Goal: Task Accomplishment & Management: Complete application form

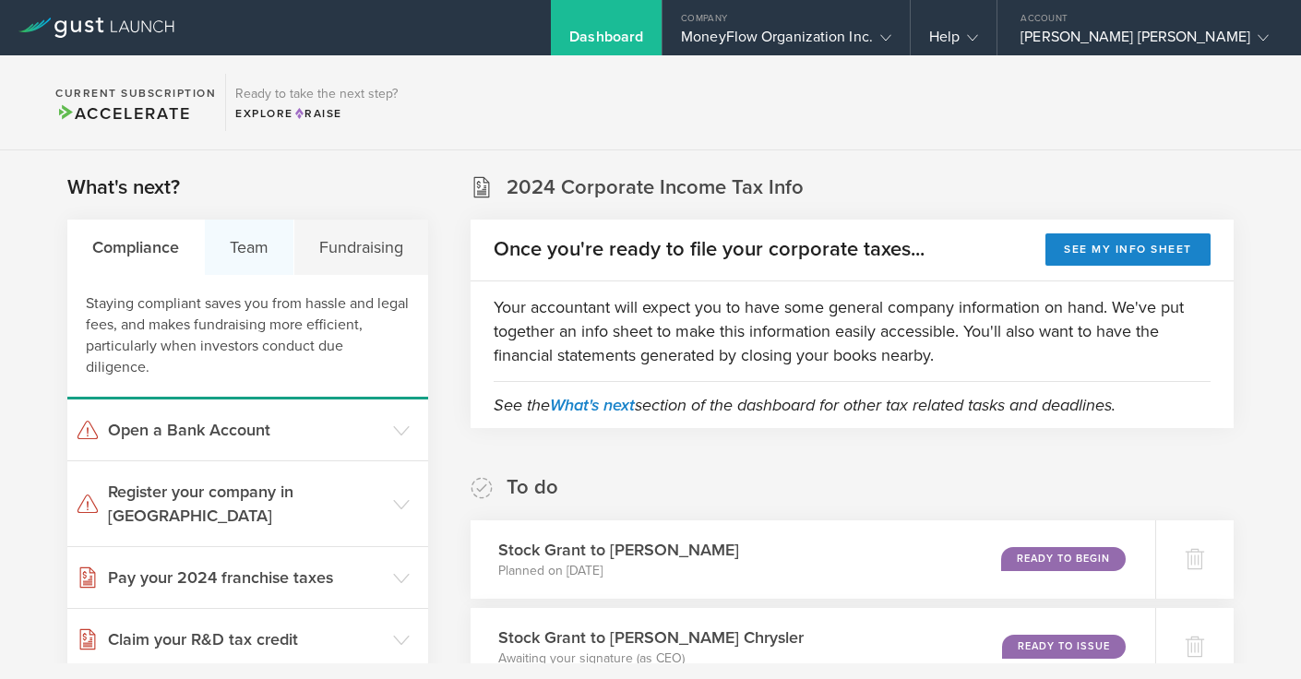
click at [255, 253] on div "Team" at bounding box center [249, 247] width 89 height 55
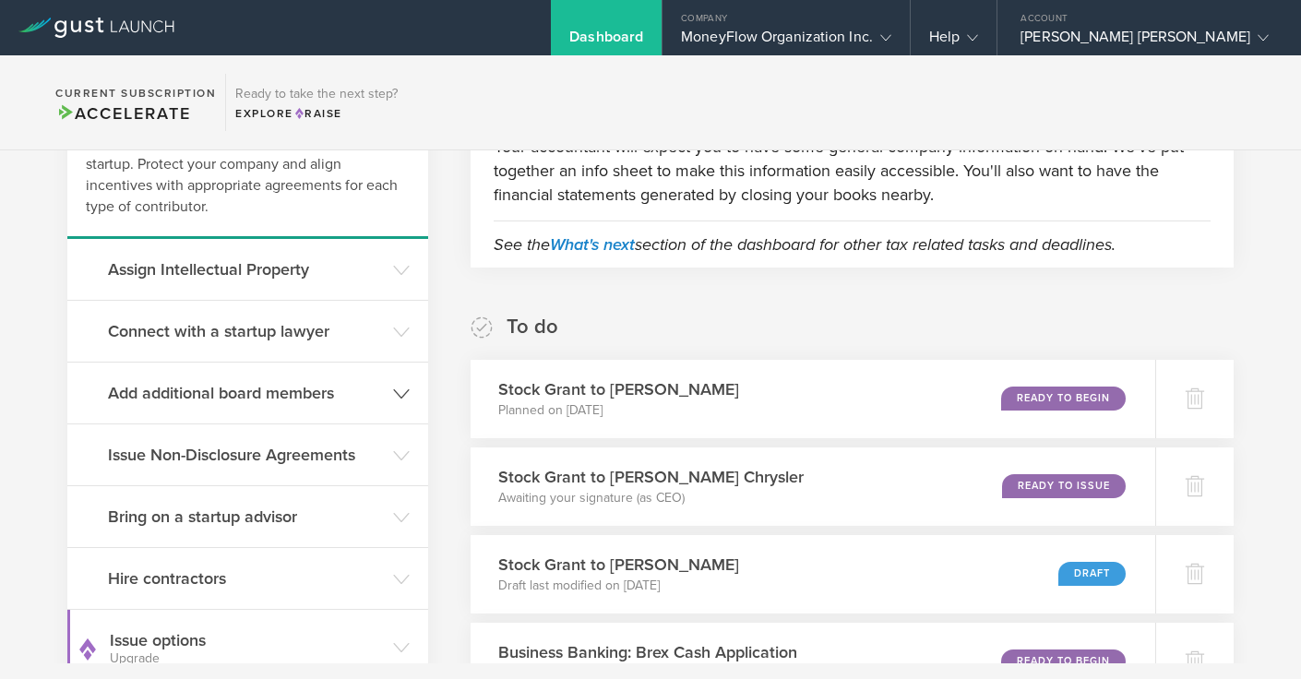
scroll to position [177, 0]
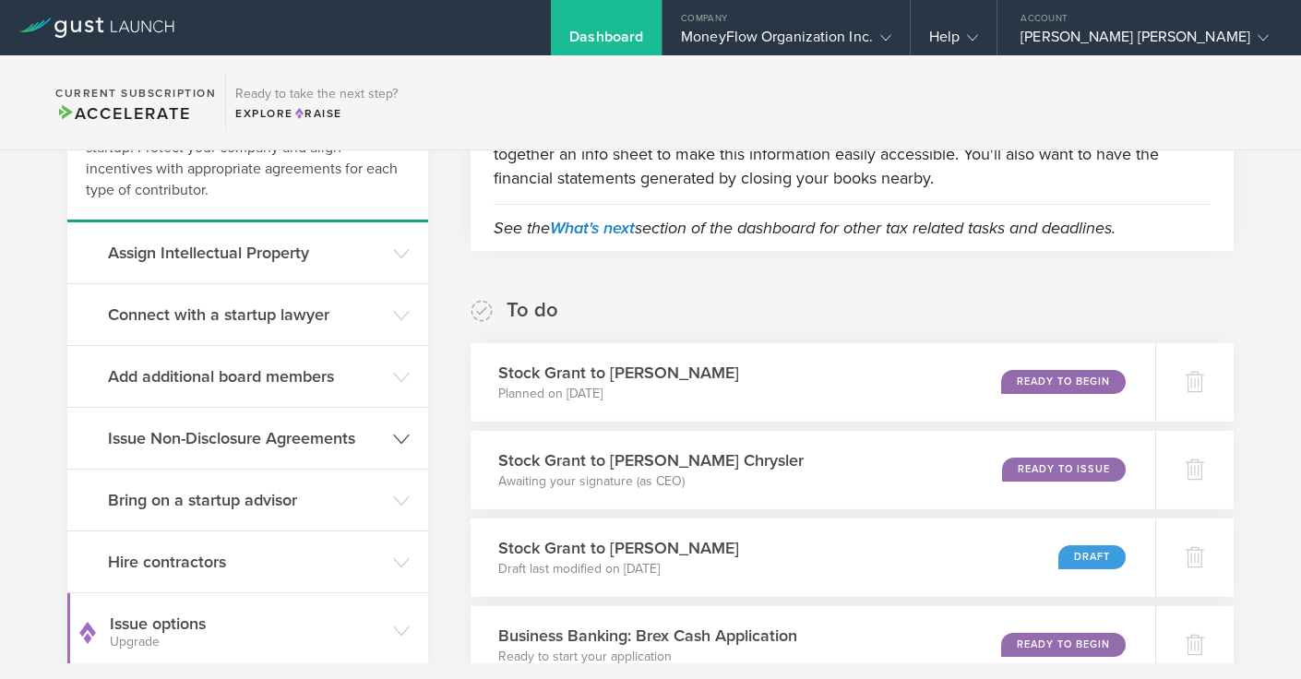
click at [260, 437] on h3 "Issue Non-Disclosure Agreements" at bounding box center [246, 438] width 276 height 24
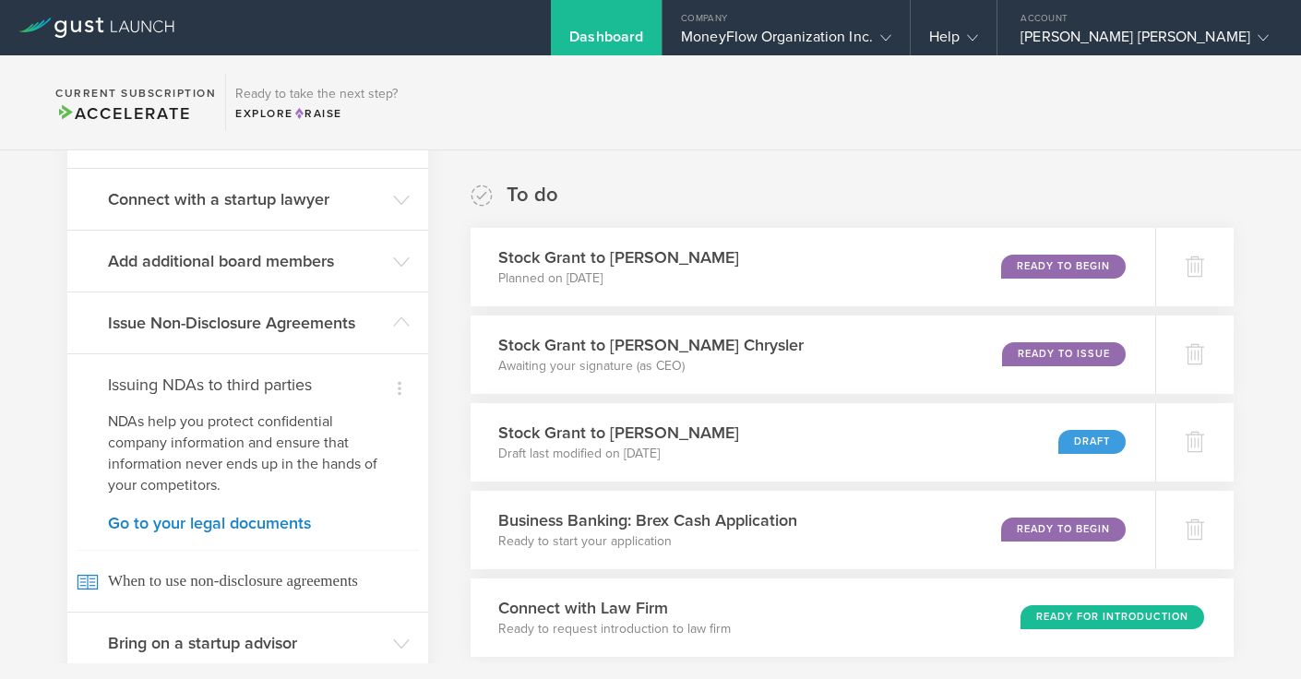
scroll to position [295, 0]
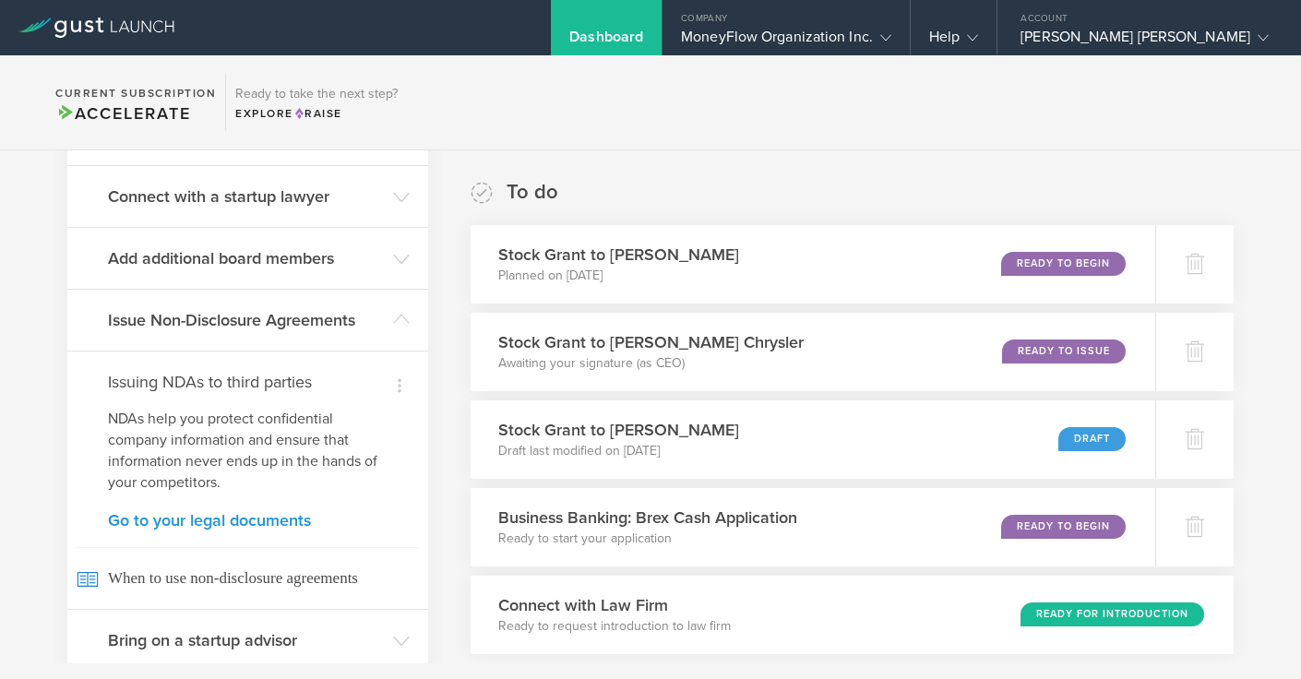
click at [212, 525] on link "Go to your legal documents" at bounding box center [247, 520] width 279 height 17
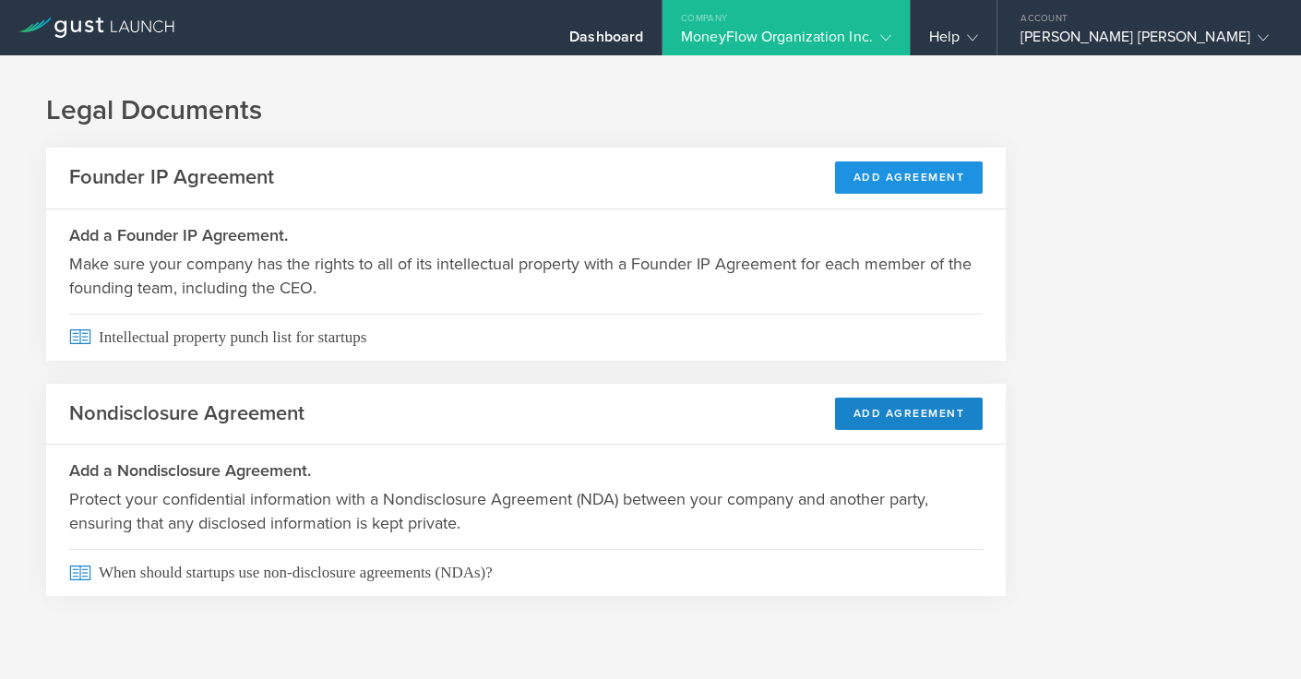
click at [850, 175] on button "Add Agreement" at bounding box center [909, 177] width 149 height 32
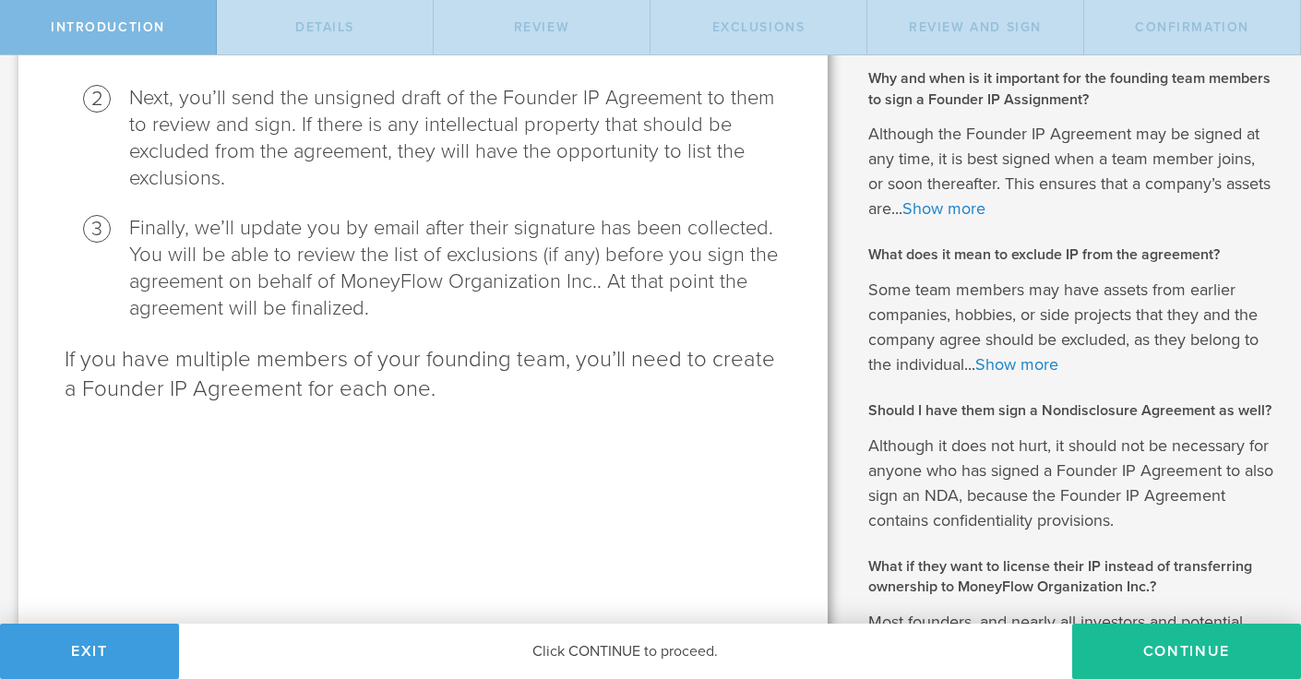
scroll to position [584, 0]
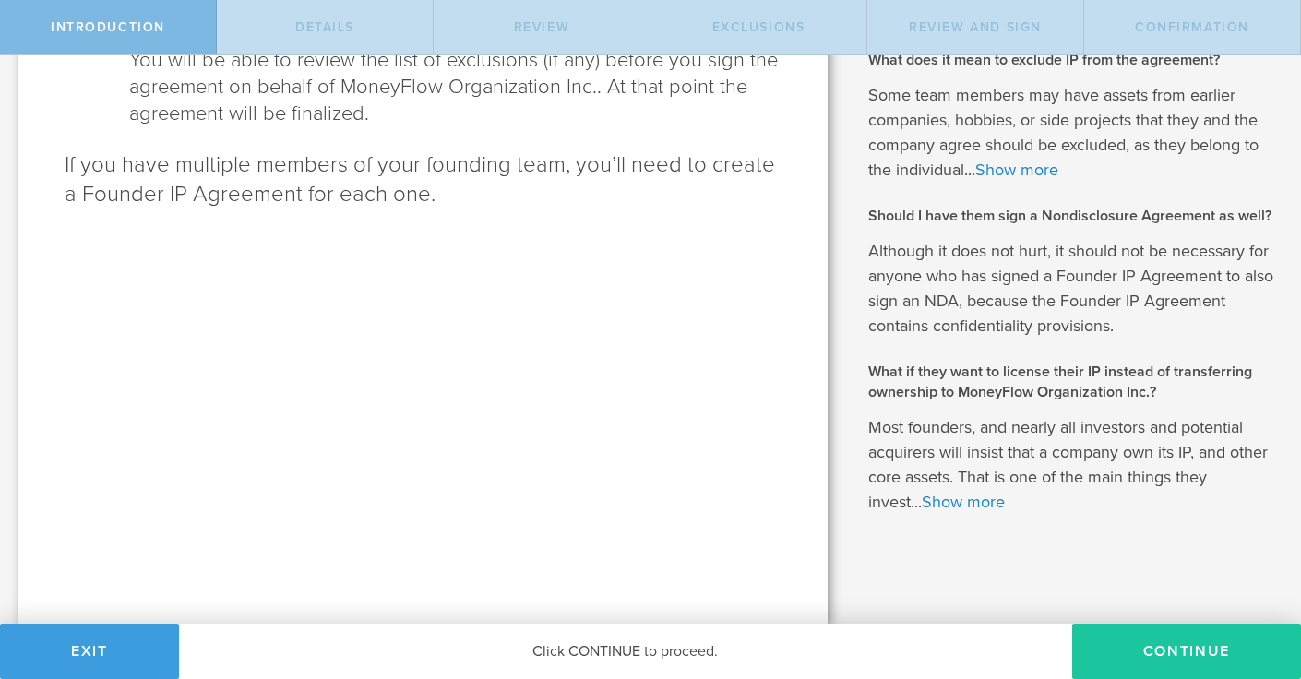
click at [1129, 636] on button "Continue" at bounding box center [1186, 651] width 229 height 55
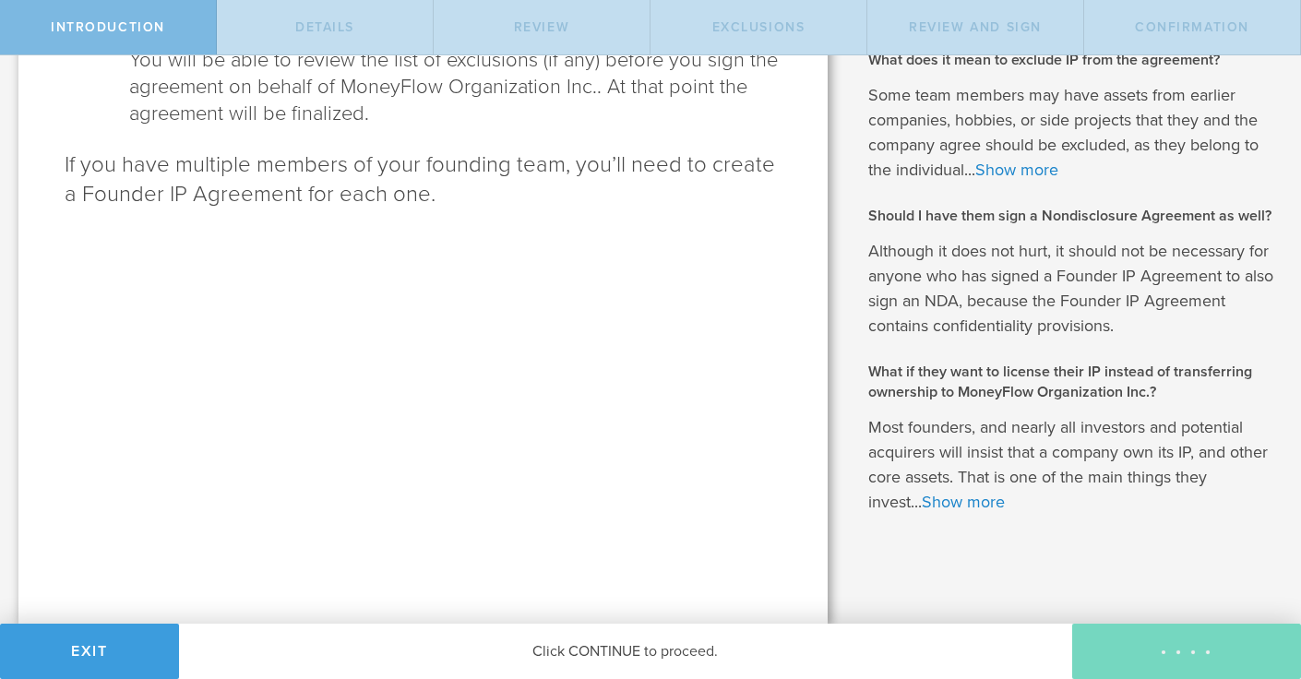
scroll to position [0, 0]
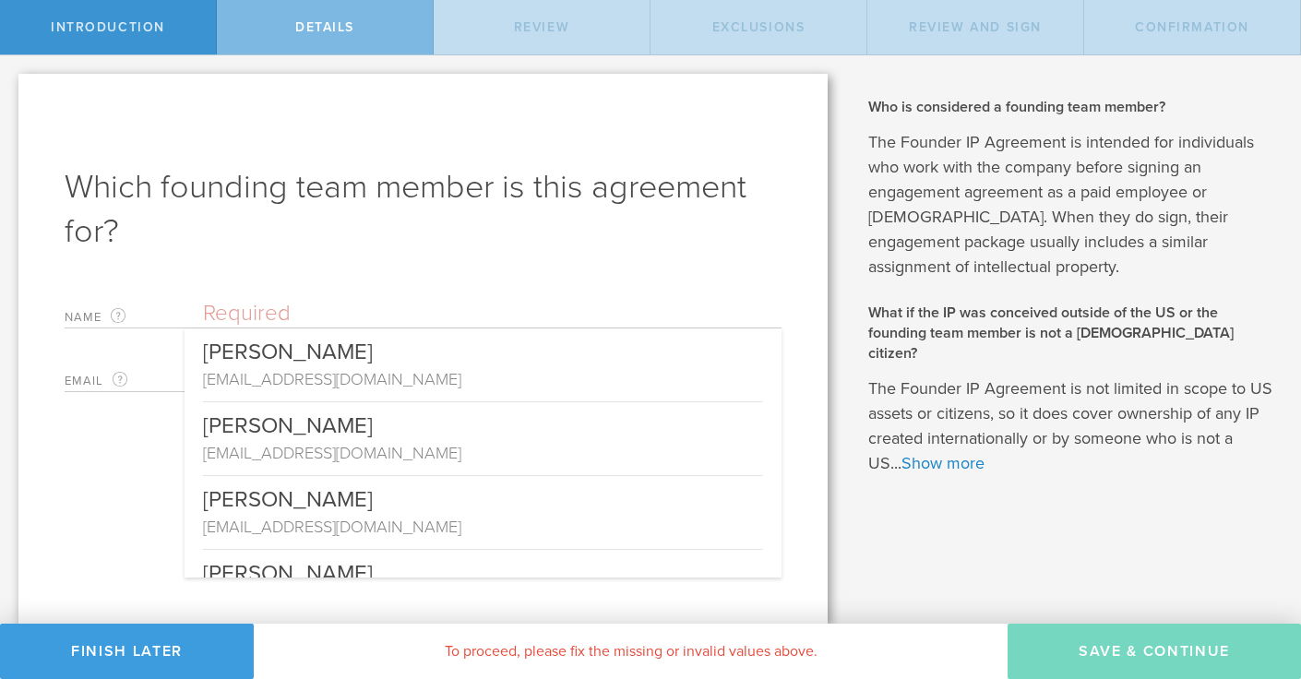
click at [382, 313] on input "text" at bounding box center [492, 314] width 578 height 28
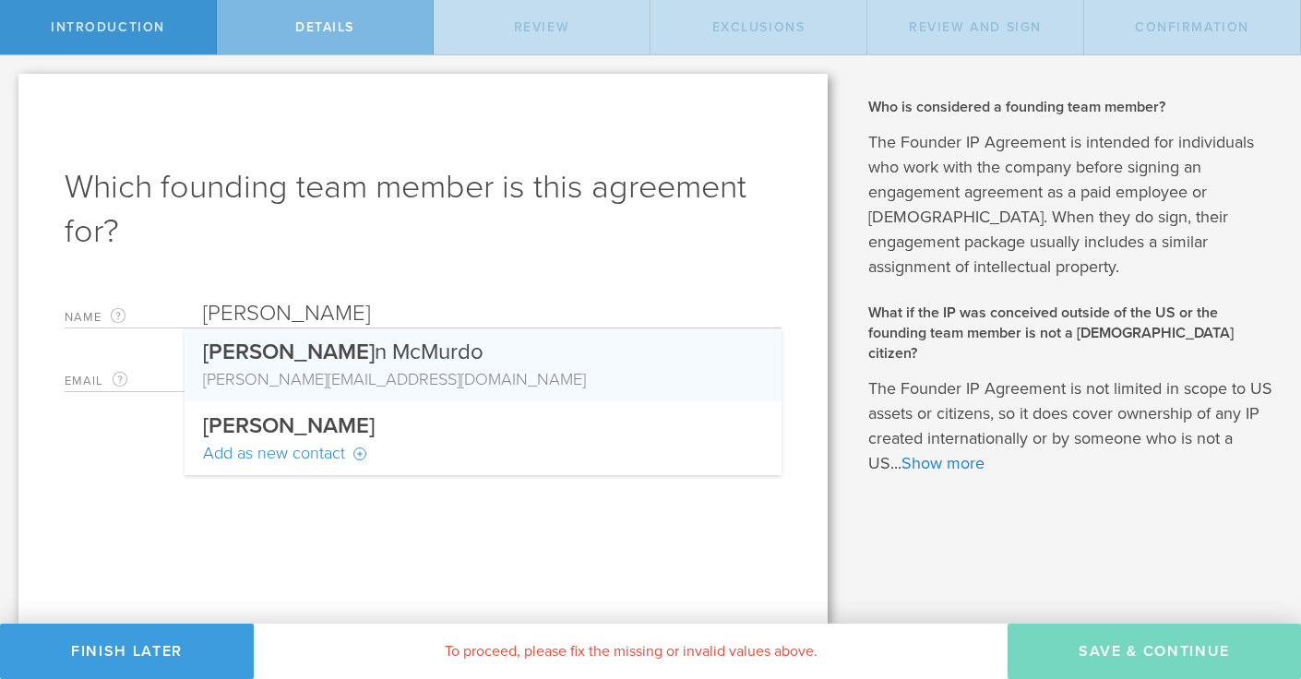
click at [386, 350] on div "Shaw n McMurdo" at bounding box center [483, 347] width 560 height 39
type input "[PERSON_NAME]"
type input "[PERSON_NAME][EMAIL_ADDRESS][DOMAIN_NAME]"
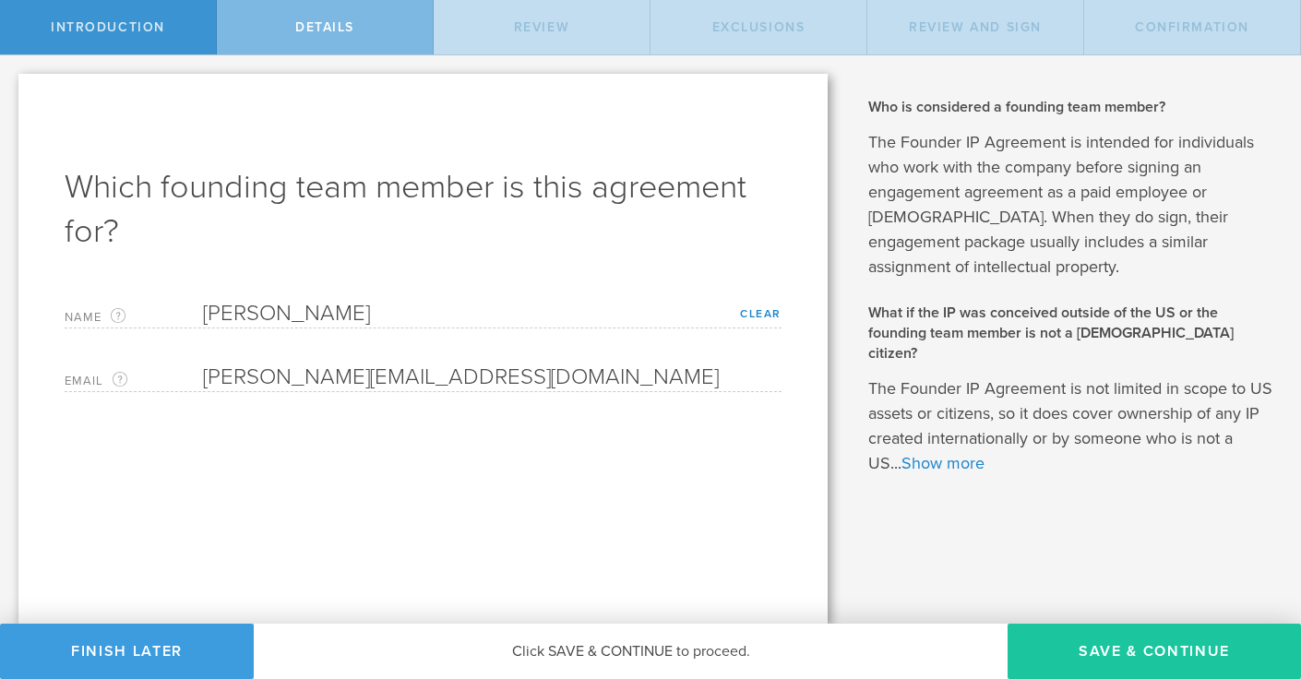
click at [1041, 636] on button "Save & Continue" at bounding box center [1153, 651] width 293 height 55
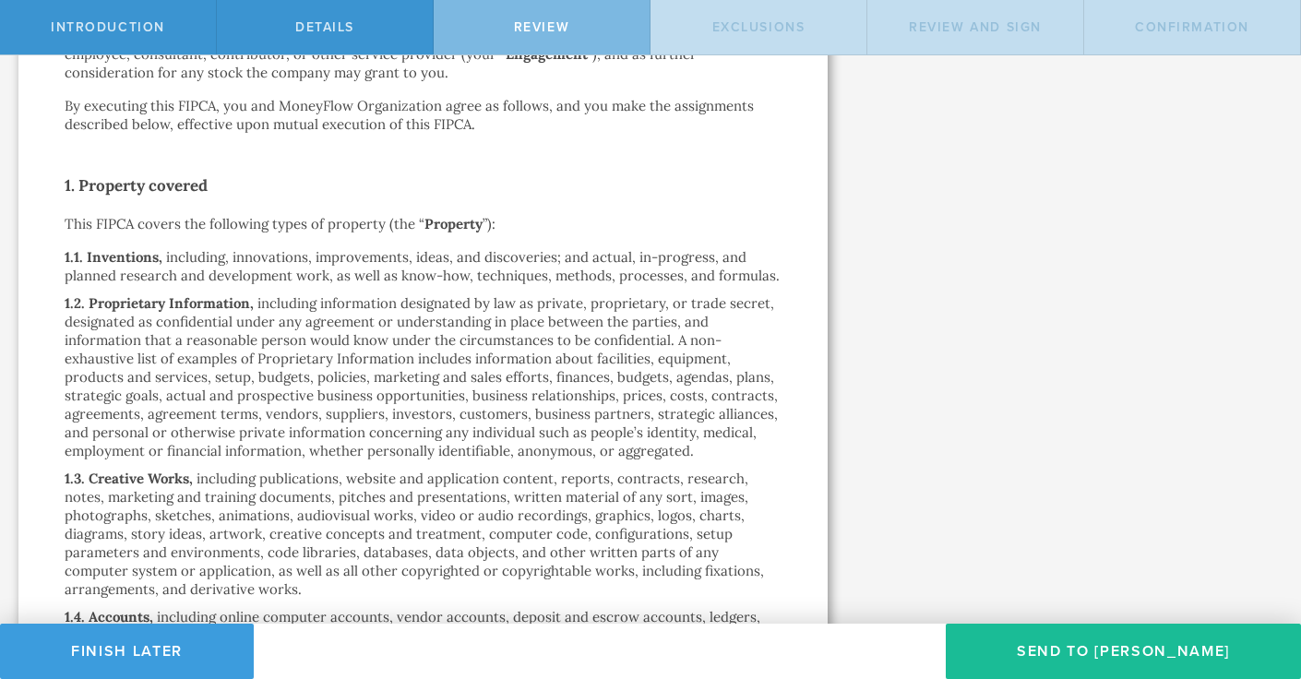
scroll to position [387, 0]
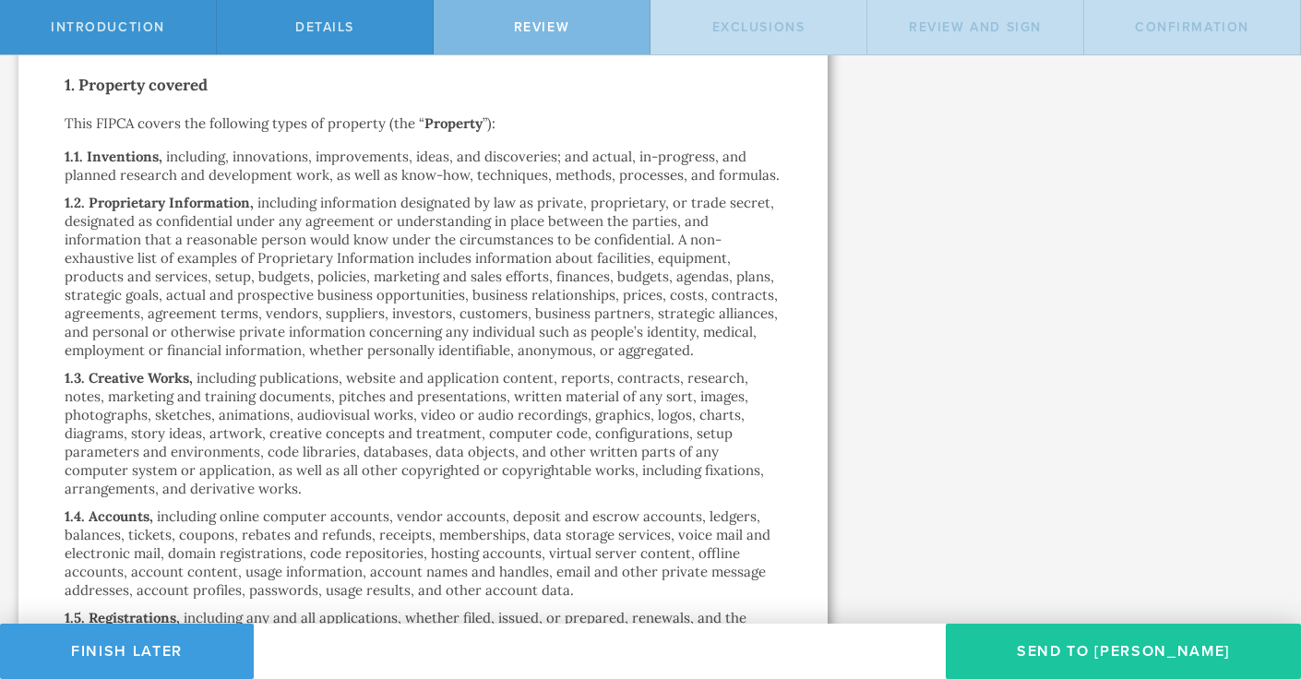
click at [1002, 650] on button "Send To Shawn McMurdo" at bounding box center [1122, 651] width 355 height 55
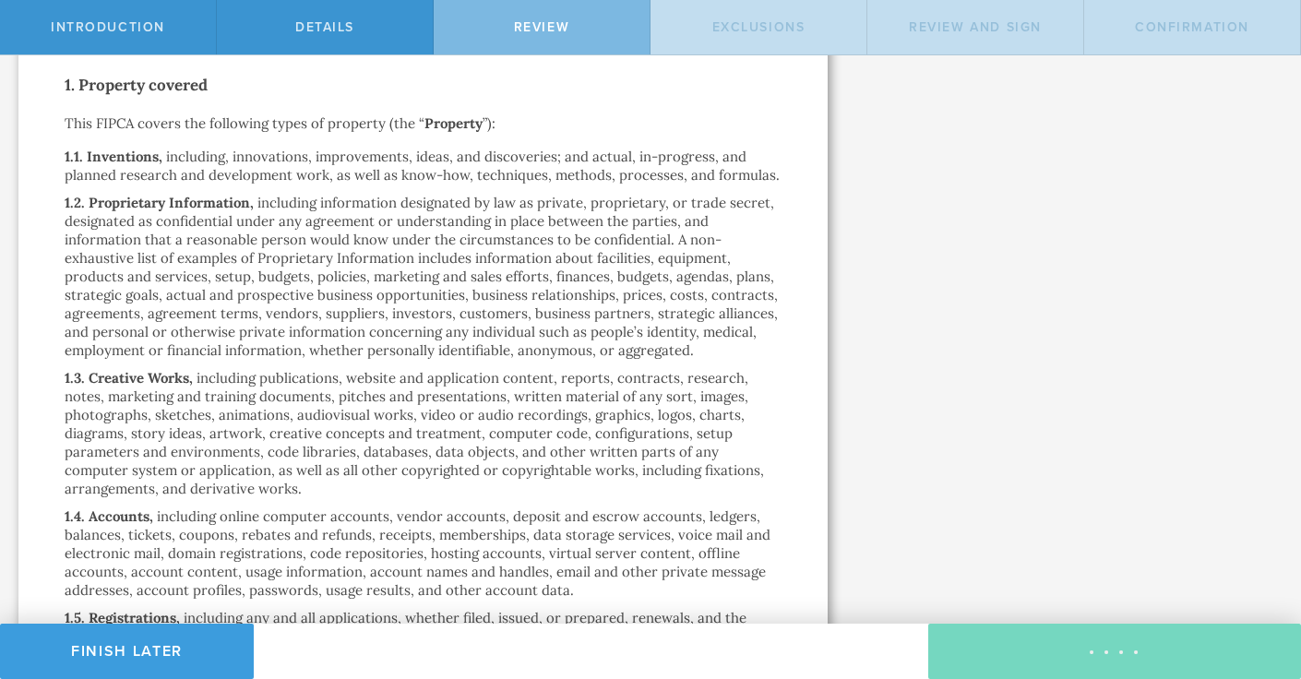
scroll to position [0, 0]
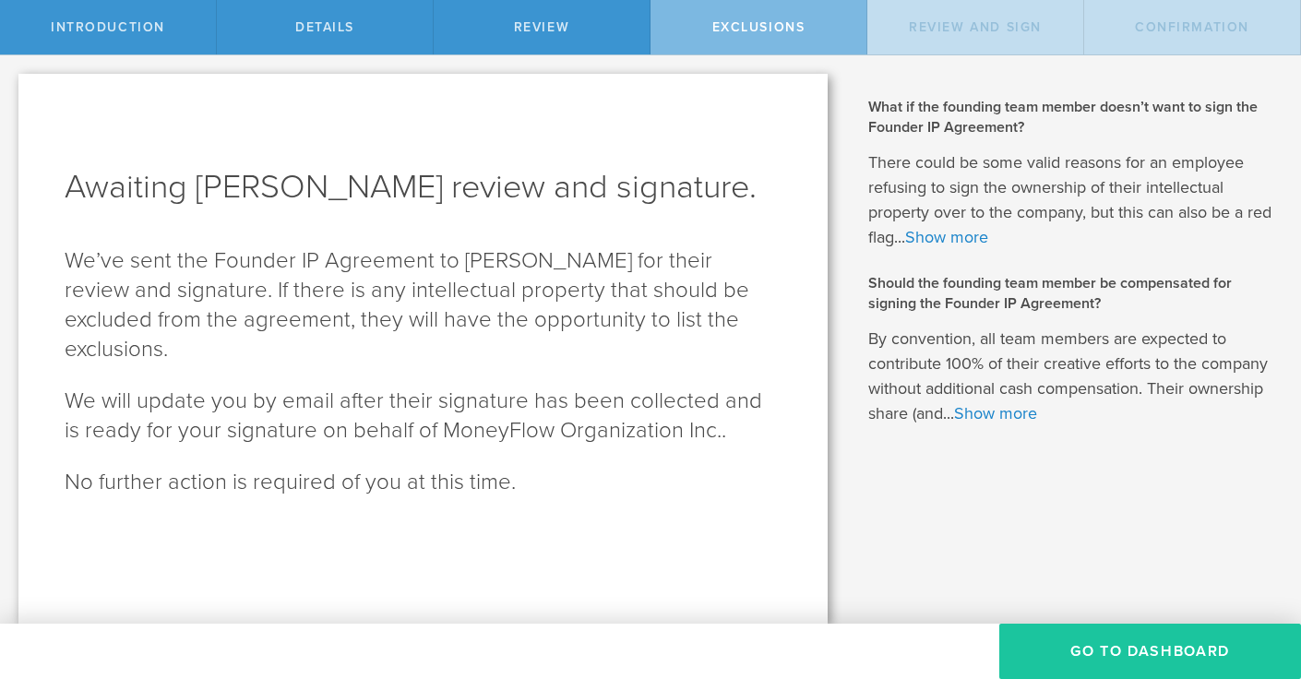
click at [1046, 646] on button "Go To Dashboard" at bounding box center [1150, 651] width 302 height 55
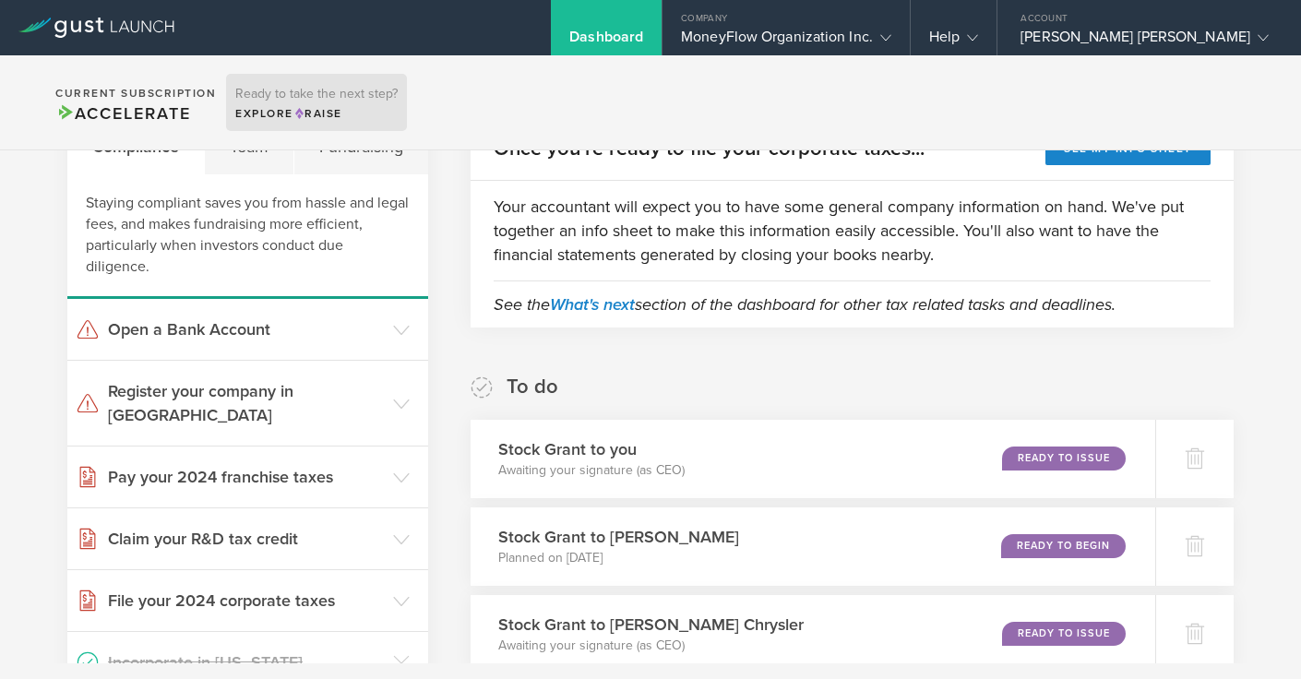
scroll to position [102, 0]
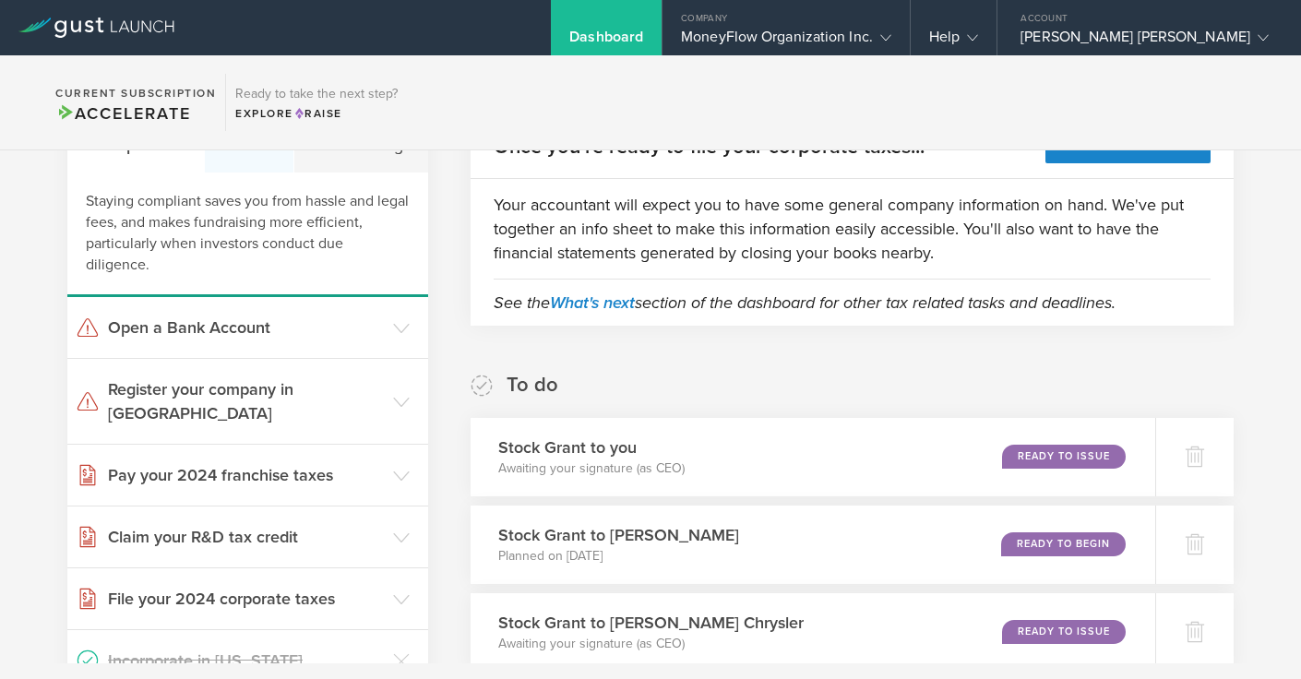
click at [240, 156] on div "Team" at bounding box center [249, 144] width 89 height 55
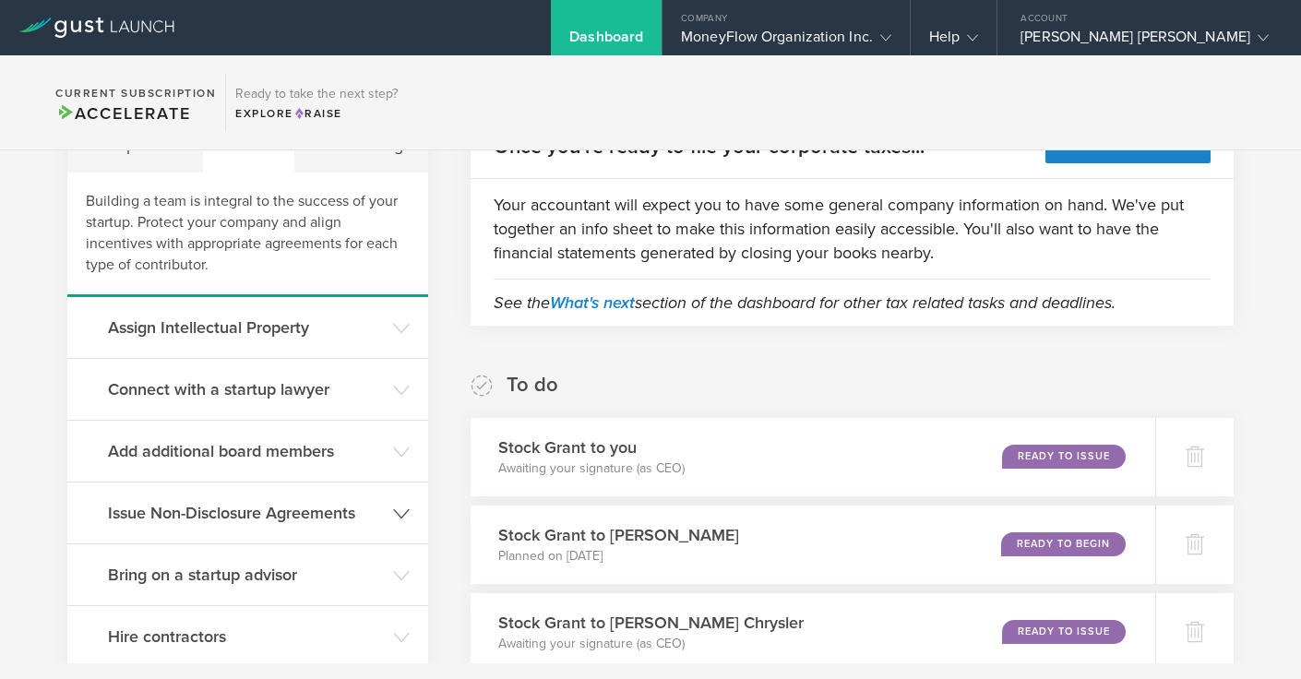
click at [225, 513] on h3 "Issue Non-Disclosure Agreements" at bounding box center [246, 513] width 276 height 24
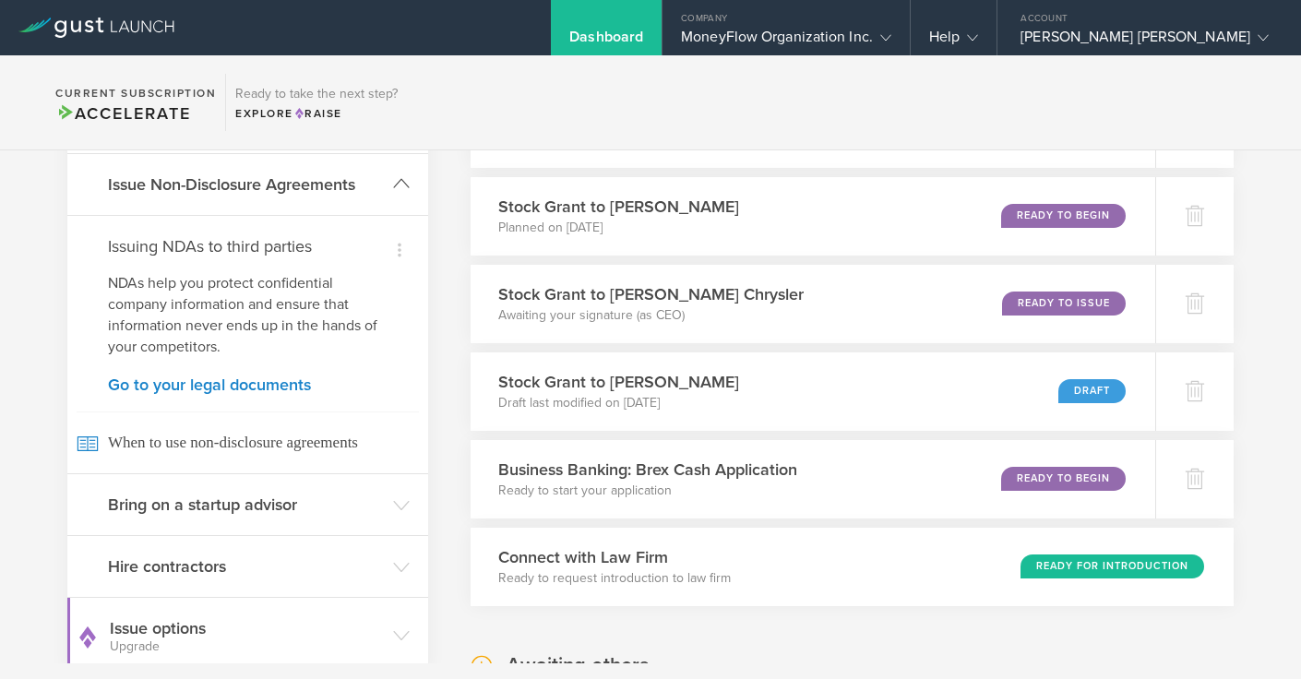
scroll to position [430, 0]
click at [223, 390] on link "Go to your legal documents" at bounding box center [247, 385] width 279 height 17
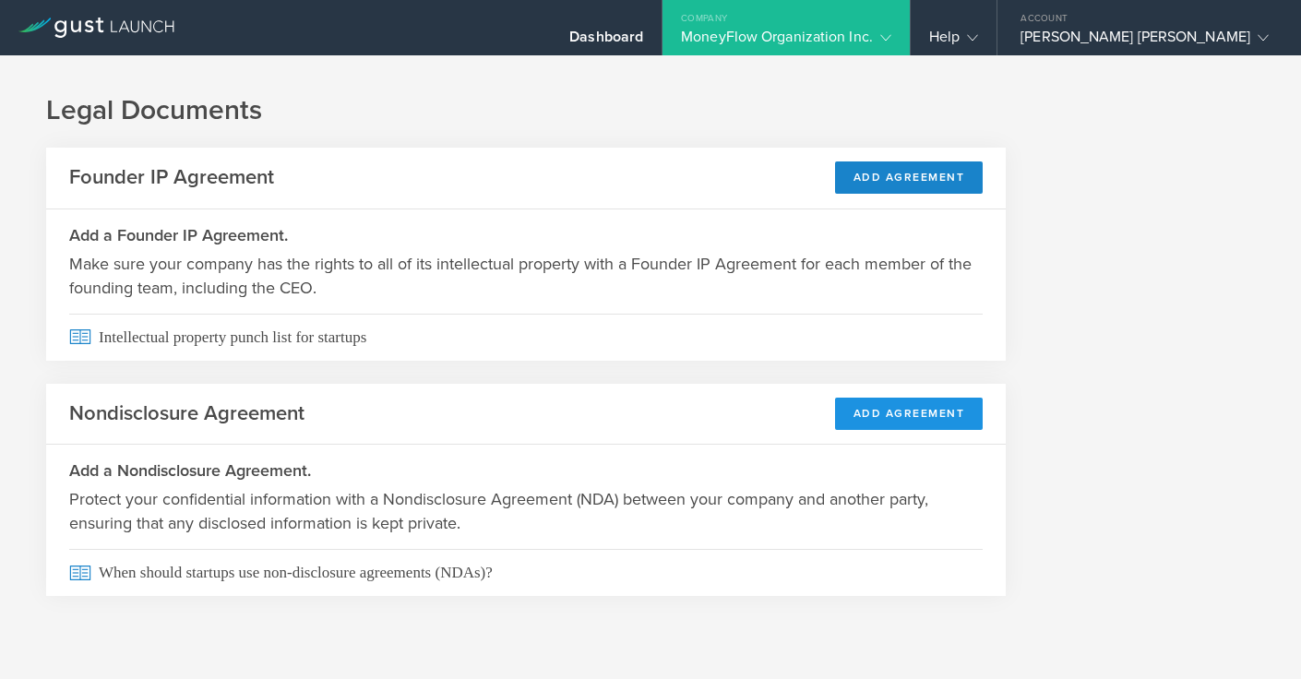
click at [886, 418] on button "Add Agreement" at bounding box center [909, 414] width 149 height 32
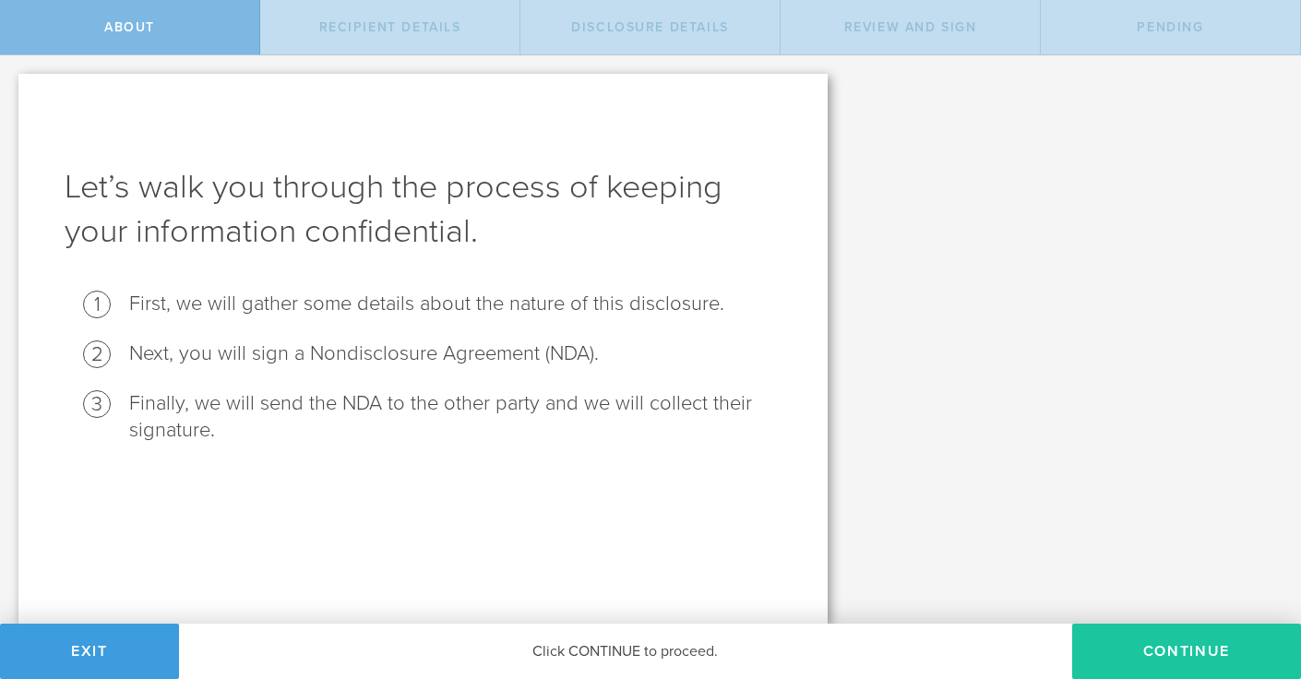
click at [1135, 654] on button "Continue" at bounding box center [1186, 651] width 229 height 55
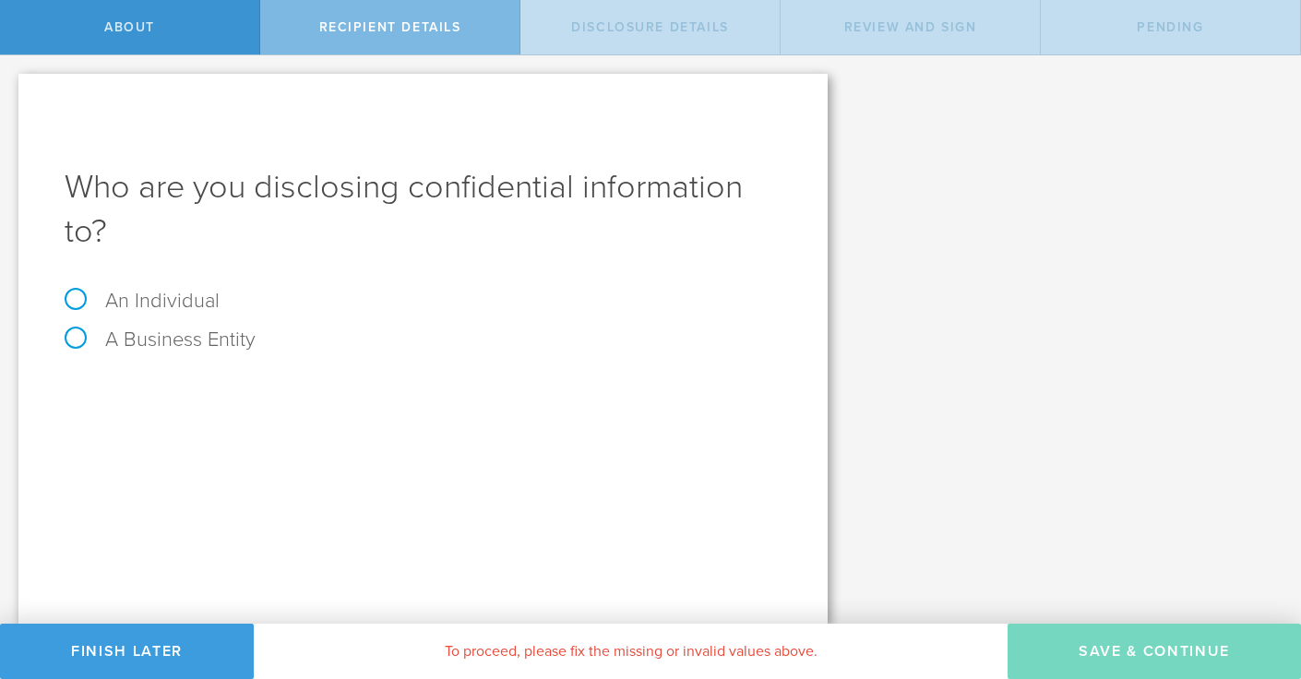
click at [188, 302] on label "An Individual" at bounding box center [142, 301] width 155 height 24
click at [12, 85] on input "An Individual" at bounding box center [6, 70] width 12 height 30
radio input "true"
click at [221, 395] on input "text" at bounding box center [492, 391] width 578 height 28
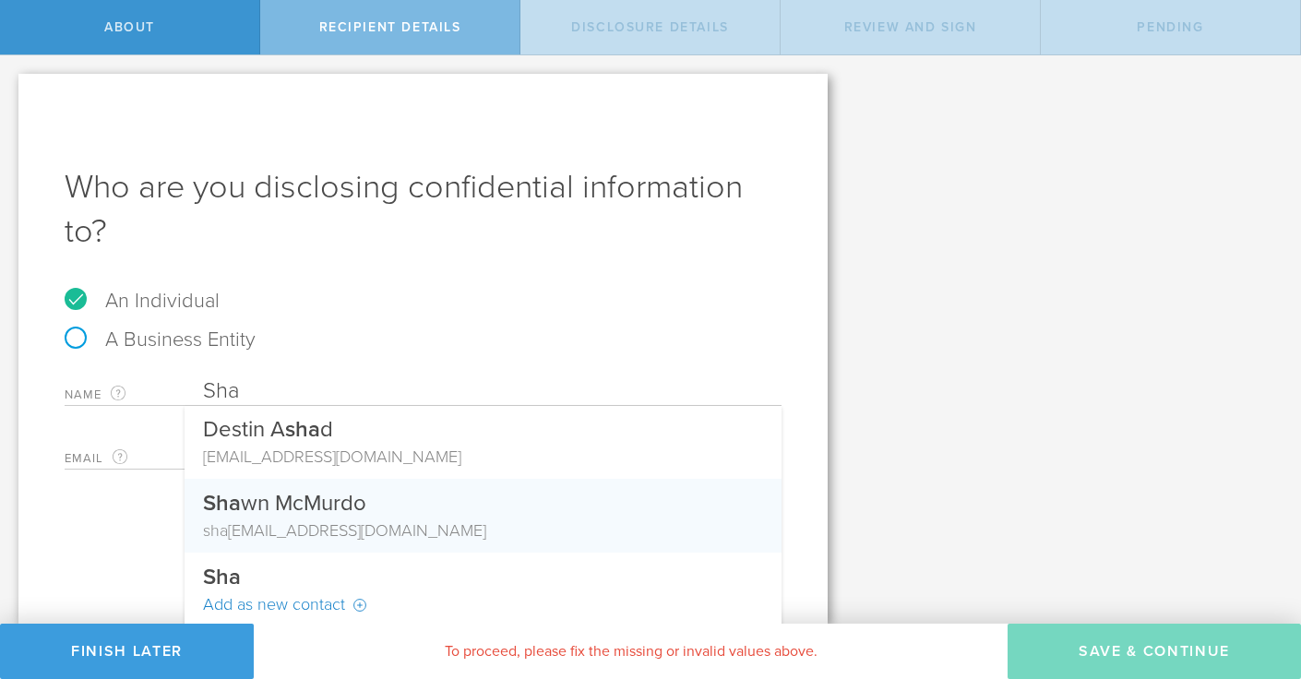
click at [251, 519] on div "sha wn_mcmurdo@yahoo.com" at bounding box center [483, 530] width 560 height 24
type input "[PERSON_NAME]"
type input "[PERSON_NAME][EMAIL_ADDRESS][DOMAIN_NAME]"
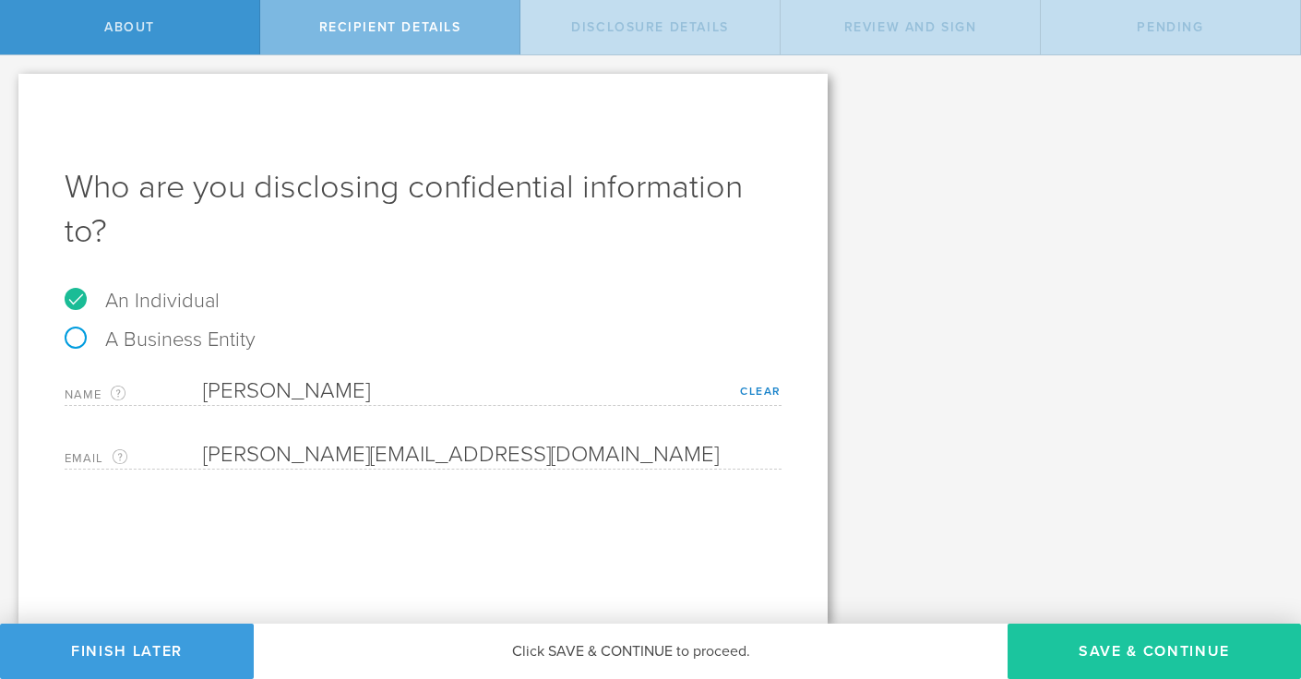
click at [1058, 650] on button "Save & Continue" at bounding box center [1153, 651] width 293 height 55
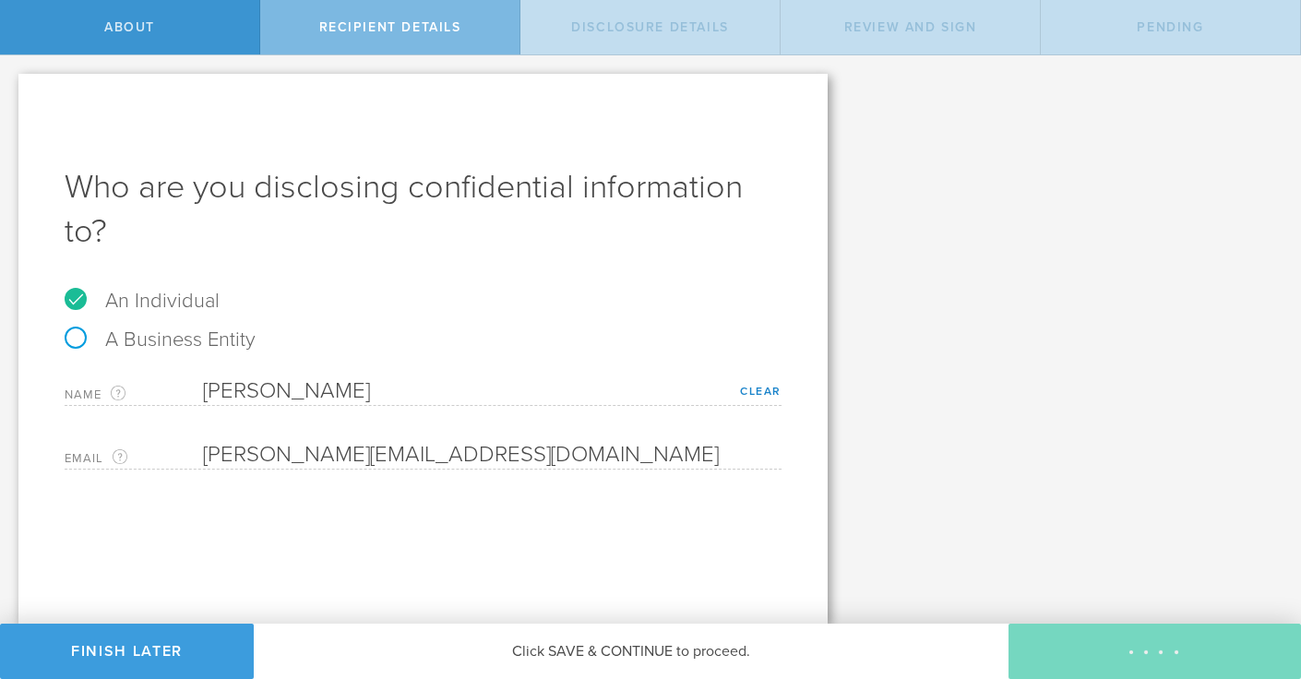
select select "string:5 years"
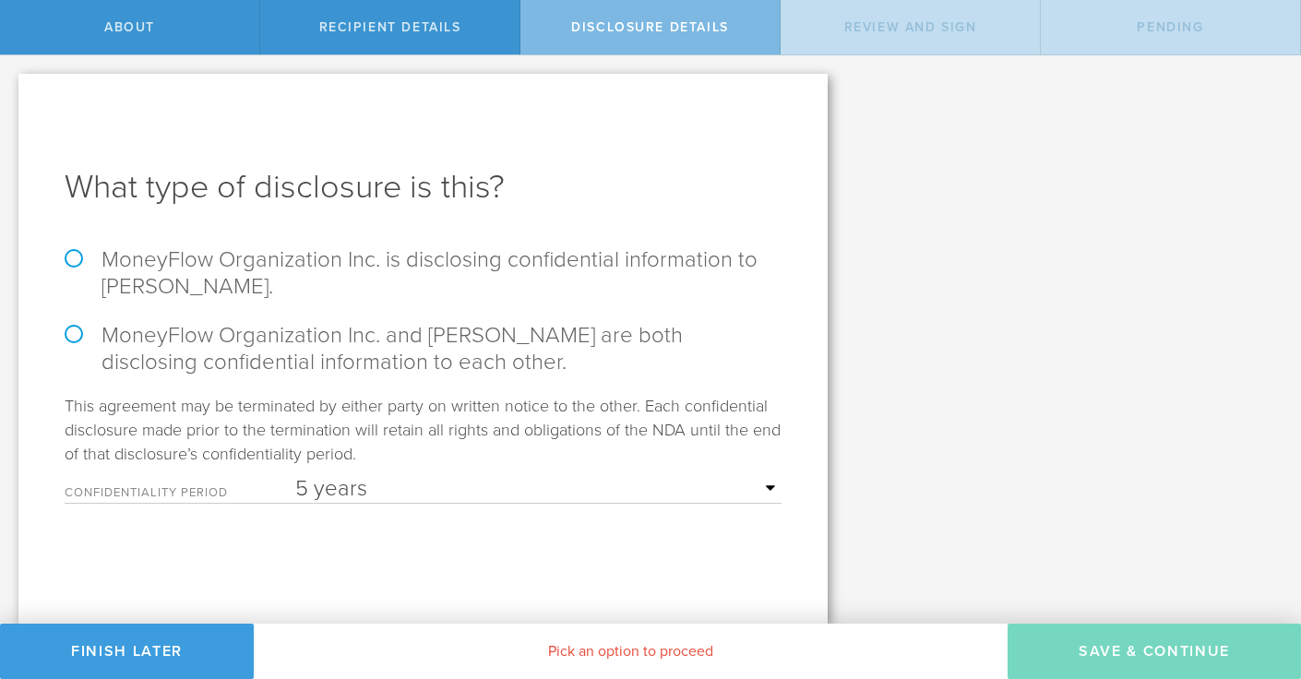
click at [275, 267] on label "MoneyFlow Organization Inc. is disclosing confidential information to Shawn McM…" at bounding box center [423, 272] width 717 height 53
click at [12, 94] on input "MoneyFlow Organization Inc. is disclosing confidential information to Shawn McM…" at bounding box center [6, 74] width 12 height 39
radio input "true"
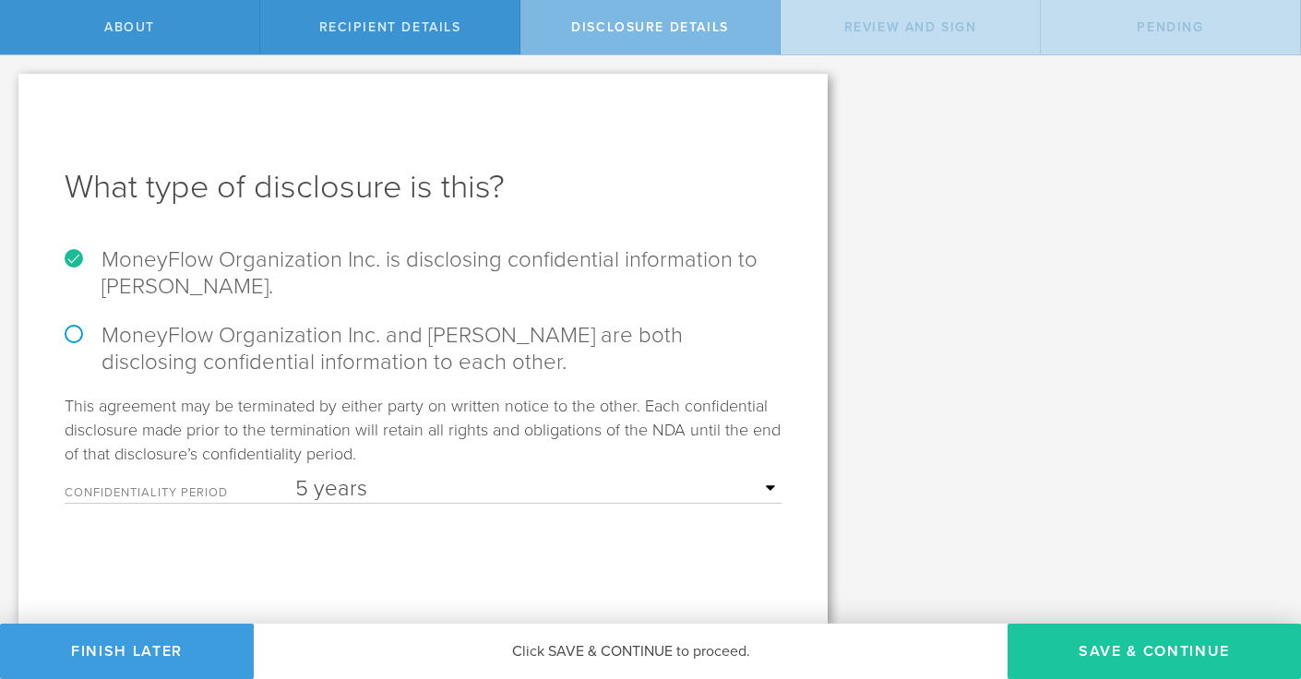
click at [1041, 641] on button "Save & Continue" at bounding box center [1153, 651] width 293 height 55
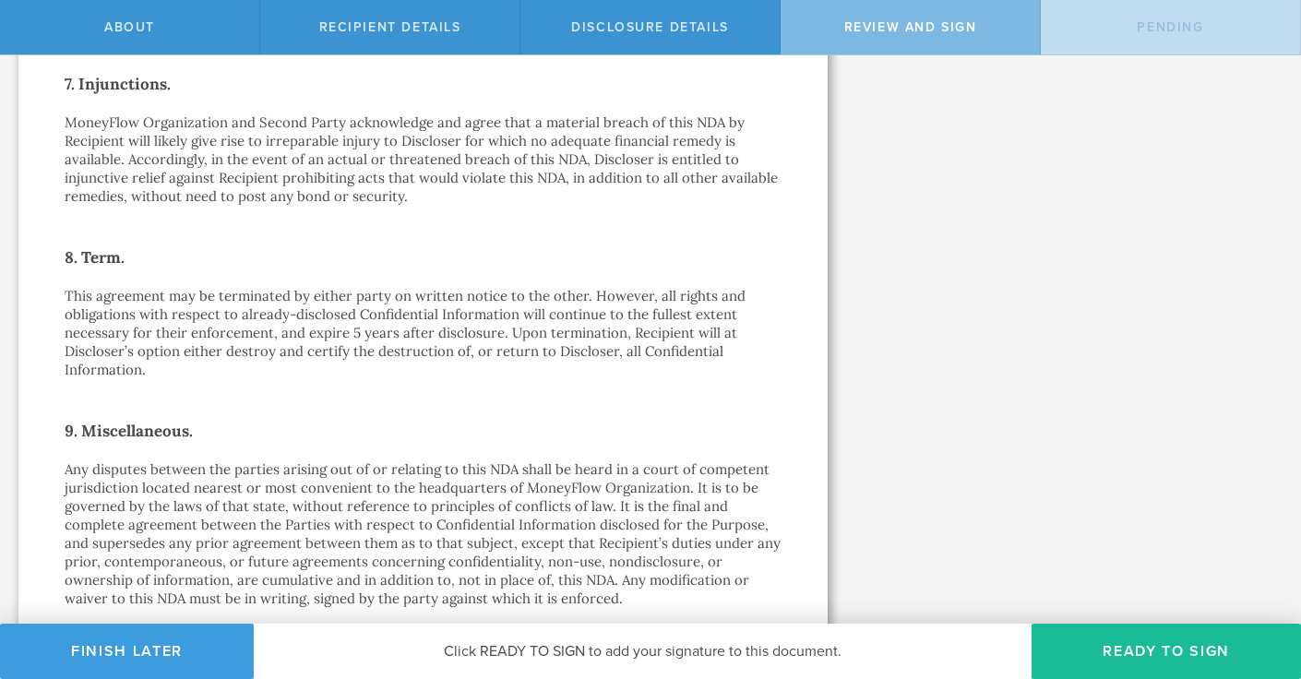
scroll to position [1608, 0]
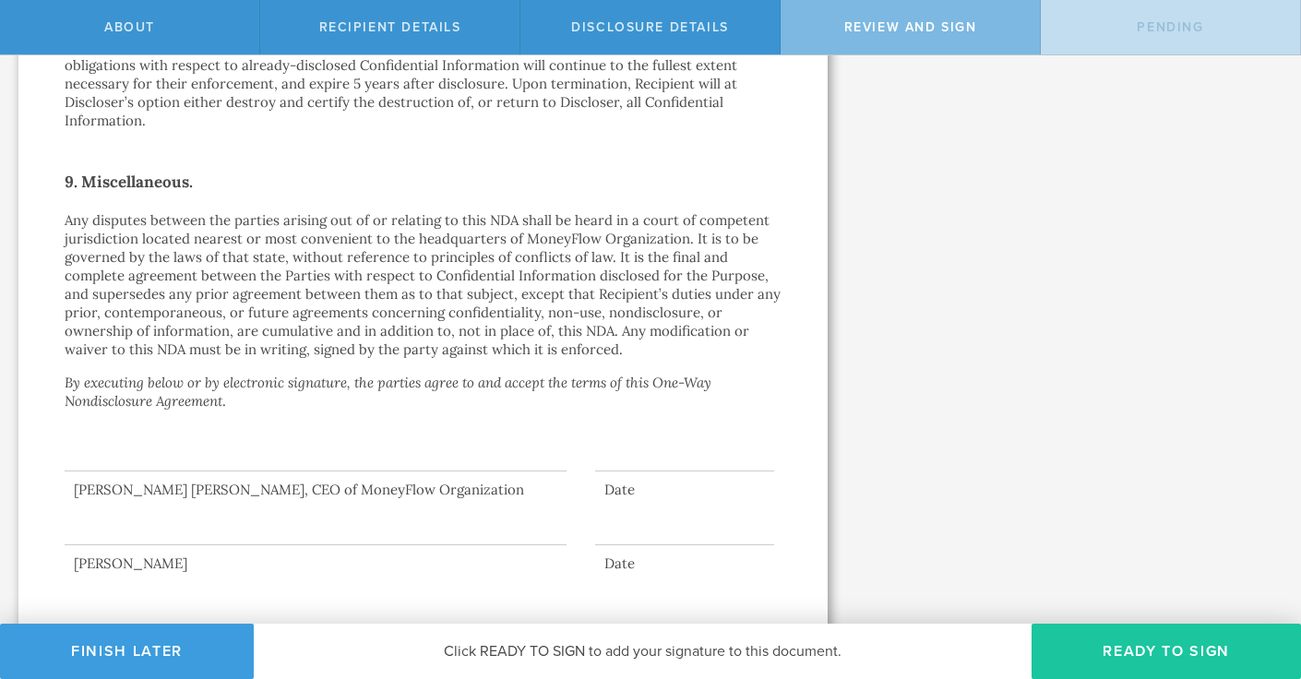
click at [1132, 652] on button "Ready to Sign" at bounding box center [1165, 651] width 269 height 55
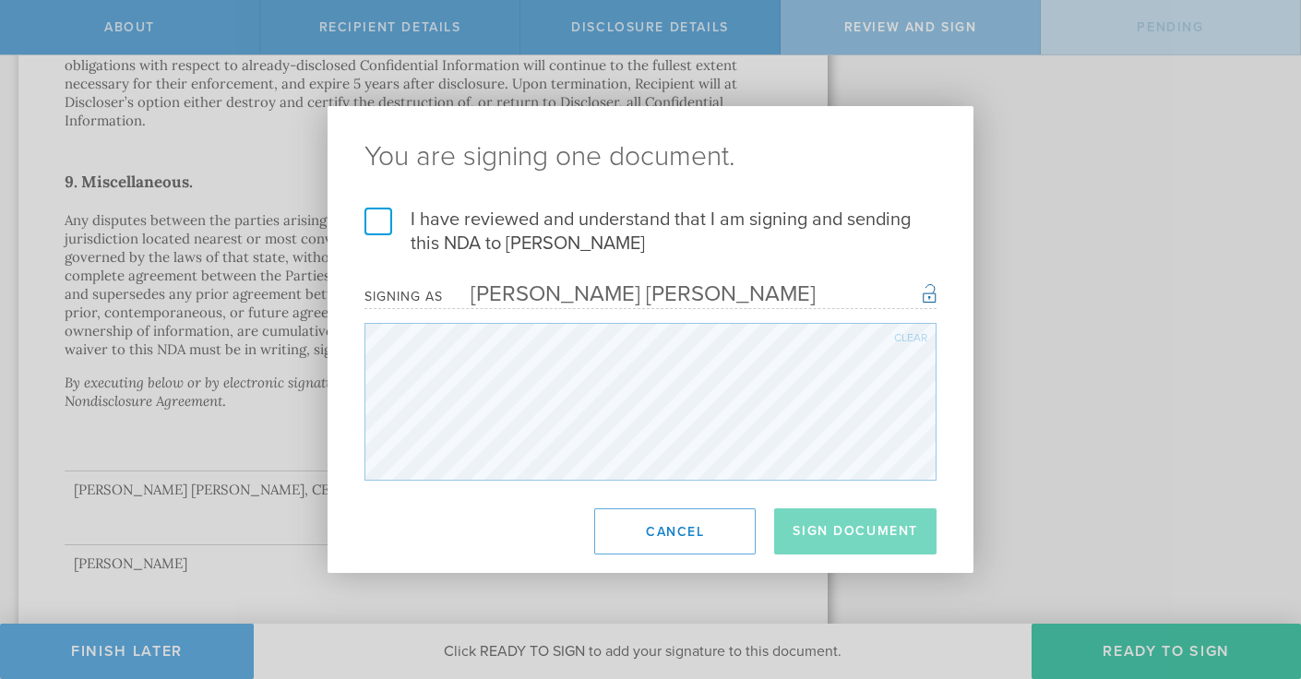
click at [386, 212] on label "I have reviewed and understand that I am signing and sending this NDA to Shawn …" at bounding box center [650, 232] width 572 height 48
click at [0, 0] on input "I have reviewed and understand that I am signing and sending this NDA to Shawn …" at bounding box center [0, 0] width 0 height 0
click at [837, 522] on button "Sign Document" at bounding box center [855, 531] width 162 height 46
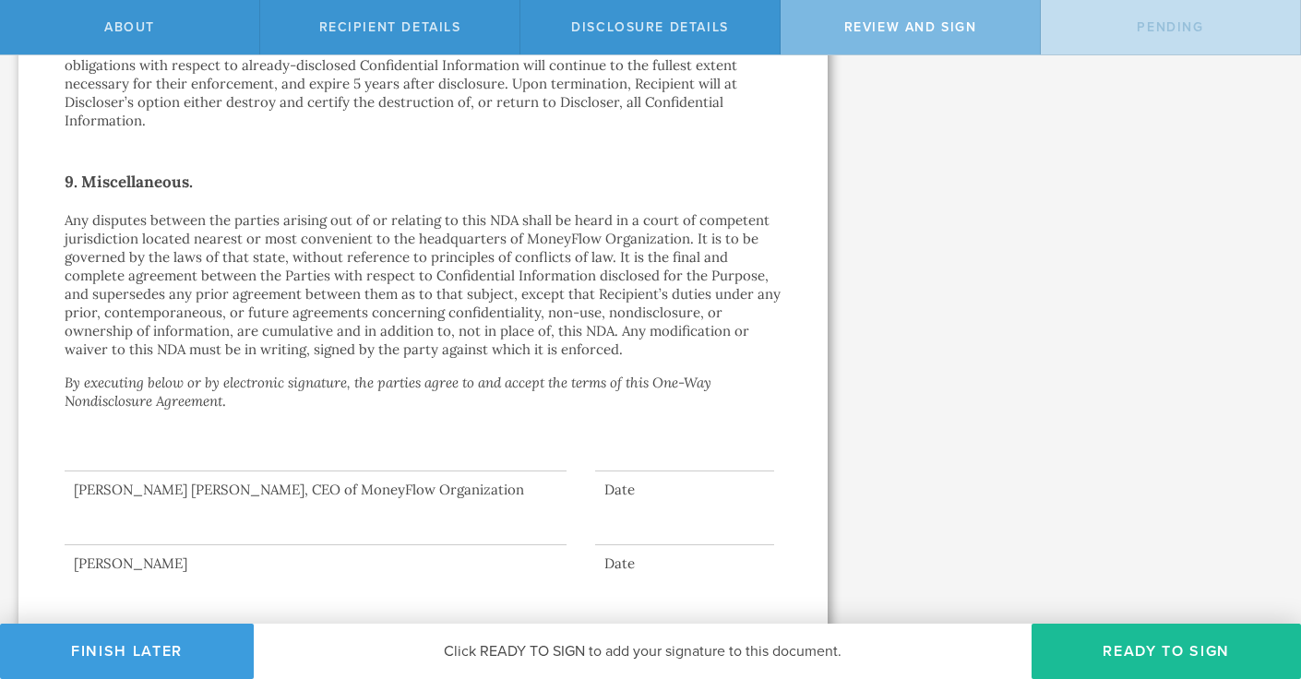
scroll to position [0, 0]
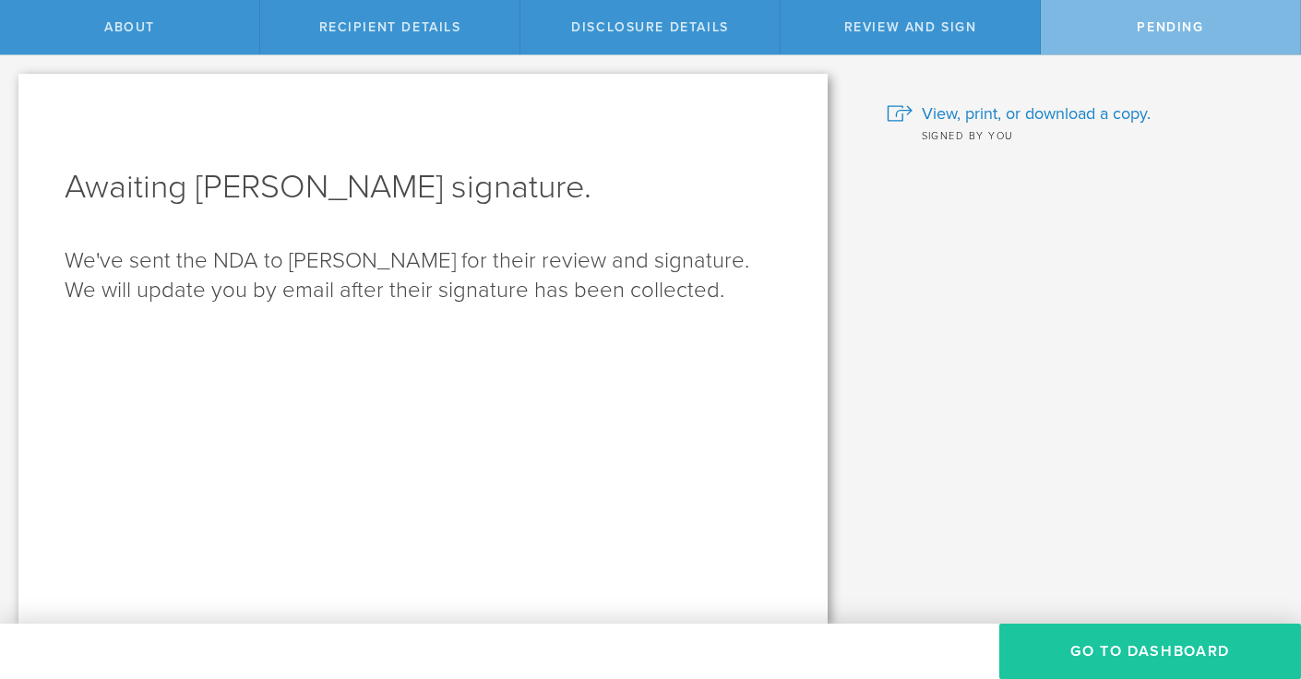
click at [1079, 654] on button "Go to dashboard" at bounding box center [1150, 651] width 302 height 55
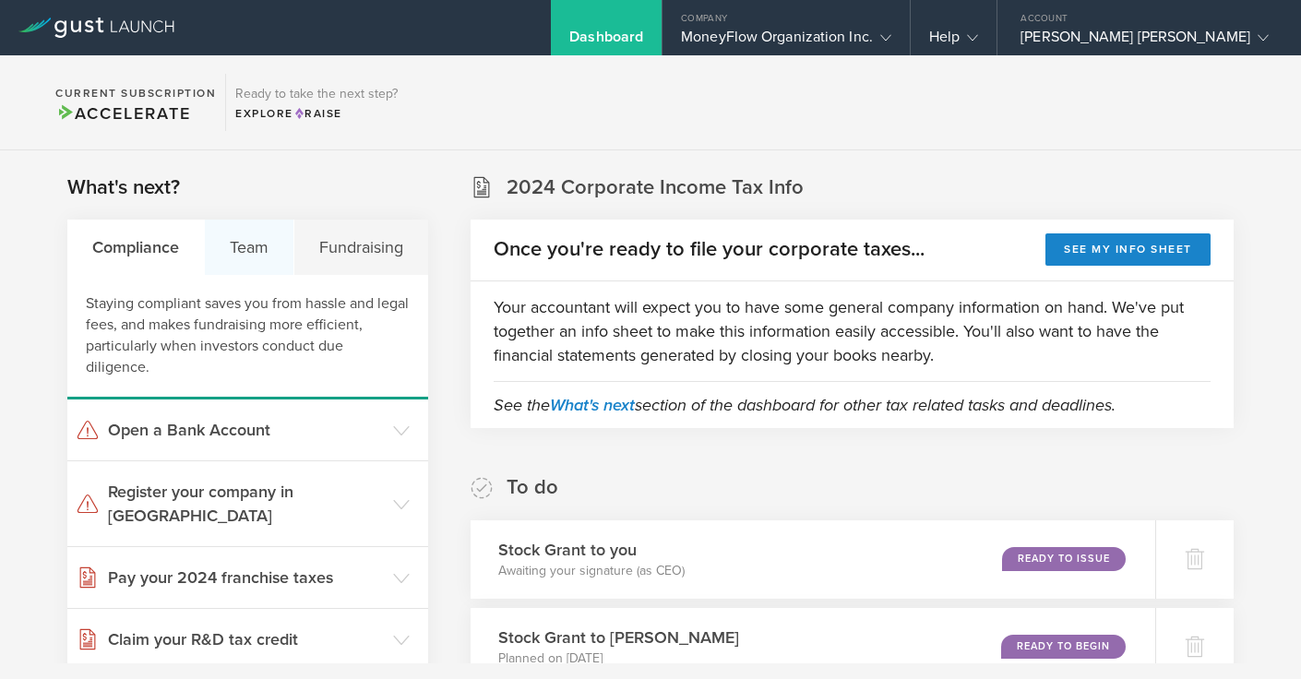
click at [251, 253] on div "Team" at bounding box center [249, 247] width 89 height 55
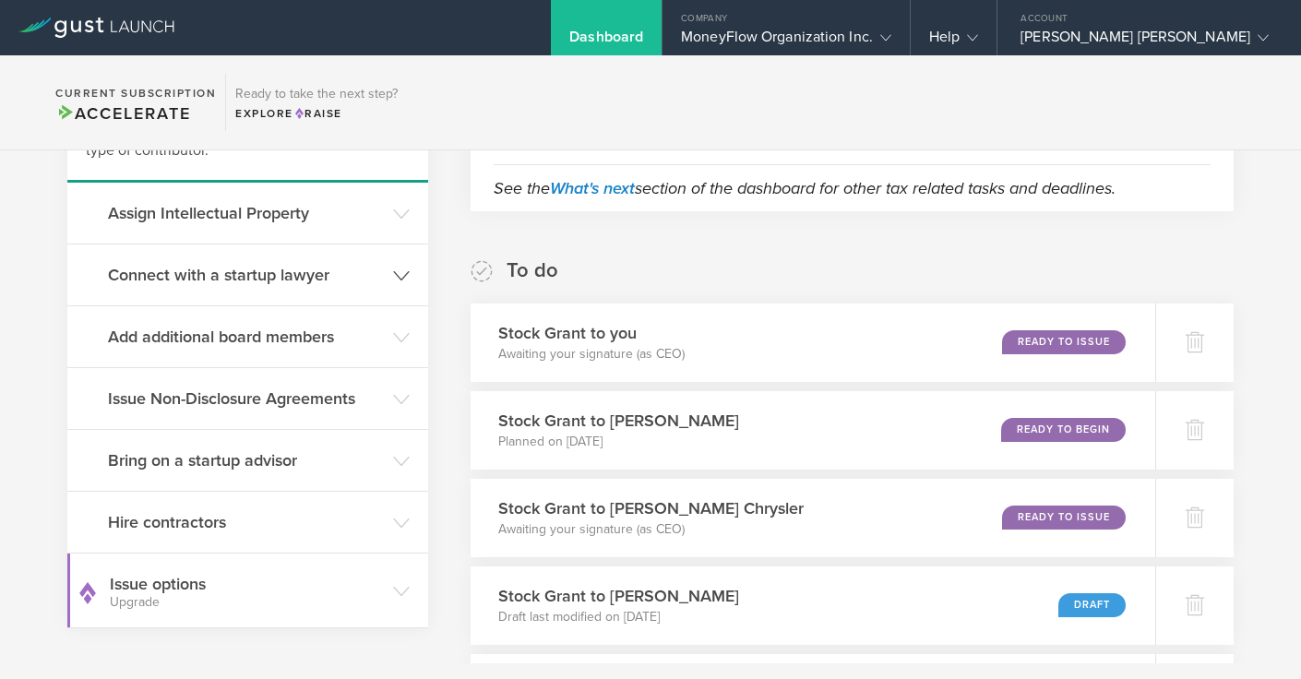
scroll to position [232, 0]
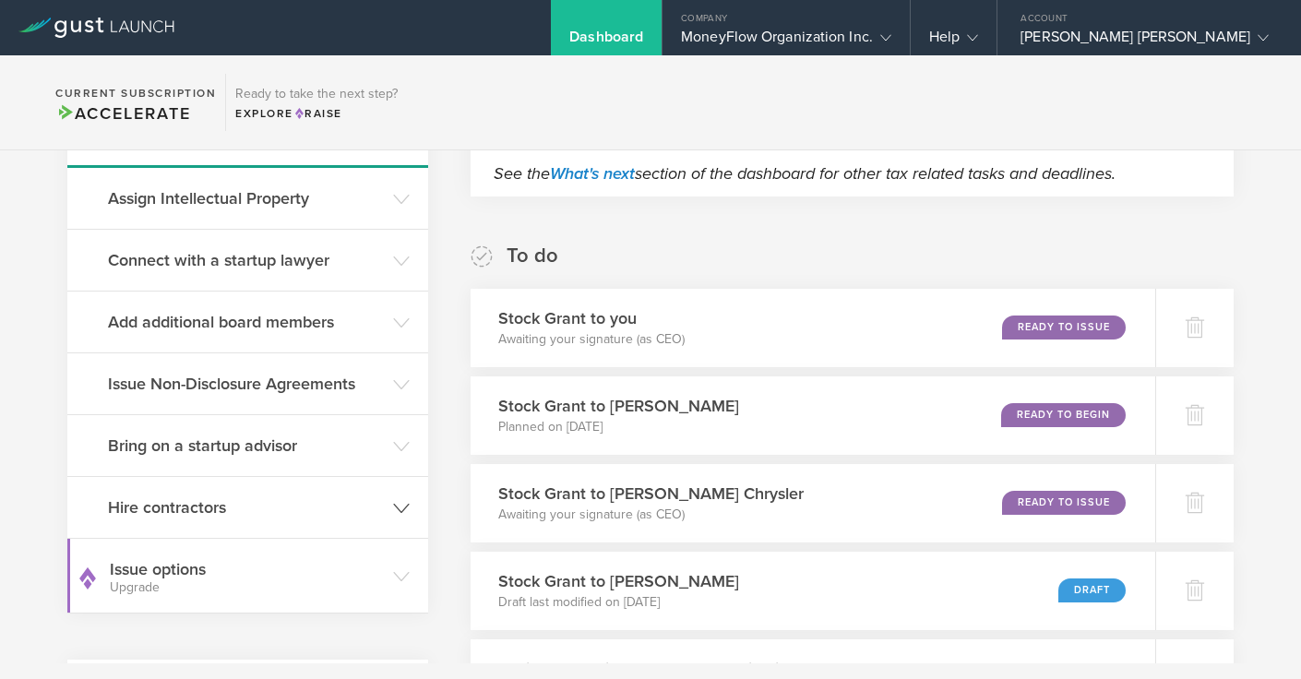
click at [222, 508] on h3 "Hire contractors" at bounding box center [246, 507] width 276 height 24
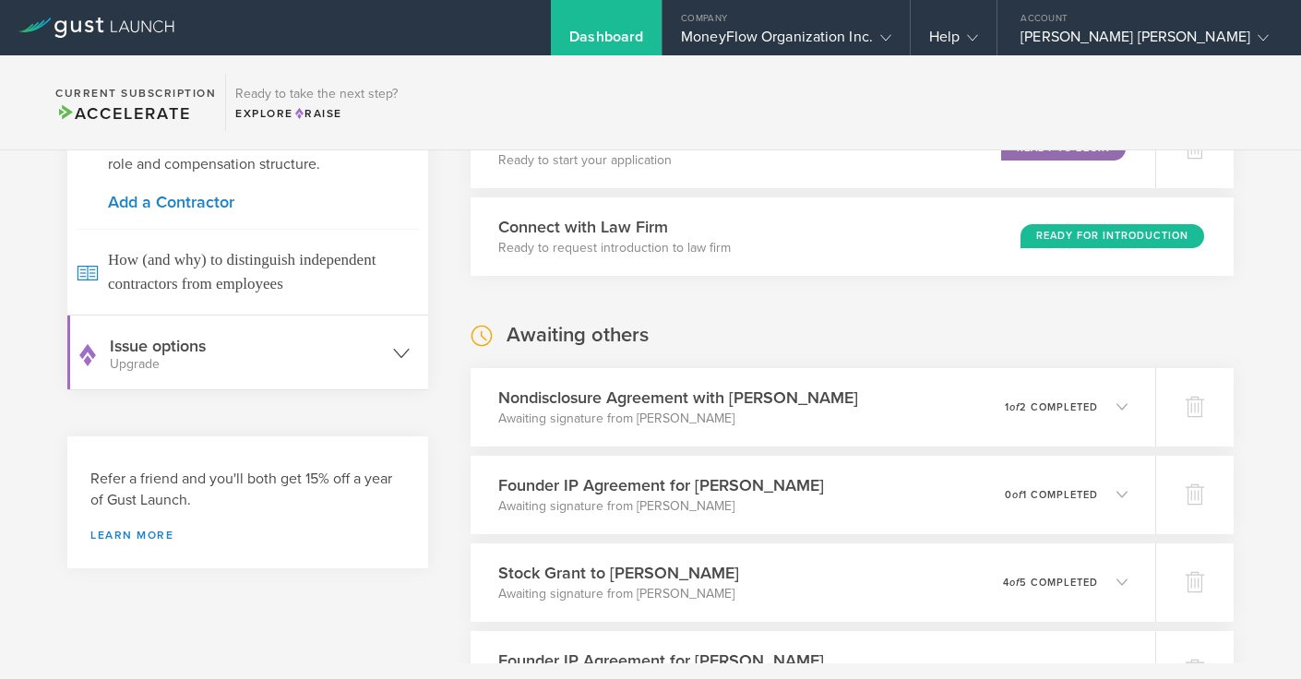
scroll to position [765, 0]
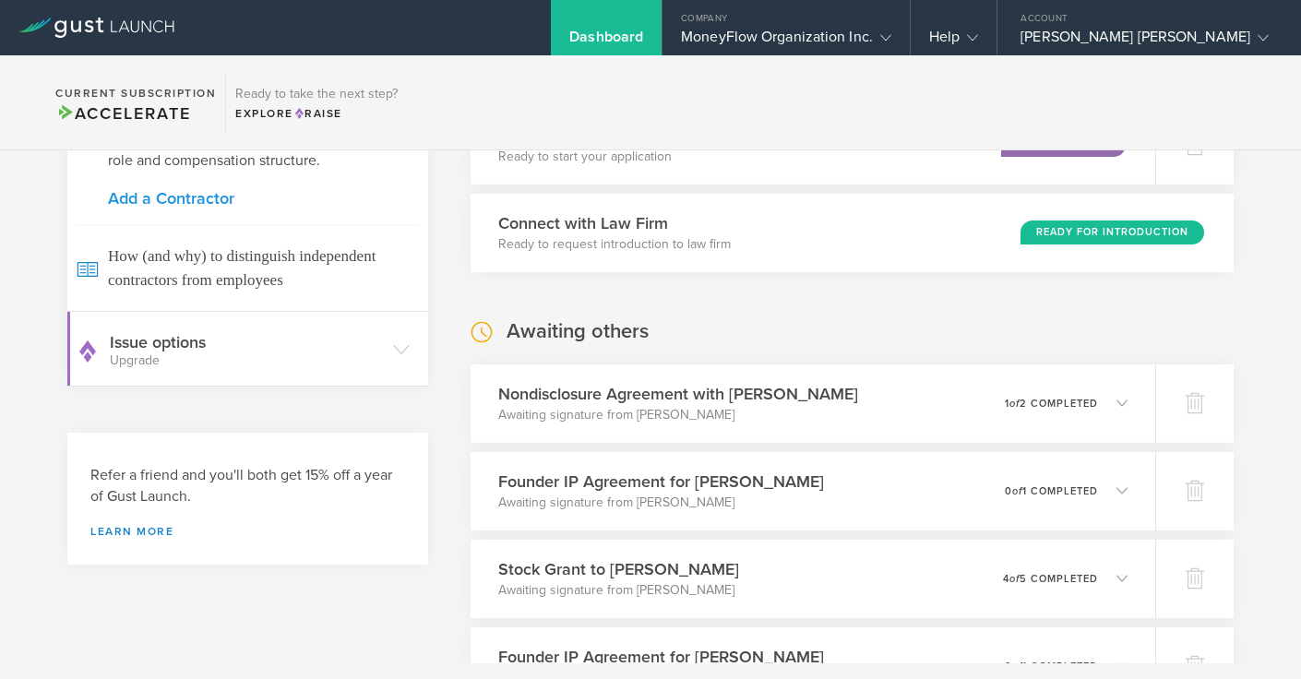
click at [190, 205] on link "Add a Contractor" at bounding box center [247, 198] width 279 height 17
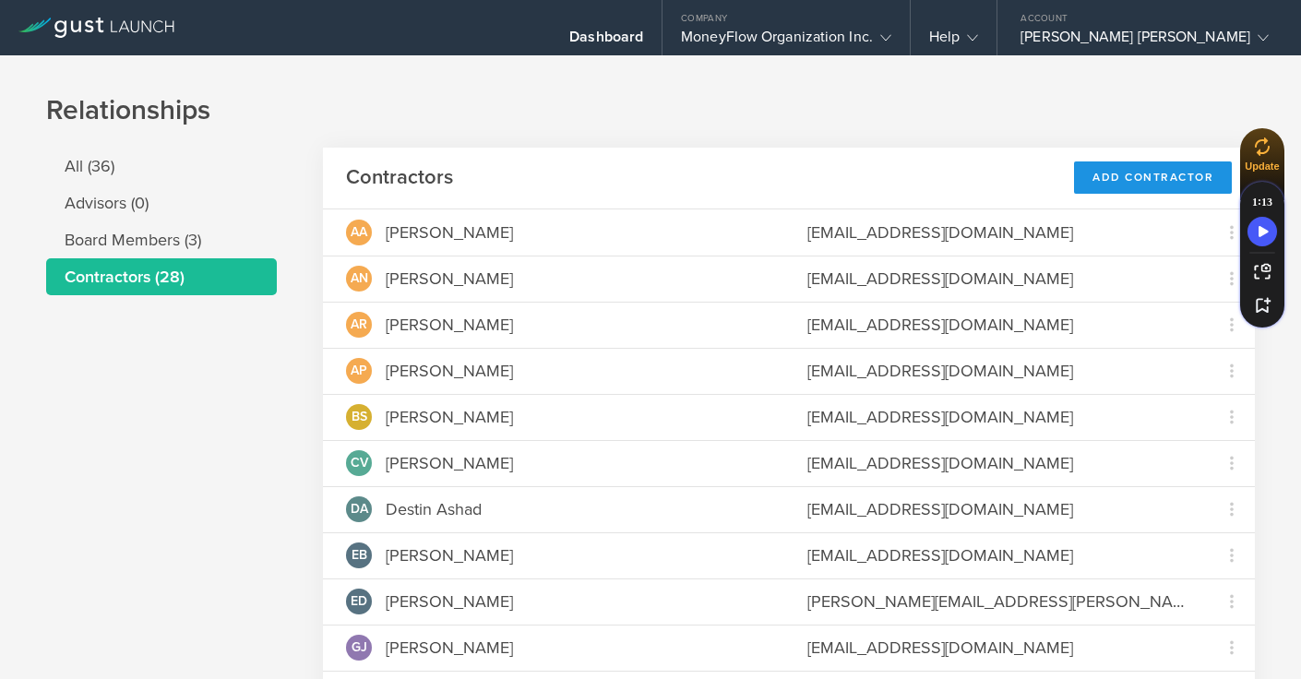
click at [1096, 186] on div "Add Contractor" at bounding box center [1153, 177] width 158 height 32
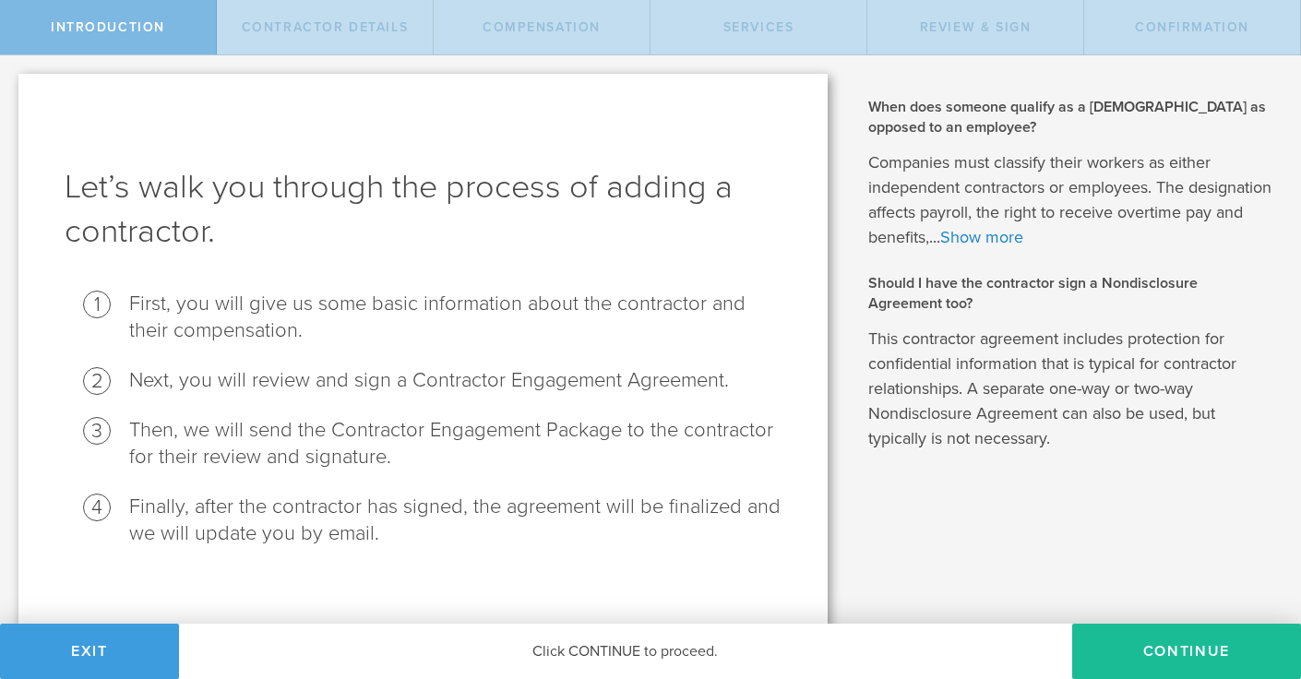
scroll to position [16, 0]
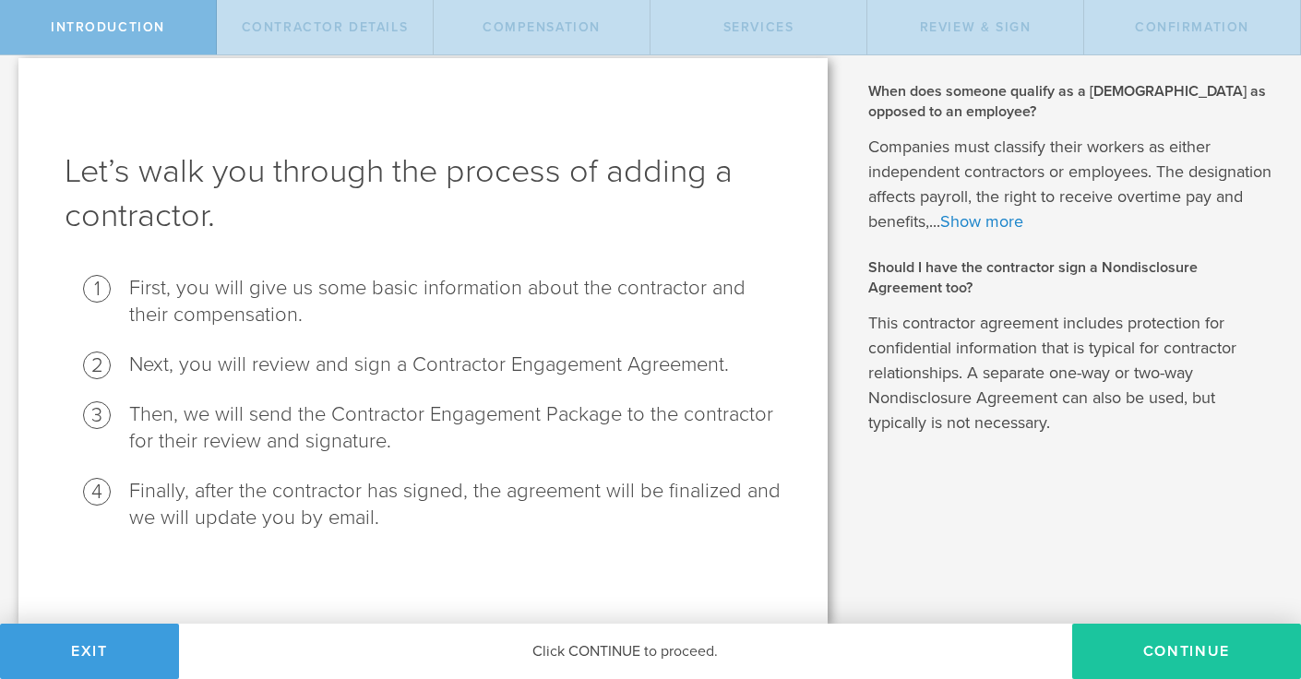
click at [1106, 655] on button "Continue" at bounding box center [1186, 651] width 229 height 55
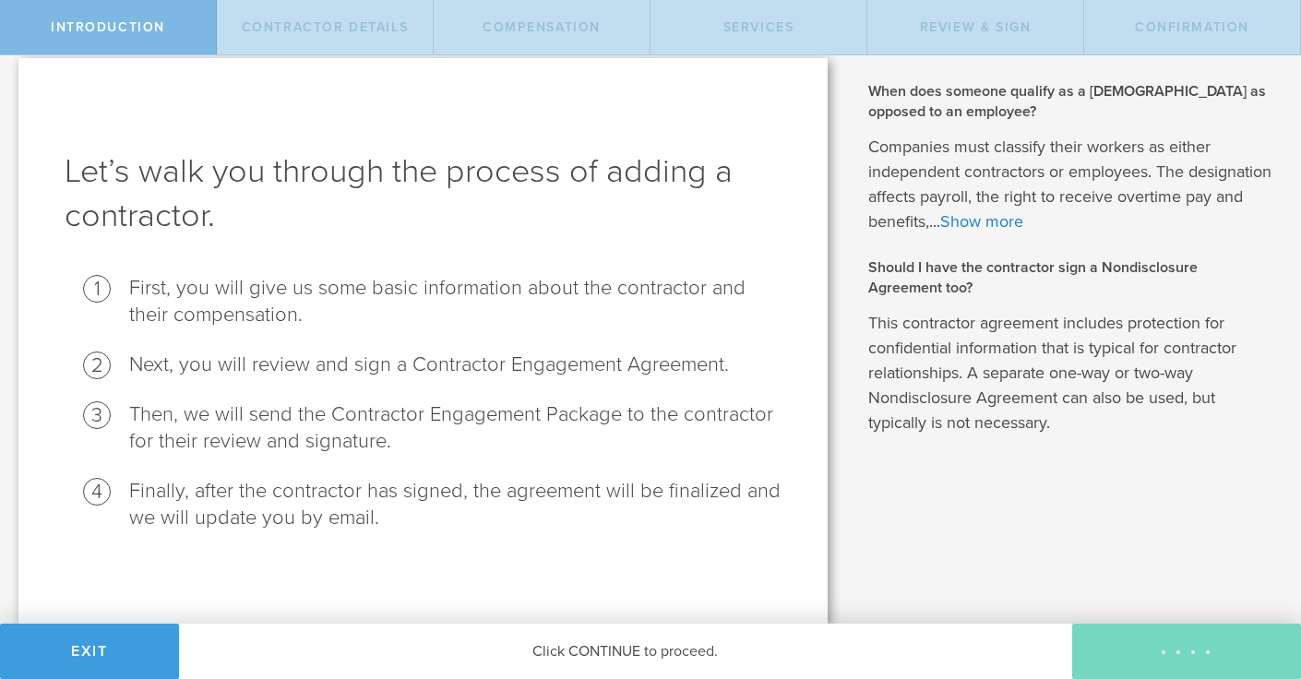
scroll to position [0, 0]
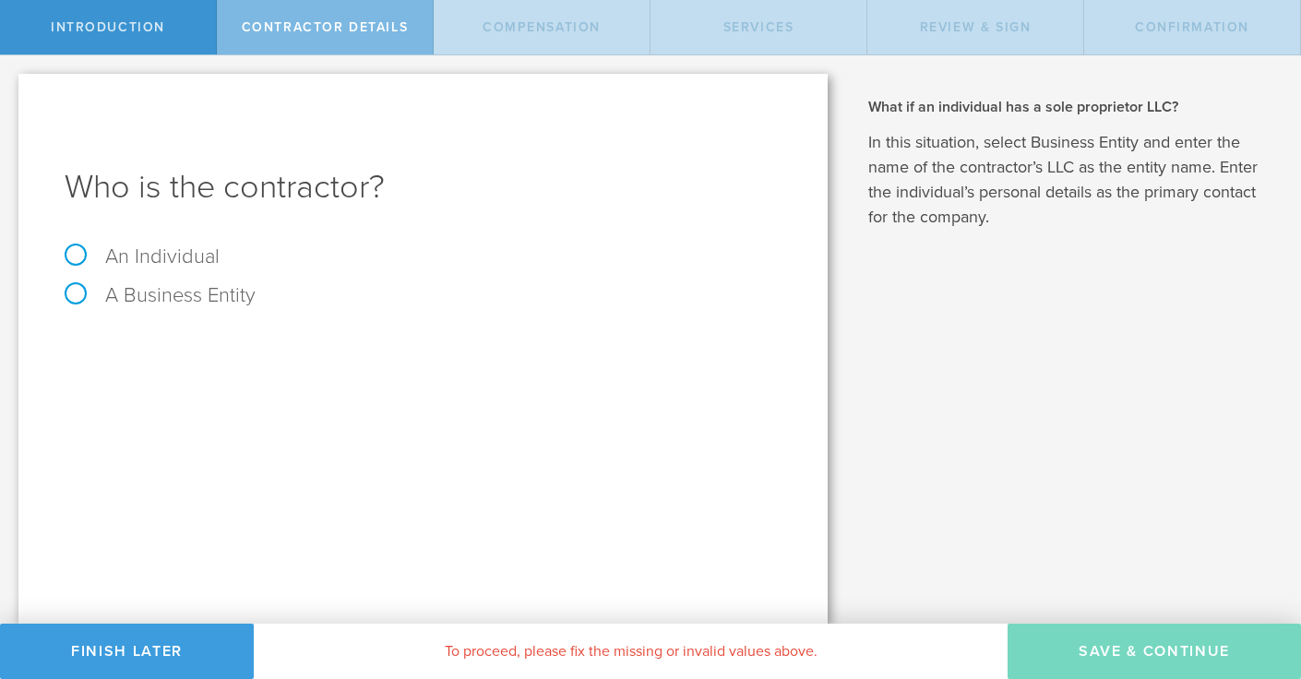
click at [184, 245] on label "An Individual" at bounding box center [142, 256] width 155 height 24
click at [12, 85] on input "An Individual" at bounding box center [6, 70] width 12 height 30
radio input "true"
click at [239, 345] on input "text" at bounding box center [492, 347] width 578 height 28
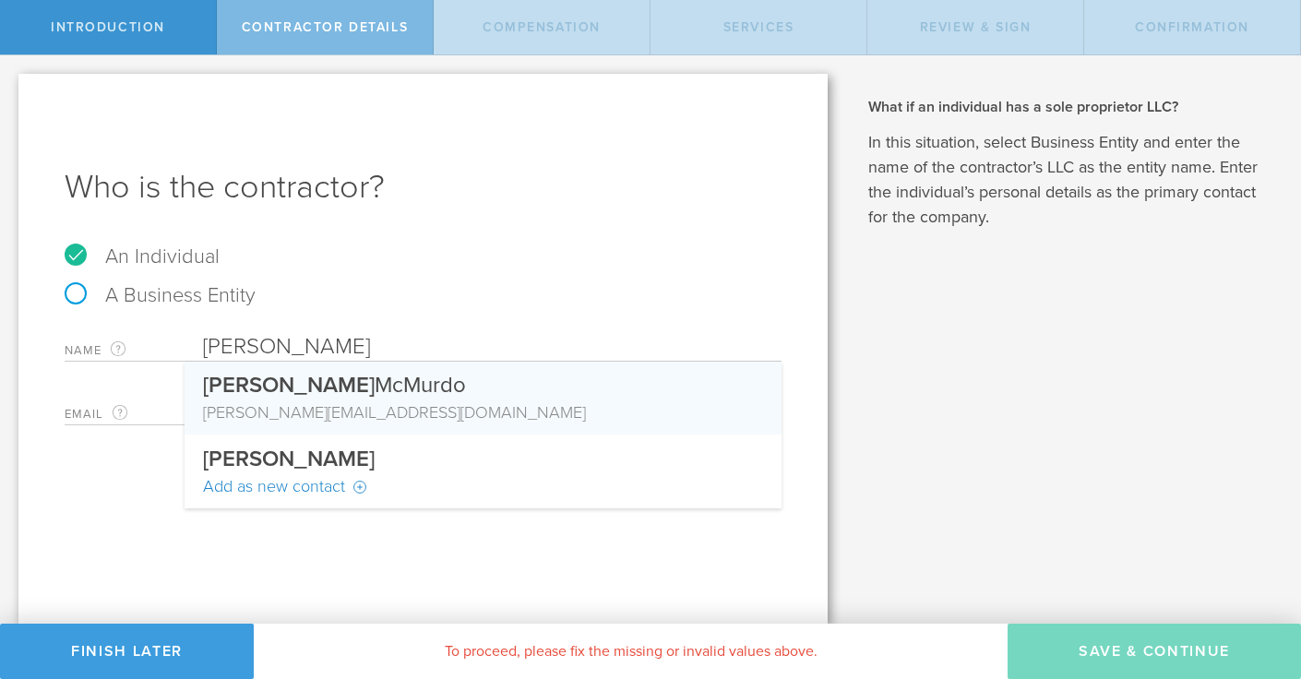
click at [246, 392] on span "Shawn" at bounding box center [289, 385] width 172 height 27
type input "[PERSON_NAME]"
type input "[PERSON_NAME][EMAIL_ADDRESS][DOMAIN_NAME]"
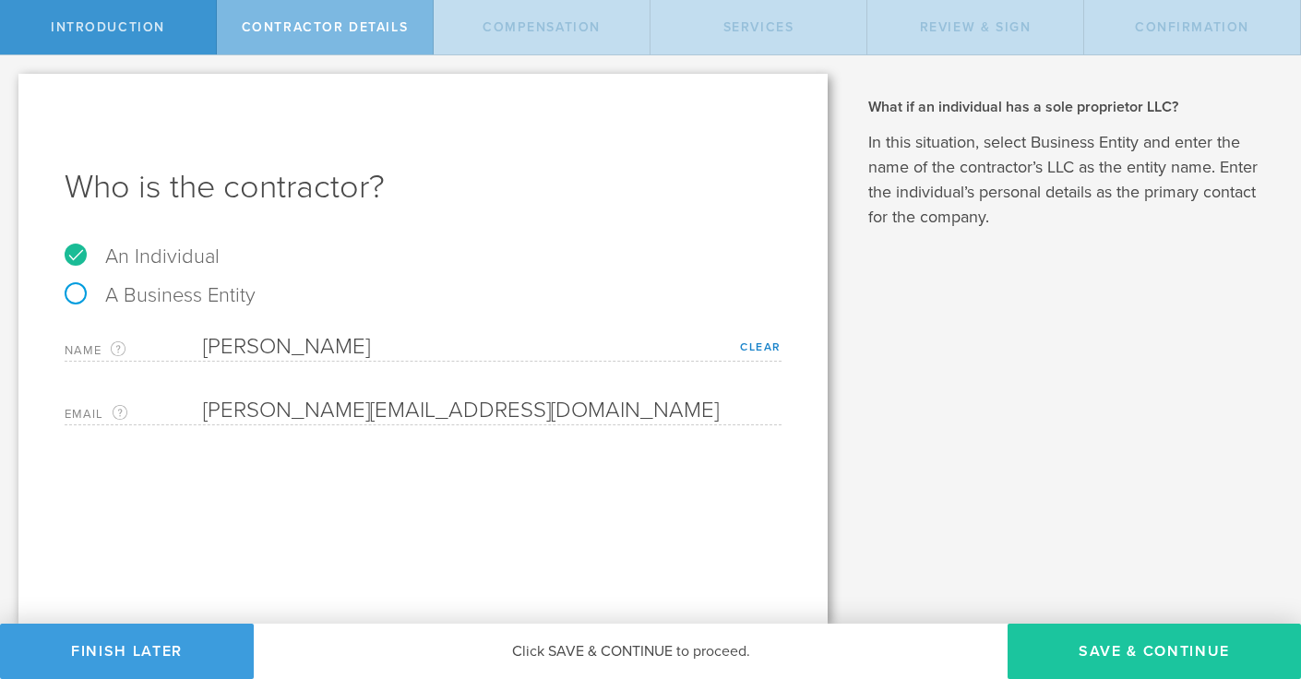
click at [1135, 652] on button "Save & Continue" at bounding box center [1153, 651] width 293 height 55
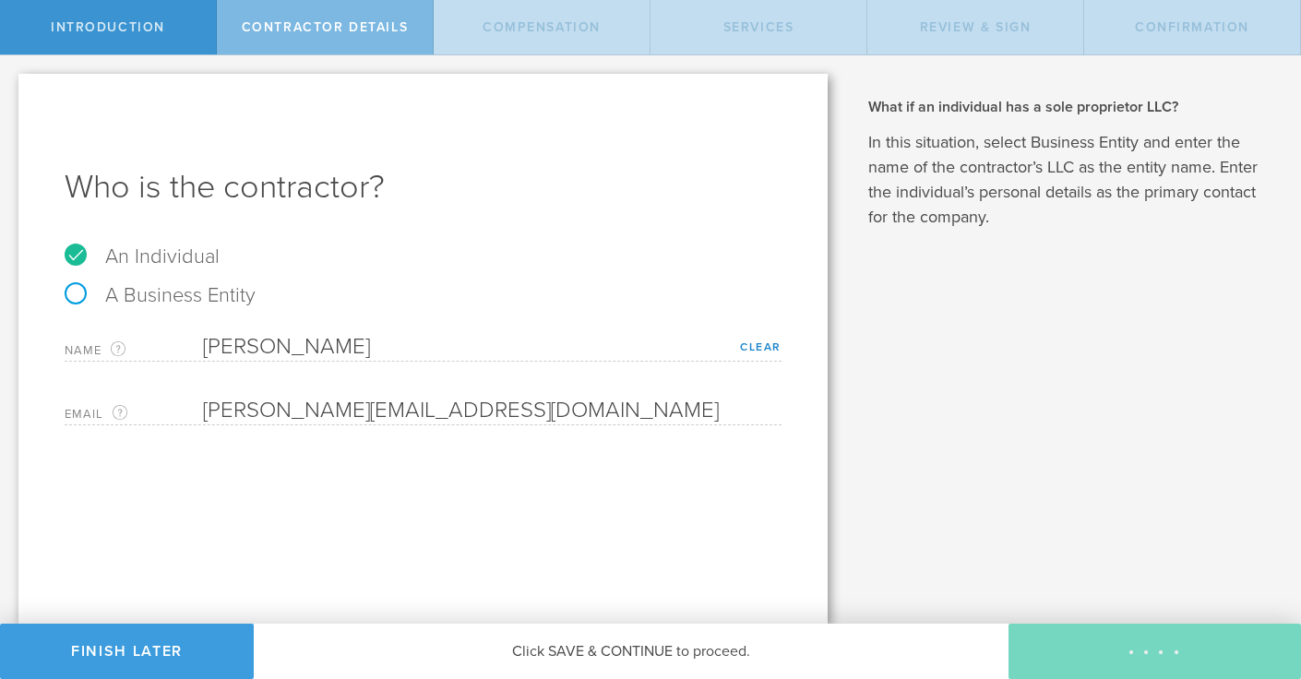
select select "none"
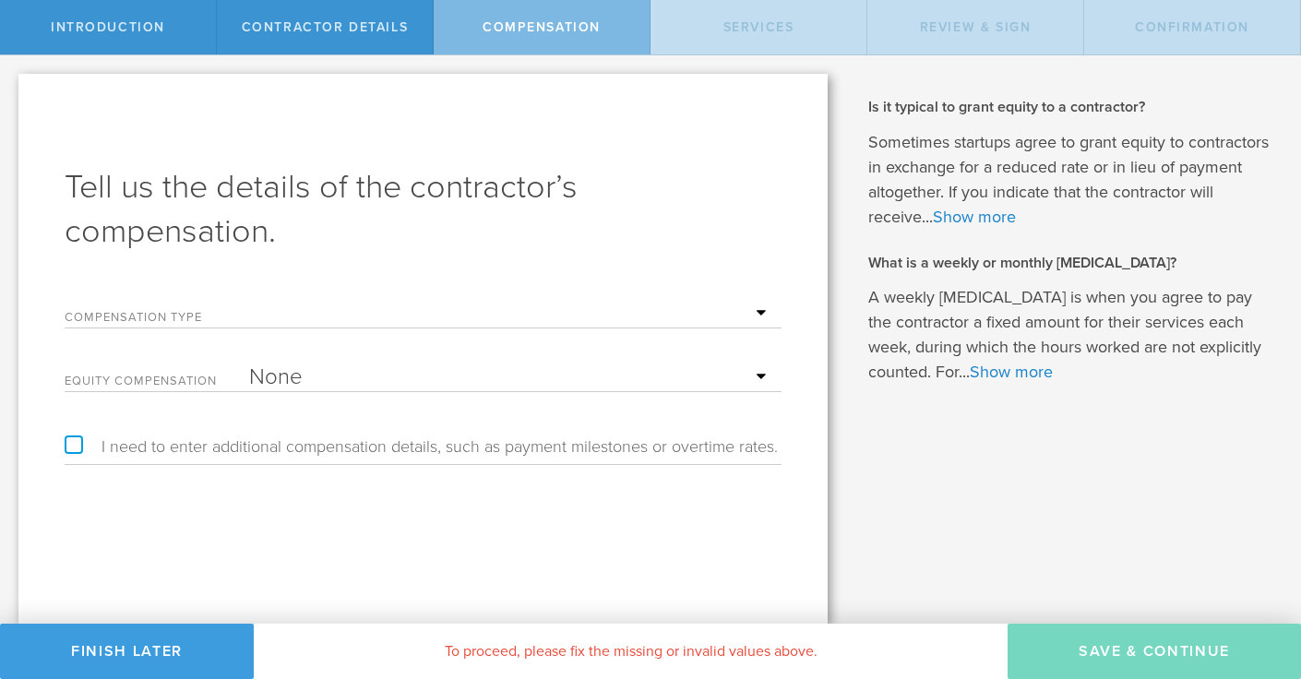
click at [261, 315] on select "Hourly Daily Weekly Retainer Monthly Retainer Project Flat Rate No cash compens…" at bounding box center [510, 314] width 523 height 28
select select "noCash"
click at [249, 300] on select "Hourly Daily Weekly Retainer Monthly Retainer Project Flat Rate No cash compens…" at bounding box center [510, 314] width 523 height 28
click at [296, 376] on select "None Stock Grant" at bounding box center [510, 377] width 523 height 28
select select "stock"
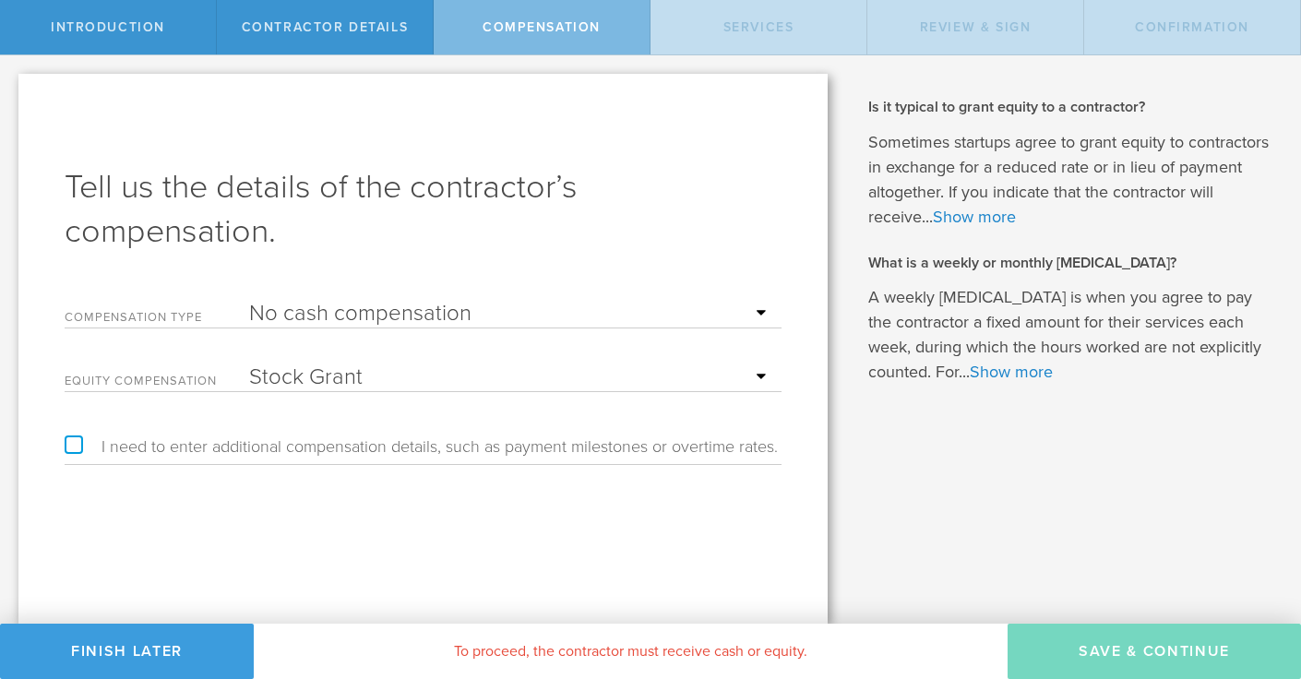
click at [249, 363] on select "None Stock Grant" at bounding box center [510, 377] width 523 height 28
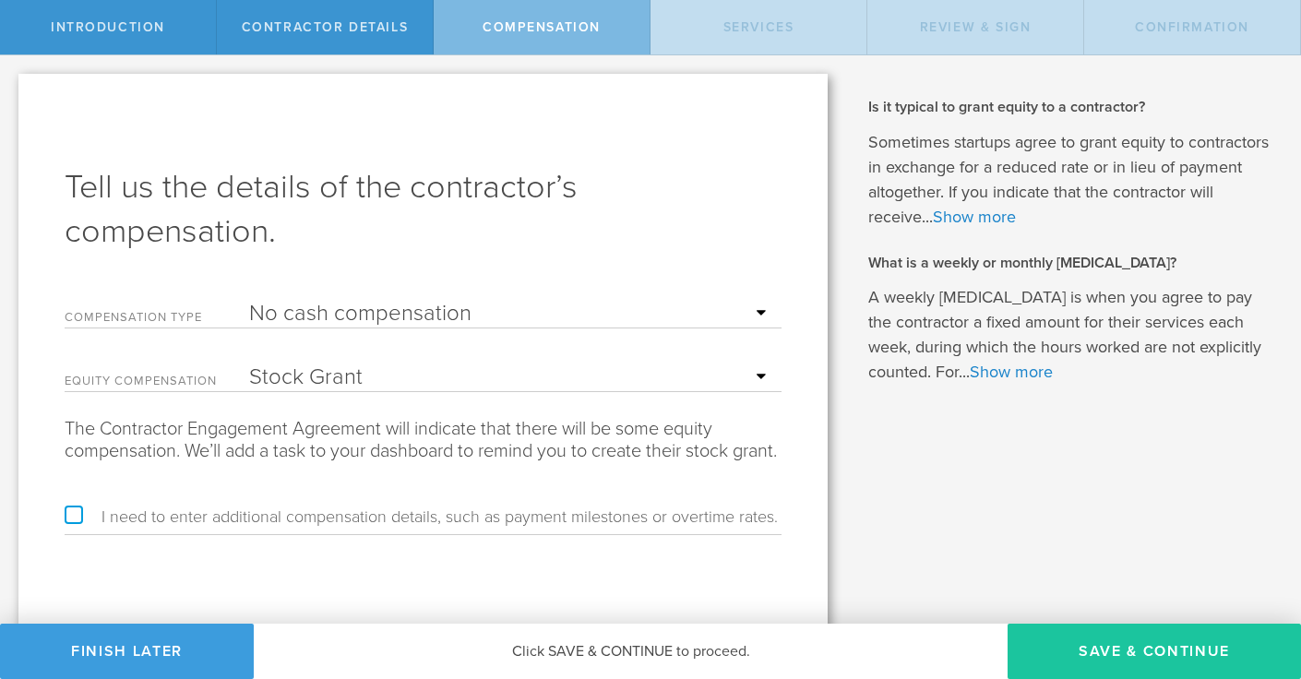
click at [1079, 638] on button "Save & Continue" at bounding box center [1153, 651] width 293 height 55
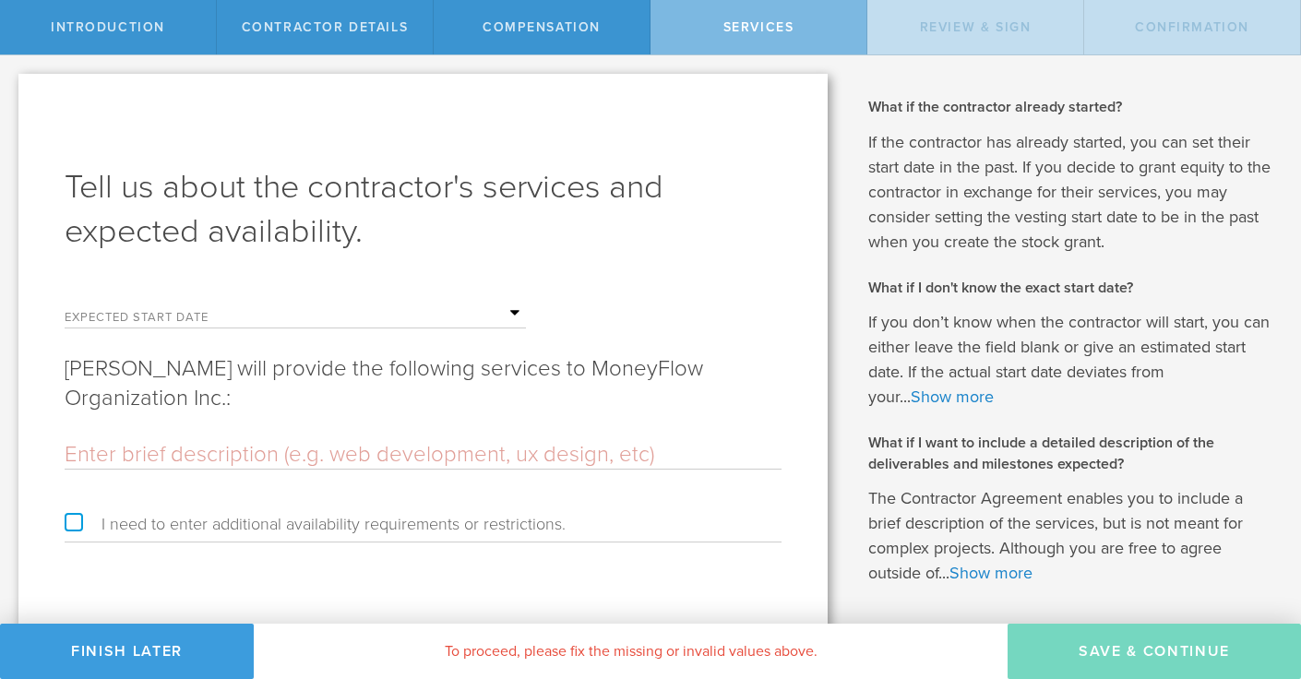
click at [298, 310] on input "text" at bounding box center [387, 314] width 277 height 28
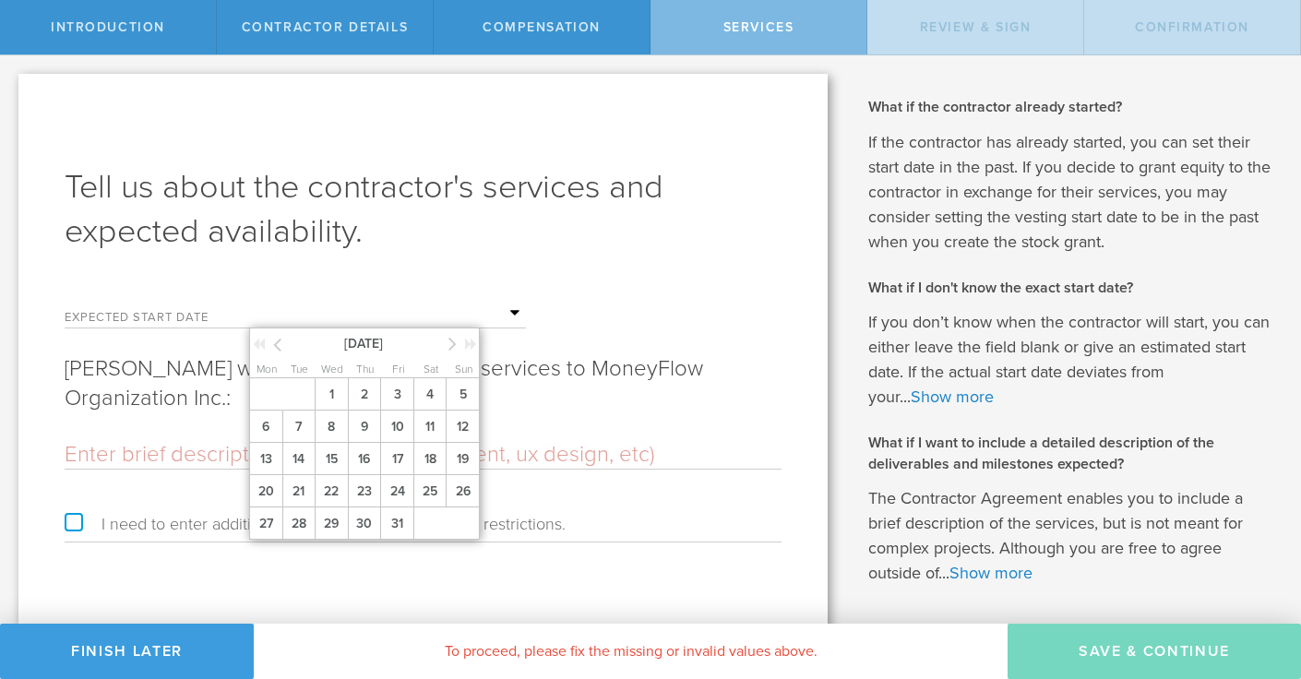
click at [261, 345] on icon at bounding box center [259, 344] width 12 height 13
click at [470, 345] on icon at bounding box center [471, 344] width 12 height 13
click at [448, 344] on icon at bounding box center [452, 343] width 8 height 23
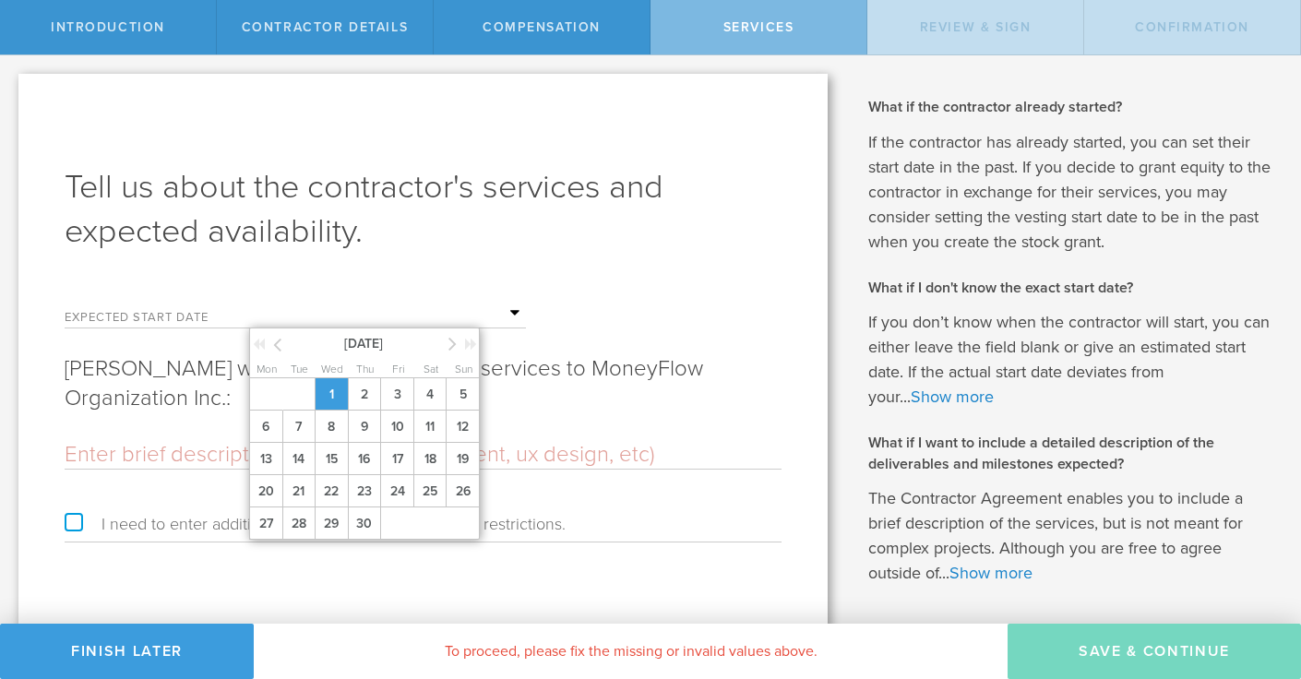
click at [333, 394] on span "1" at bounding box center [331, 394] width 33 height 32
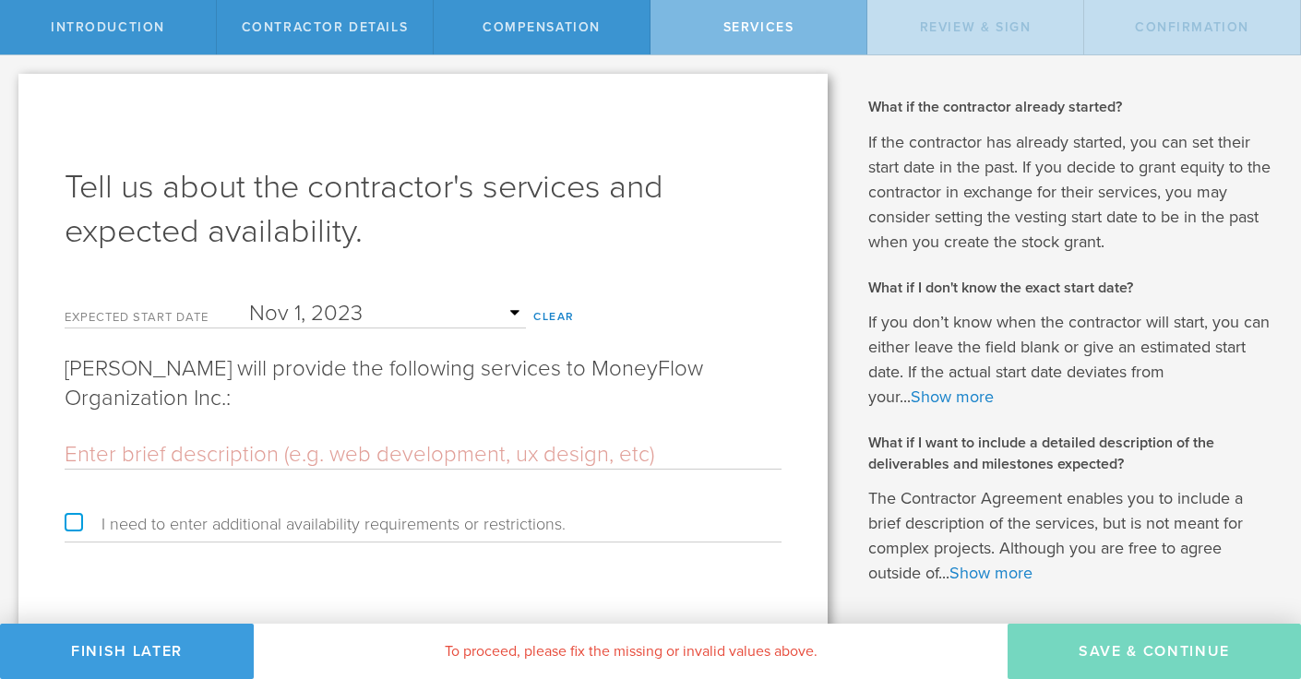
click at [225, 454] on input "text" at bounding box center [423, 455] width 717 height 28
type input "T"
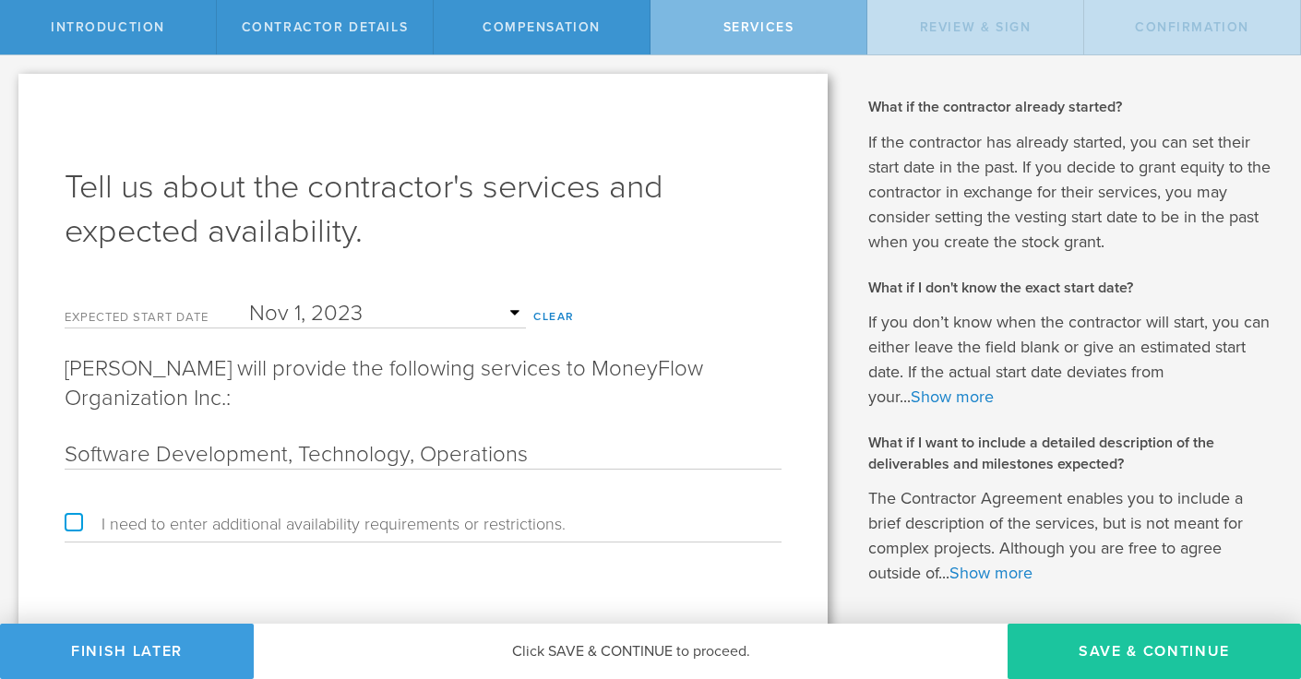
type input "Software Development, Technology, Operations"
click at [1097, 651] on button "Save & Continue" at bounding box center [1153, 651] width 293 height 55
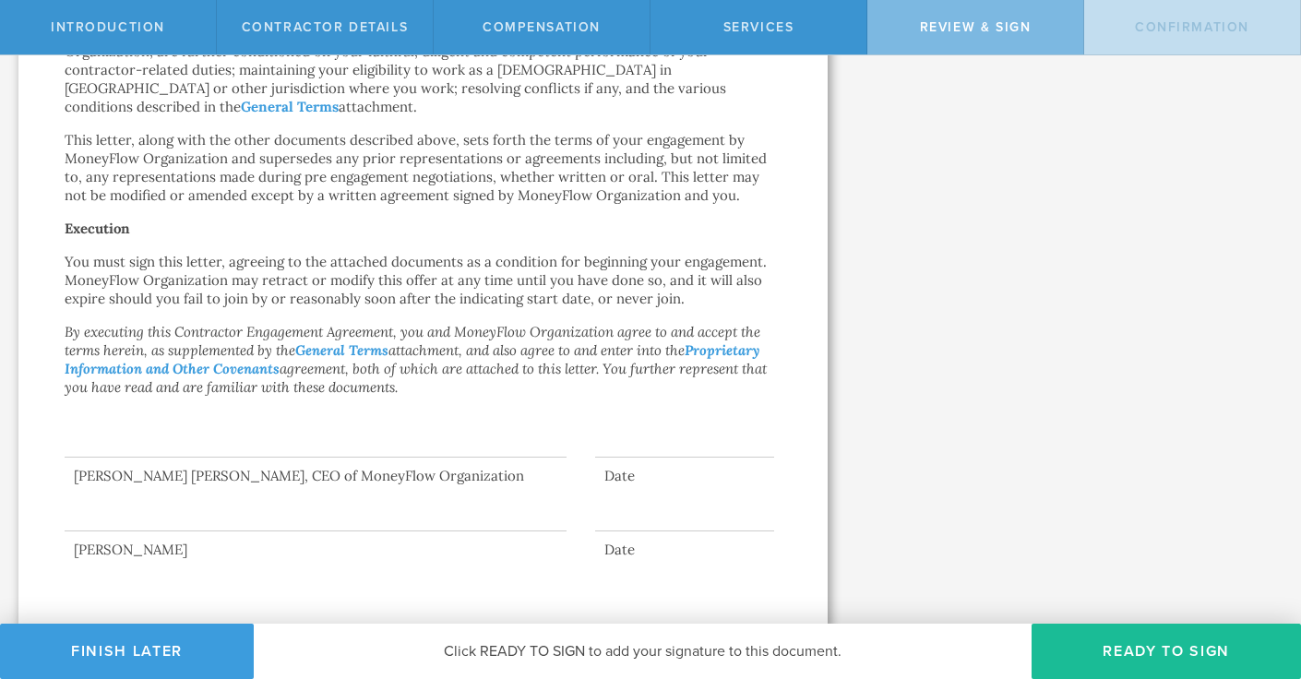
scroll to position [1323, 0]
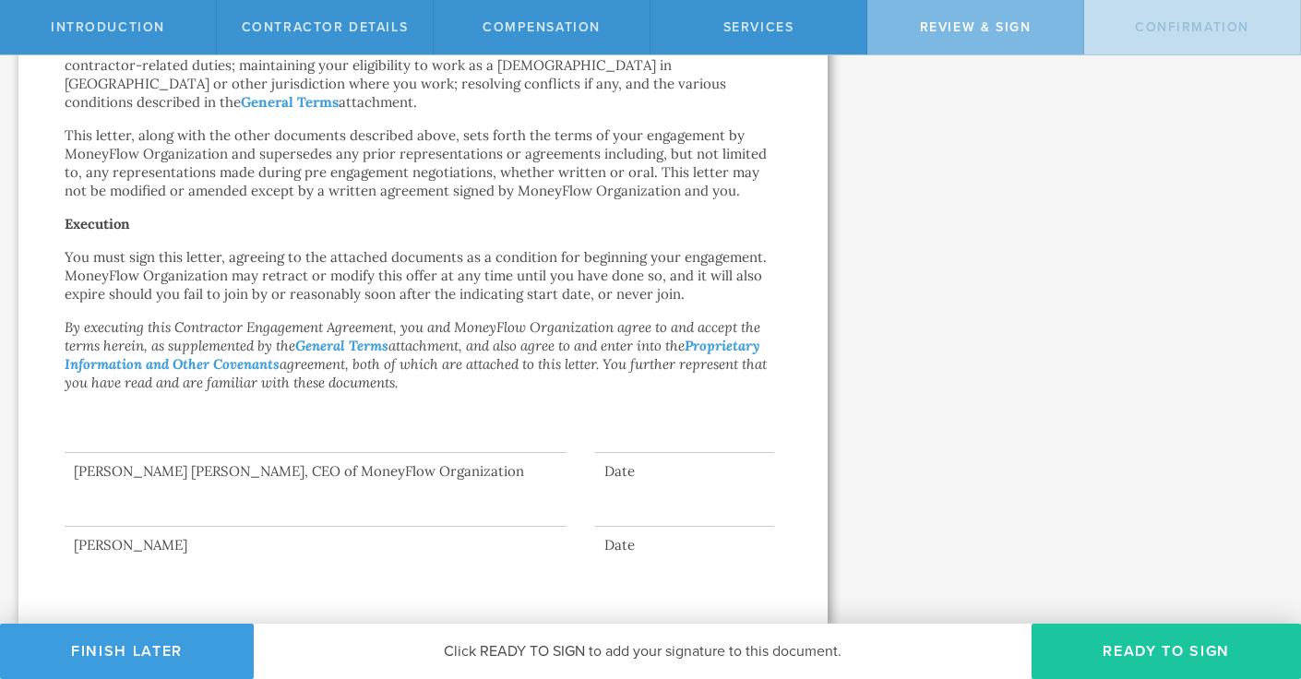
click at [1089, 639] on button "Ready to Sign" at bounding box center [1165, 651] width 269 height 55
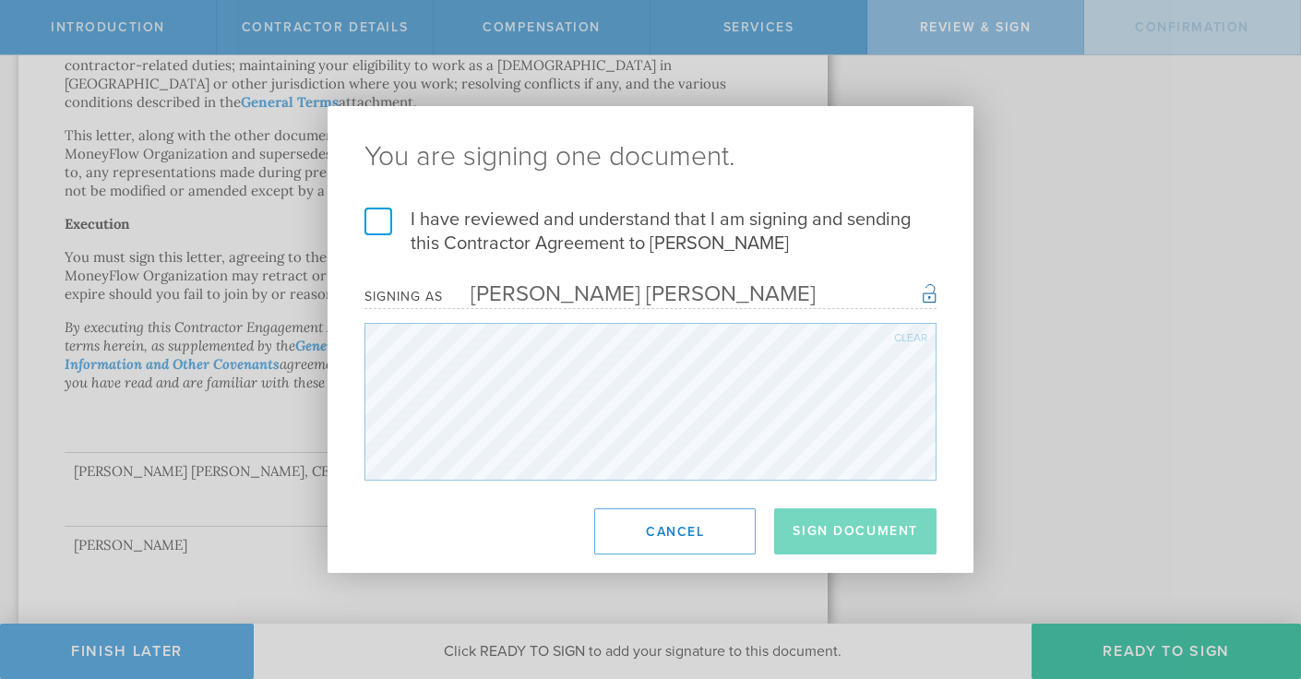
click at [385, 224] on label "I have reviewed and understand that I am signing and sending this Contractor Ag…" at bounding box center [650, 232] width 572 height 48
click at [0, 0] on input "I have reviewed and understand that I am signing and sending this Contractor Ag…" at bounding box center [0, 0] width 0 height 0
click at [833, 535] on button "Sign Document" at bounding box center [855, 531] width 162 height 46
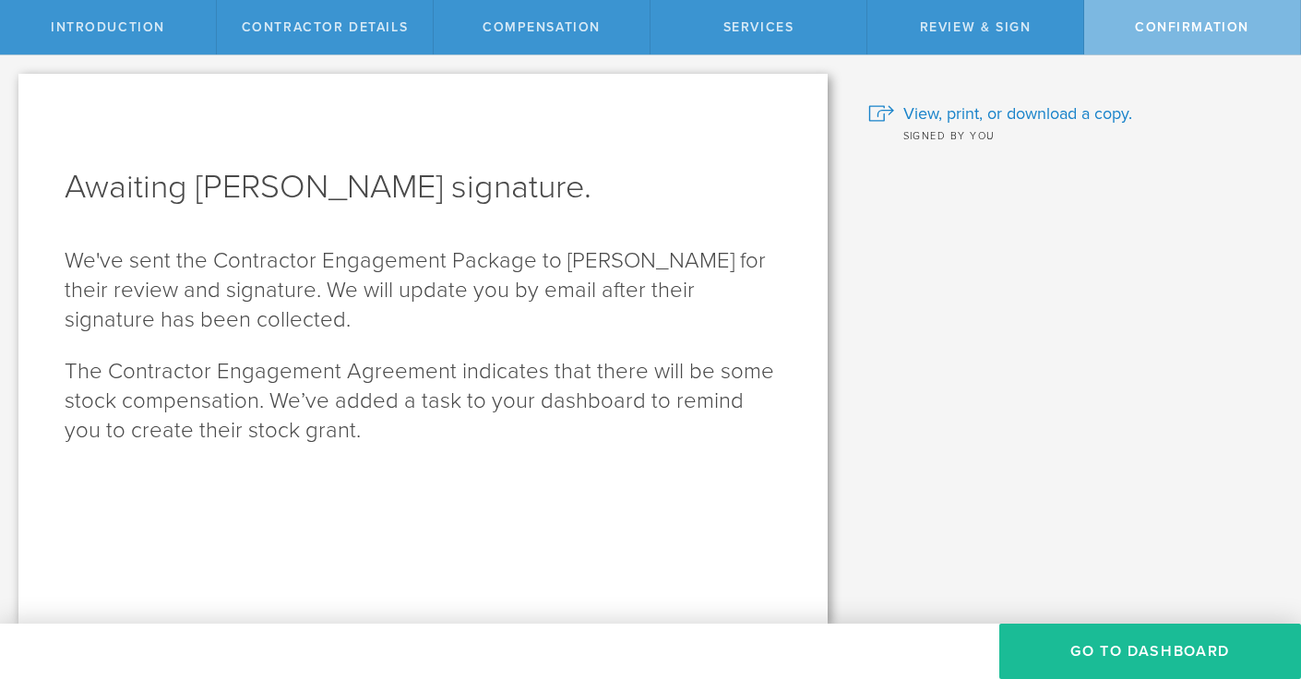
scroll to position [0, 0]
click at [1075, 639] on button "Go To Dashboard" at bounding box center [1150, 651] width 302 height 55
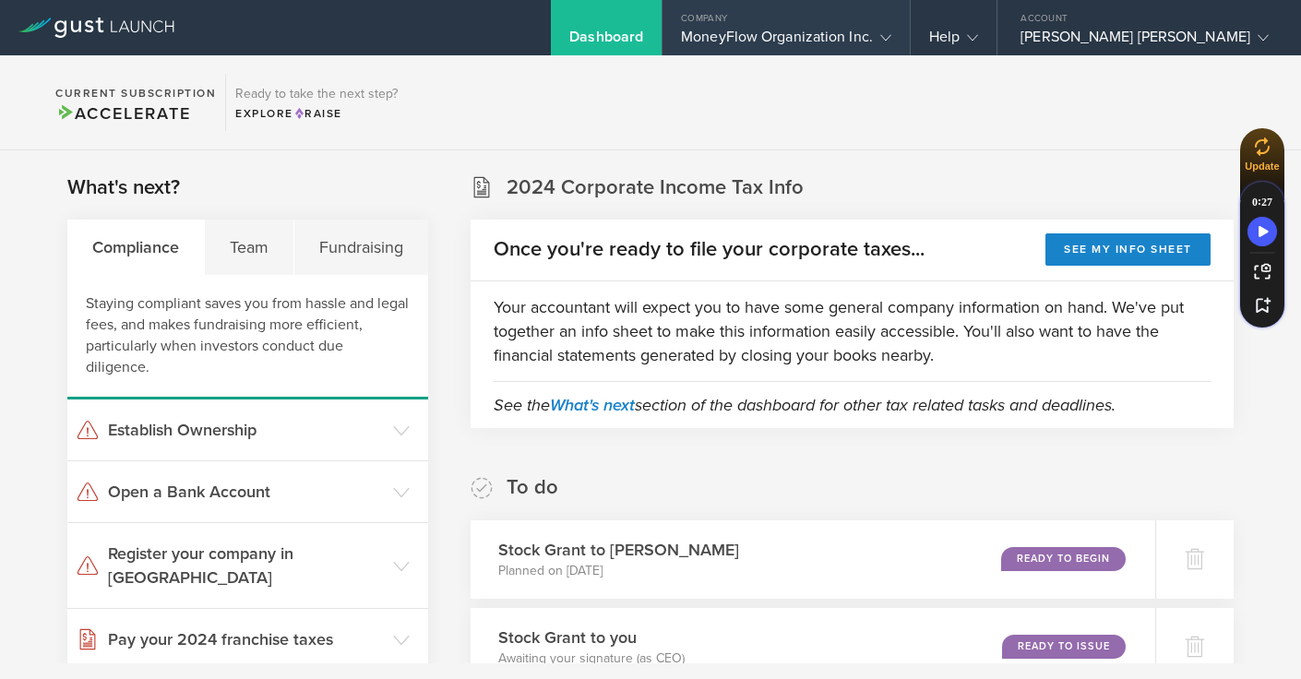
click at [891, 32] on icon at bounding box center [885, 37] width 11 height 11
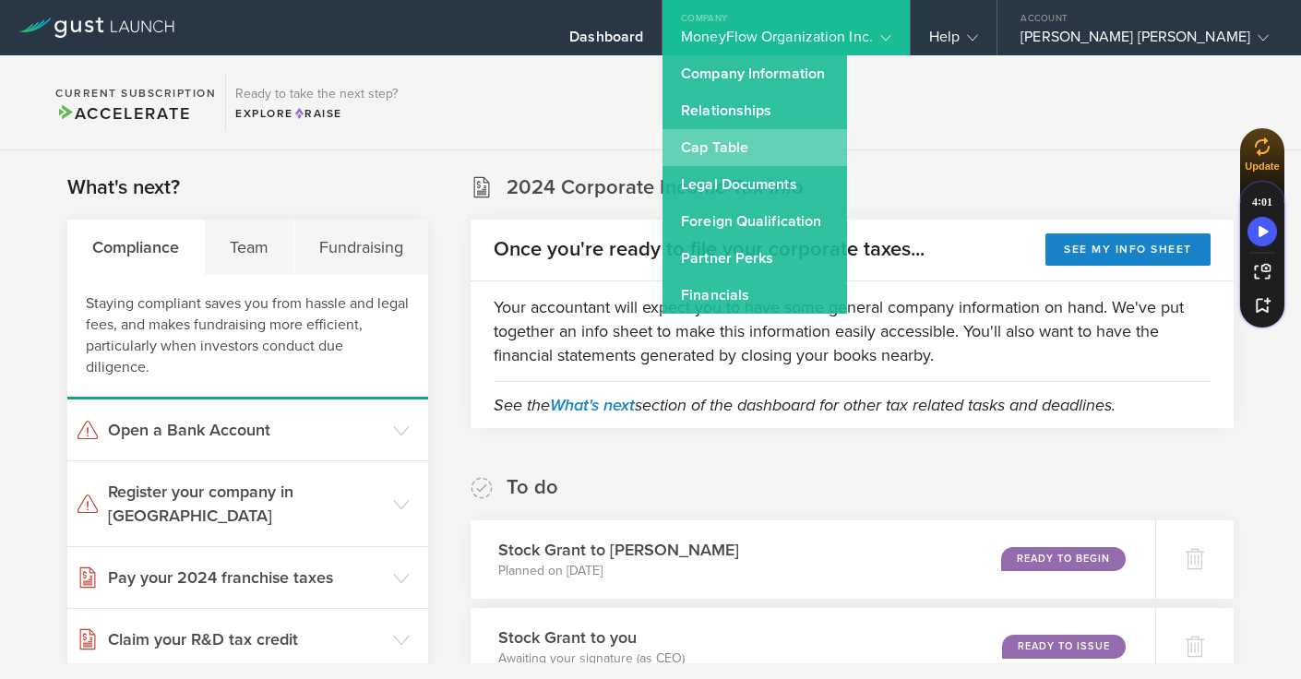
click at [829, 145] on link "Cap Table" at bounding box center [754, 147] width 184 height 37
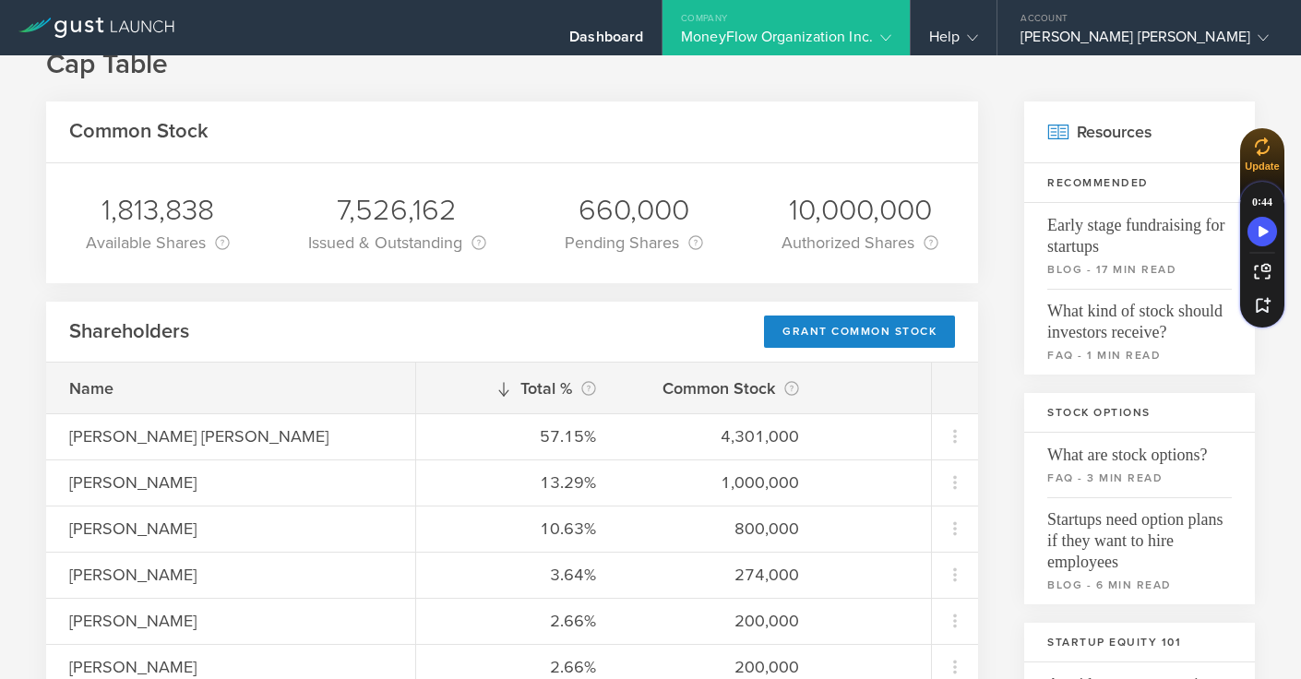
scroll to position [51, 0]
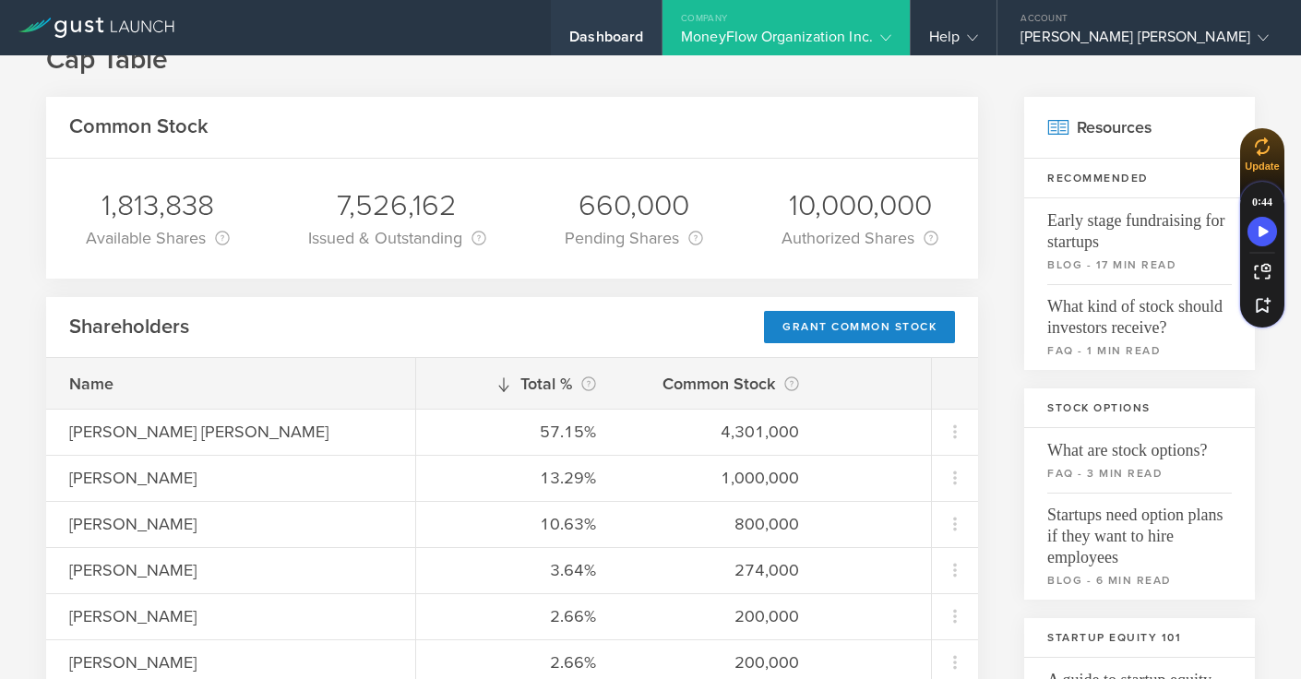
click at [643, 34] on div "Dashboard" at bounding box center [606, 42] width 74 height 28
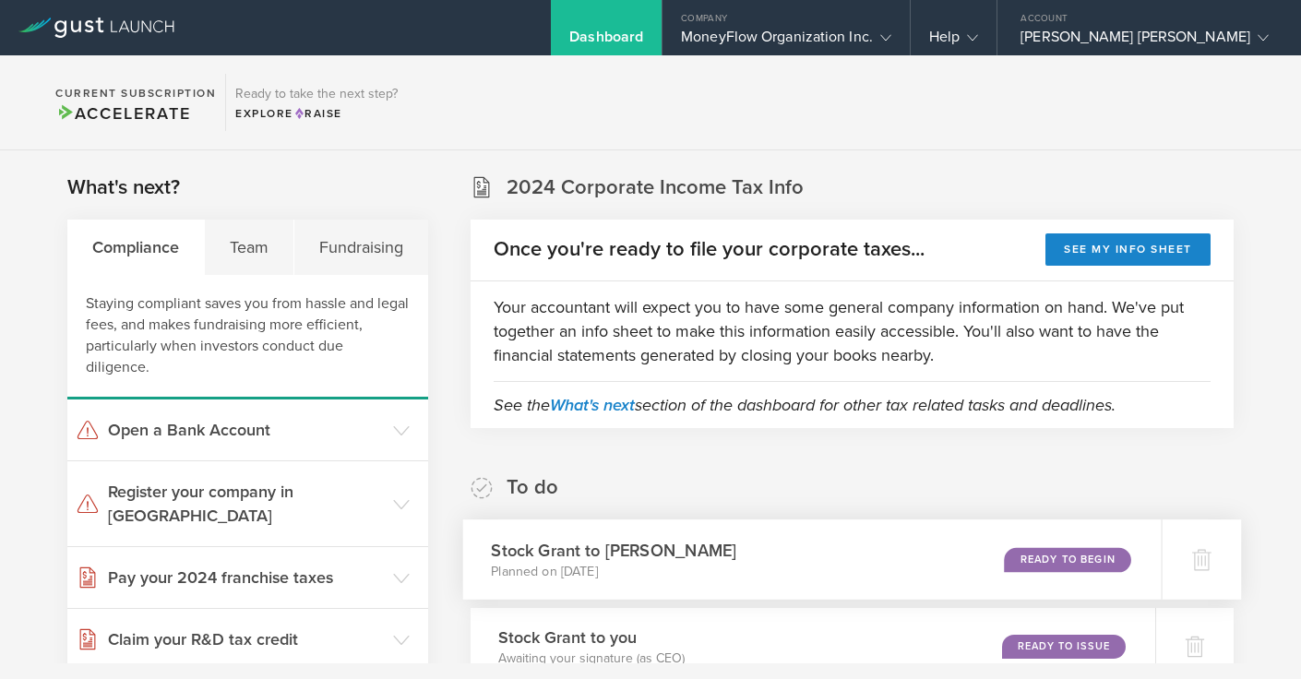
click at [1039, 556] on div "Ready to Begin" at bounding box center [1067, 559] width 126 height 25
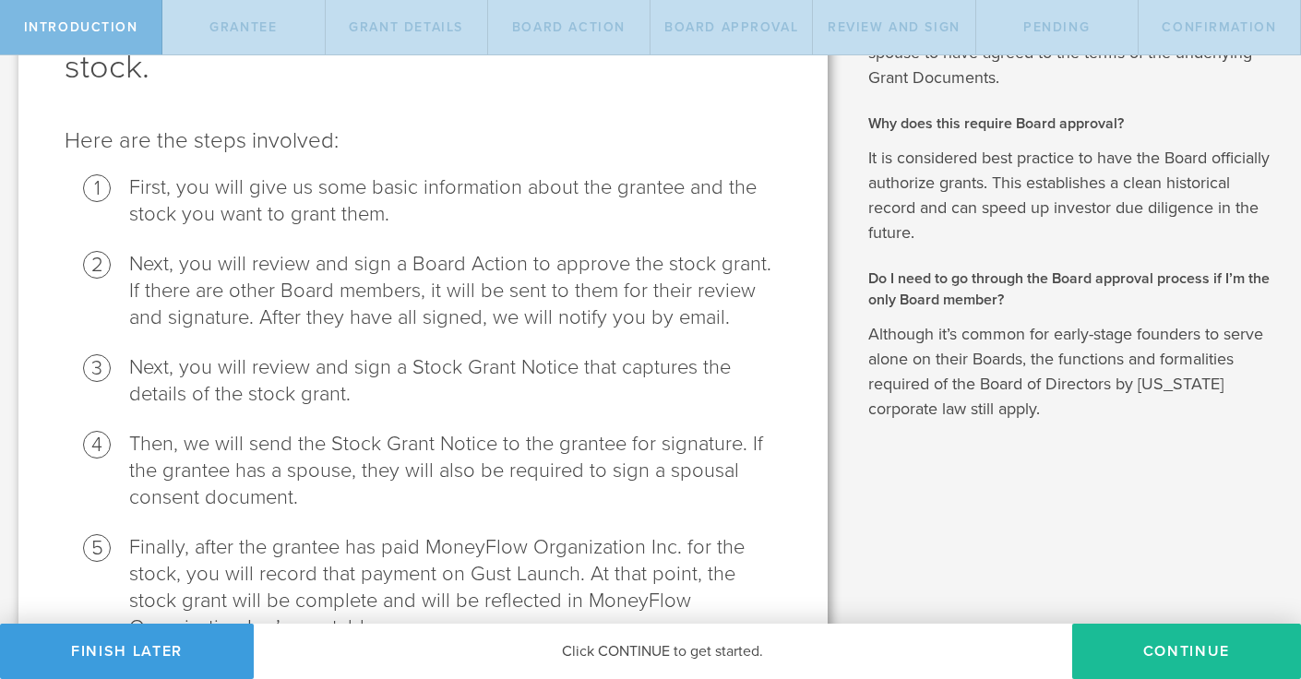
scroll to position [274, 0]
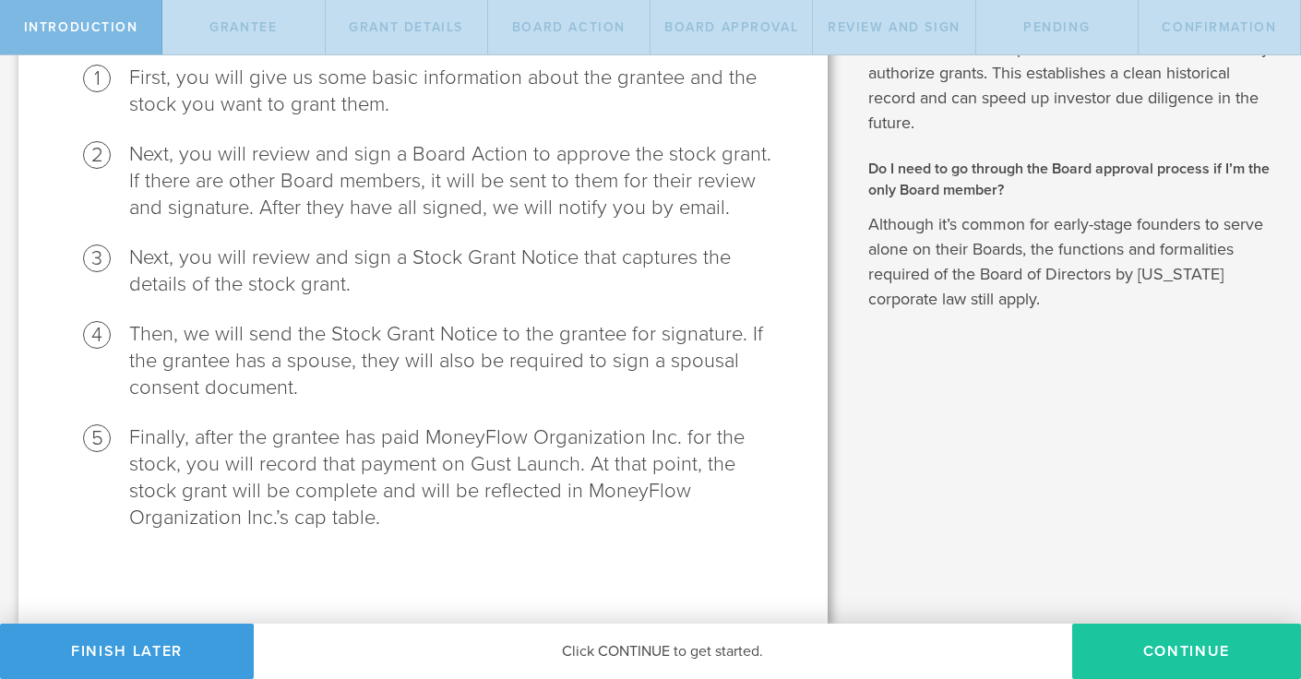
click at [1166, 648] on button "Continue" at bounding box center [1186, 651] width 229 height 55
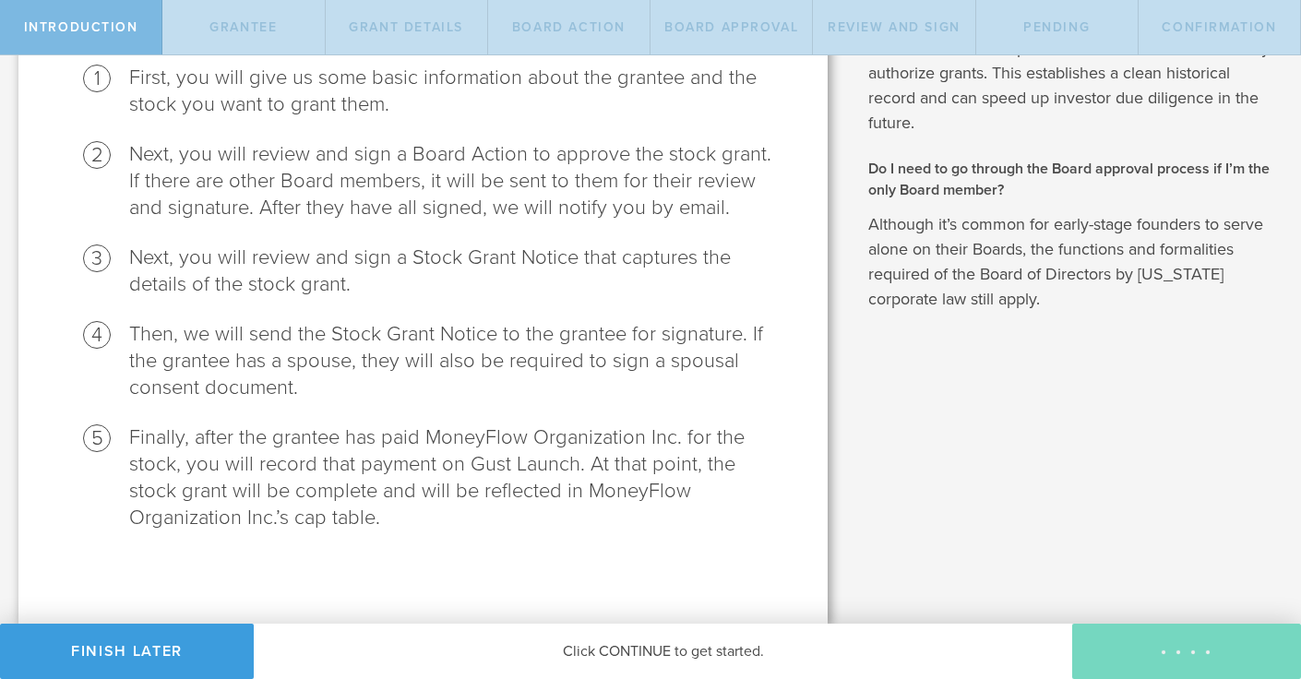
radio input "true"
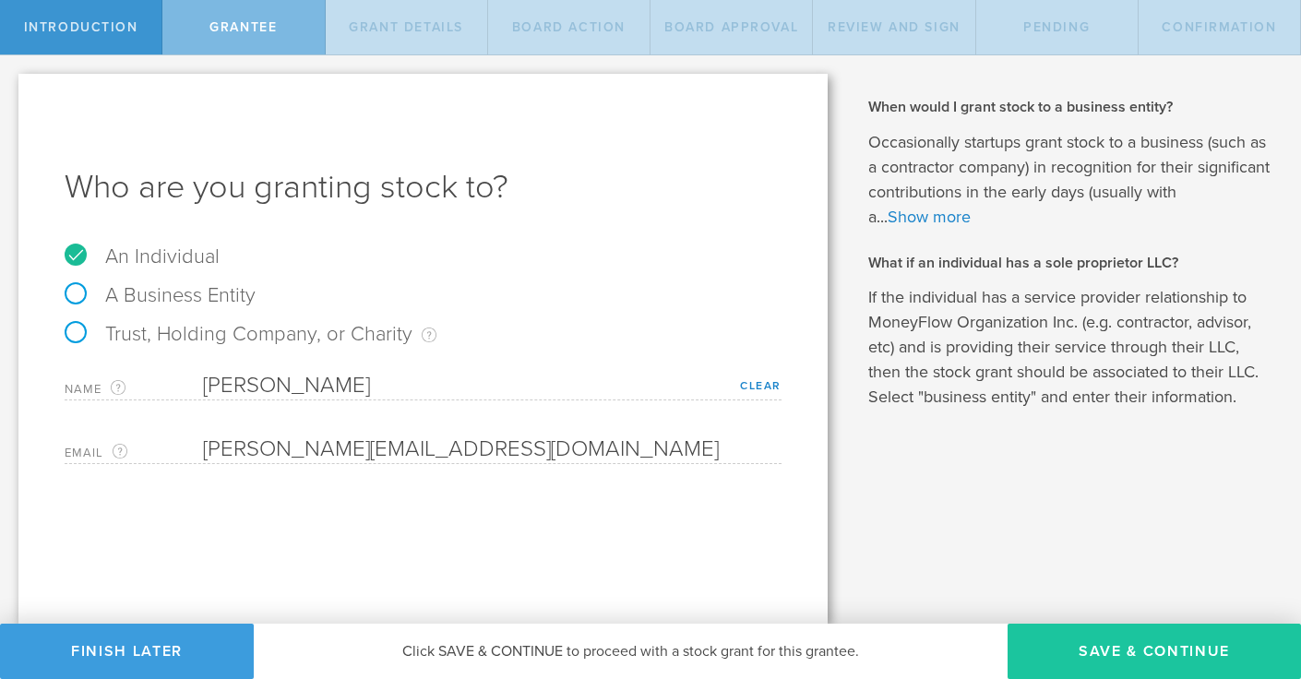
click at [1080, 649] on button "Save & Continue" at bounding box center [1153, 651] width 293 height 55
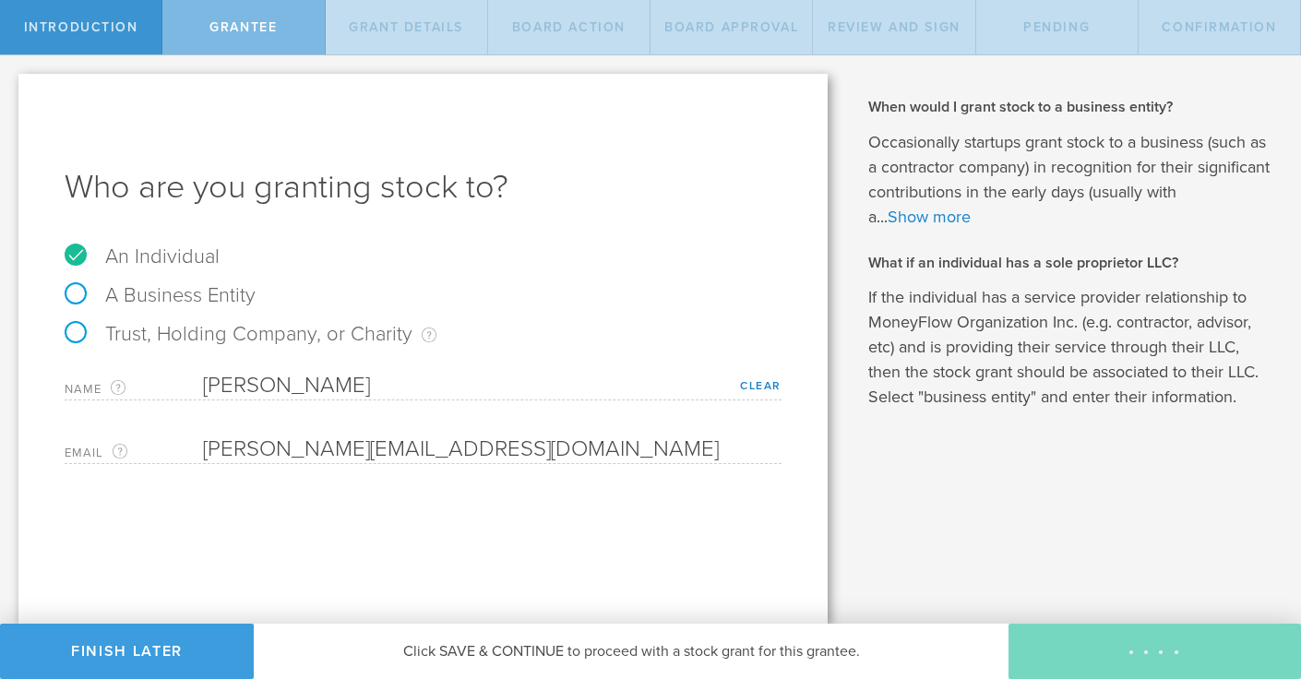
type input "48"
type input "12"
select select "none"
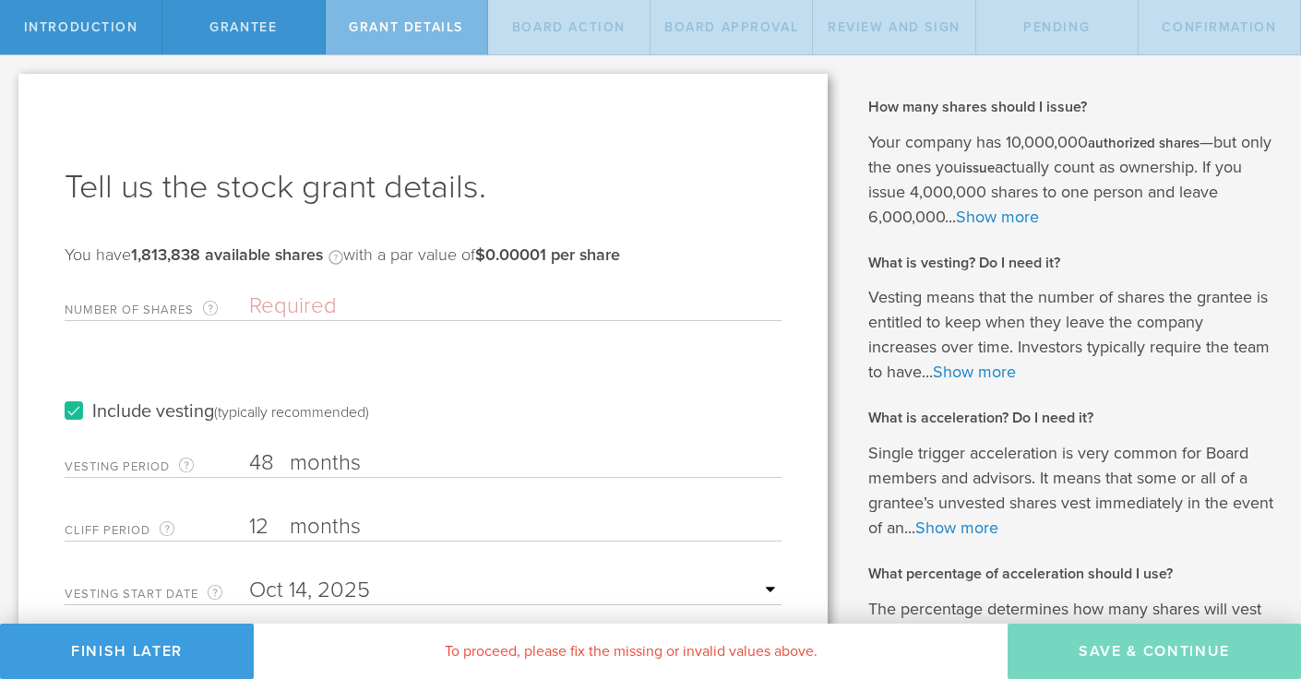
click at [278, 302] on input "Number of Shares The total amount of stock the company is granting to this reci…" at bounding box center [515, 306] width 532 height 28
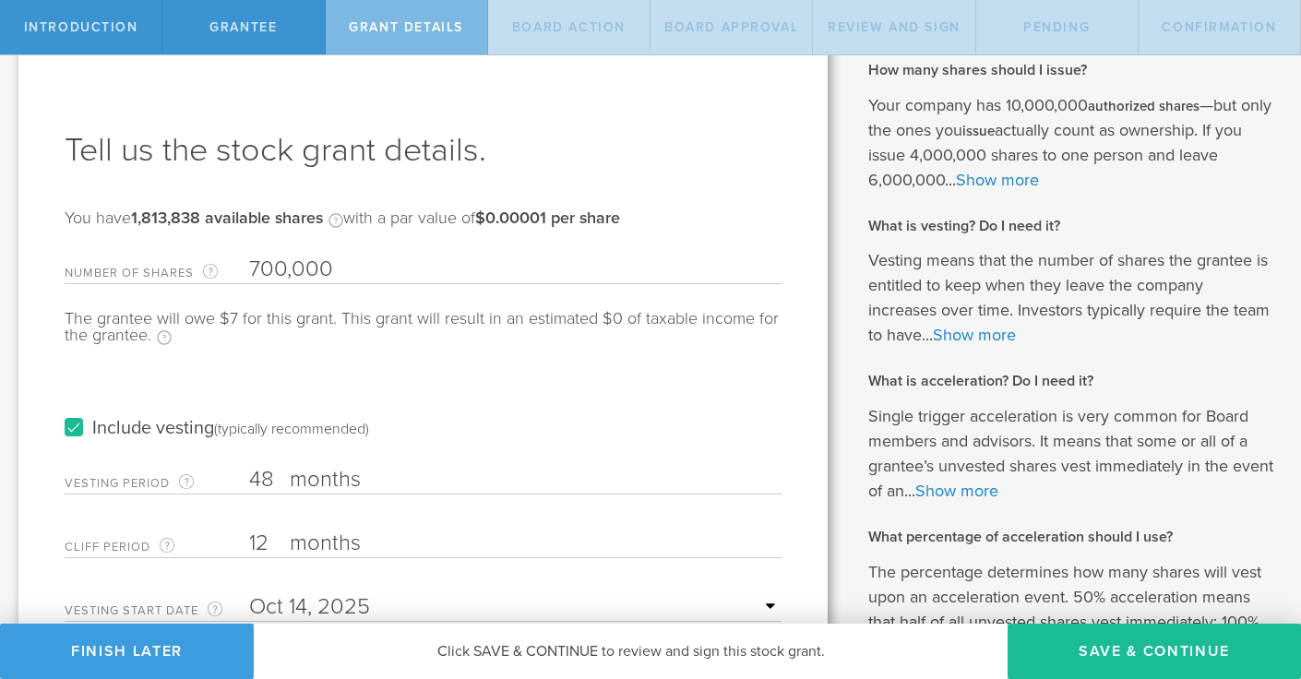
scroll to position [61, 0]
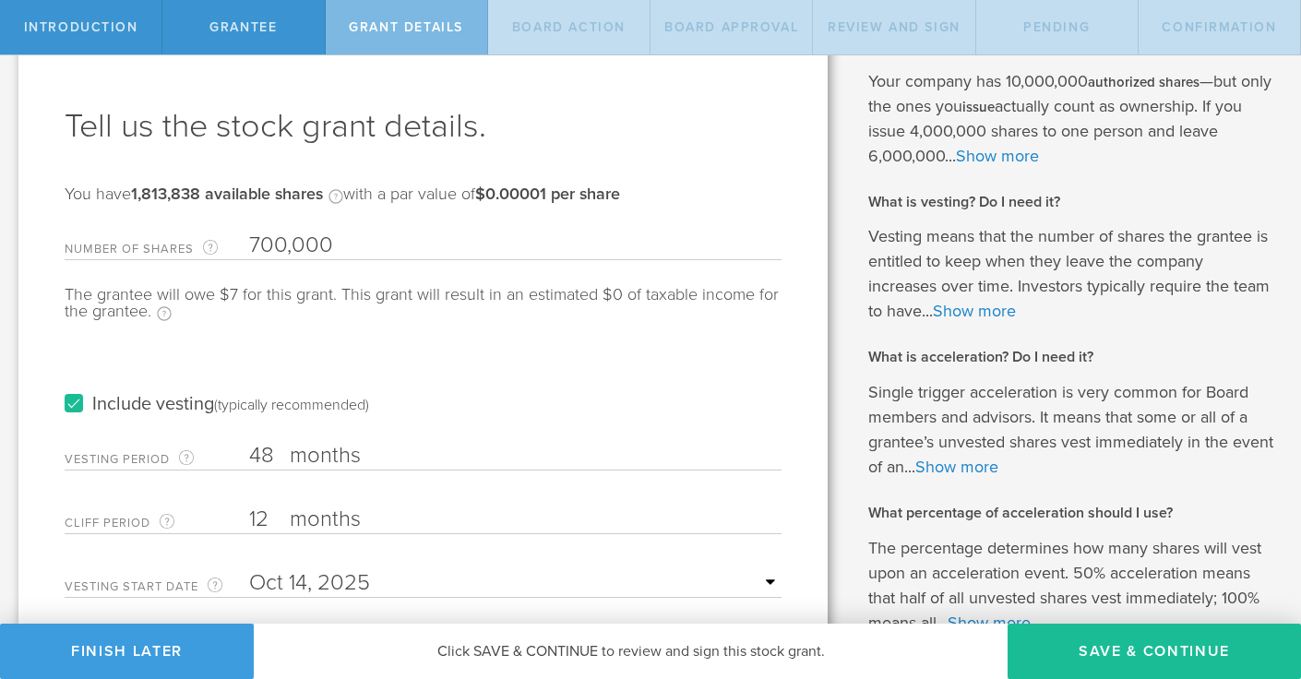
type input "700,000"
drag, startPoint x: 274, startPoint y: 456, endPoint x: 250, endPoint y: 456, distance: 24.0
click at [250, 456] on input "48" at bounding box center [515, 456] width 532 height 28
type input "24"
drag, startPoint x: 277, startPoint y: 520, endPoint x: 234, endPoint y: 520, distance: 42.4
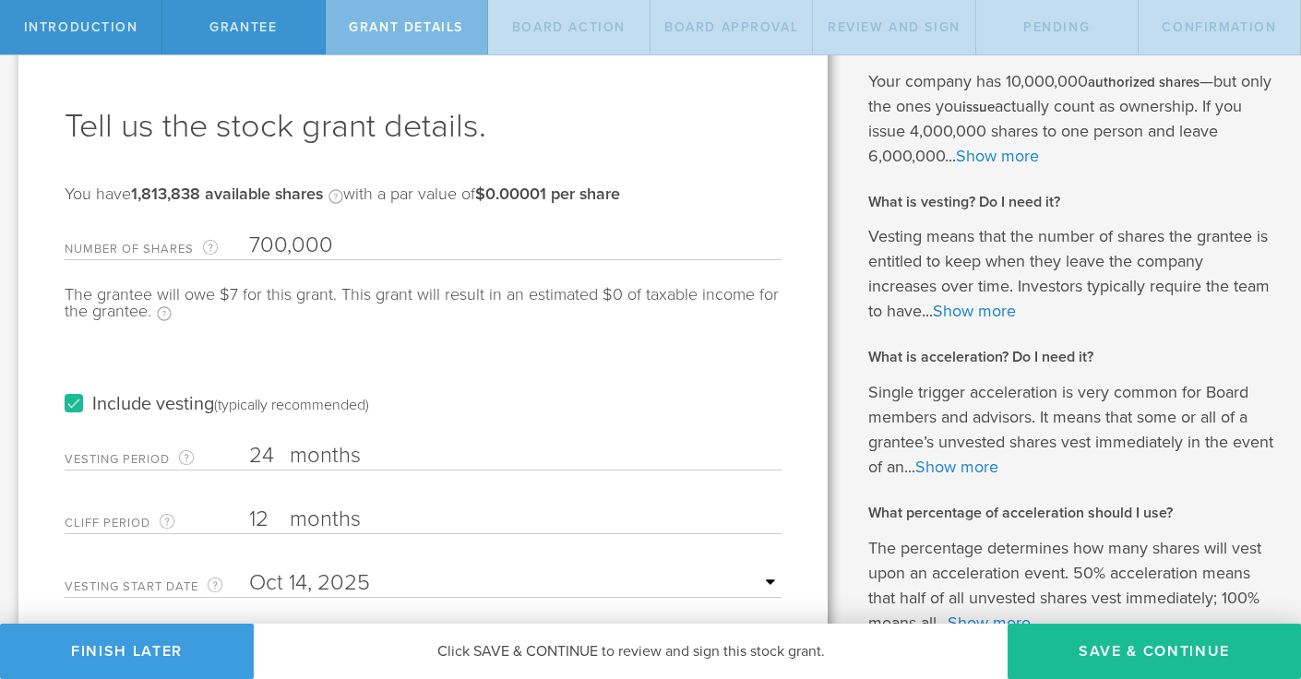
click at [235, 520] on div "Cliff Period The initial waiting period before the first set of shares vests. T…" at bounding box center [423, 515] width 717 height 38
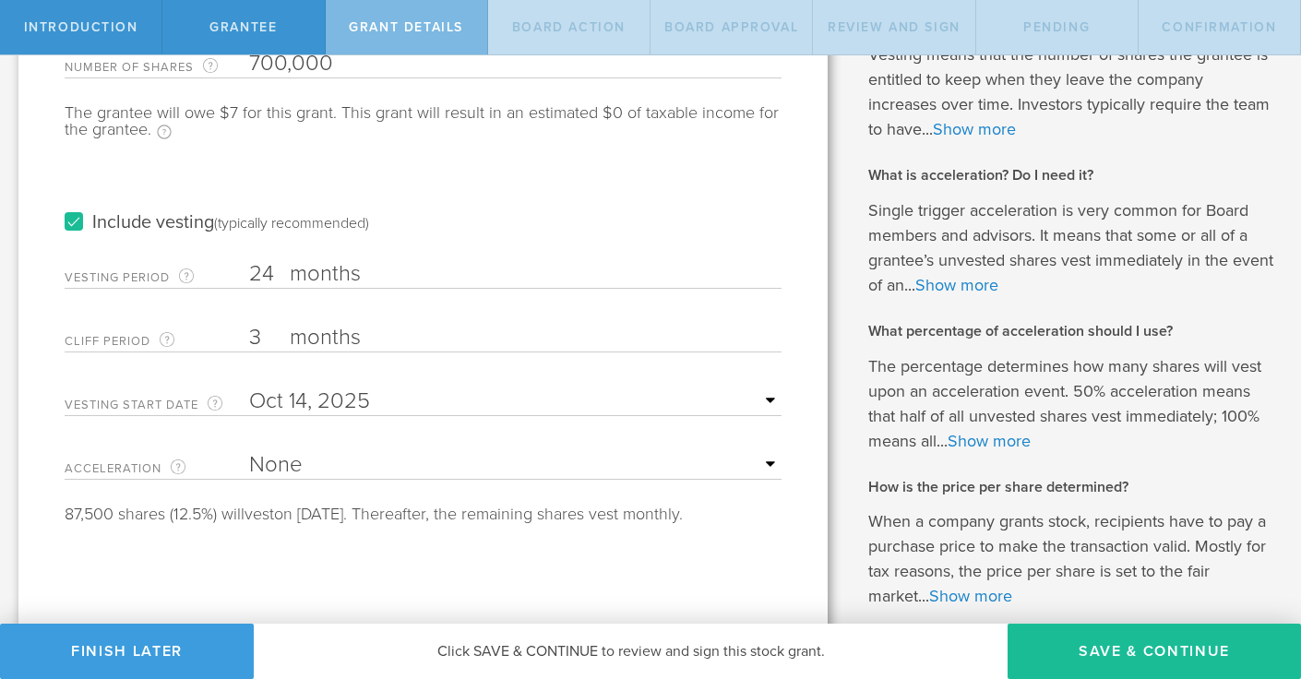
scroll to position [248, 0]
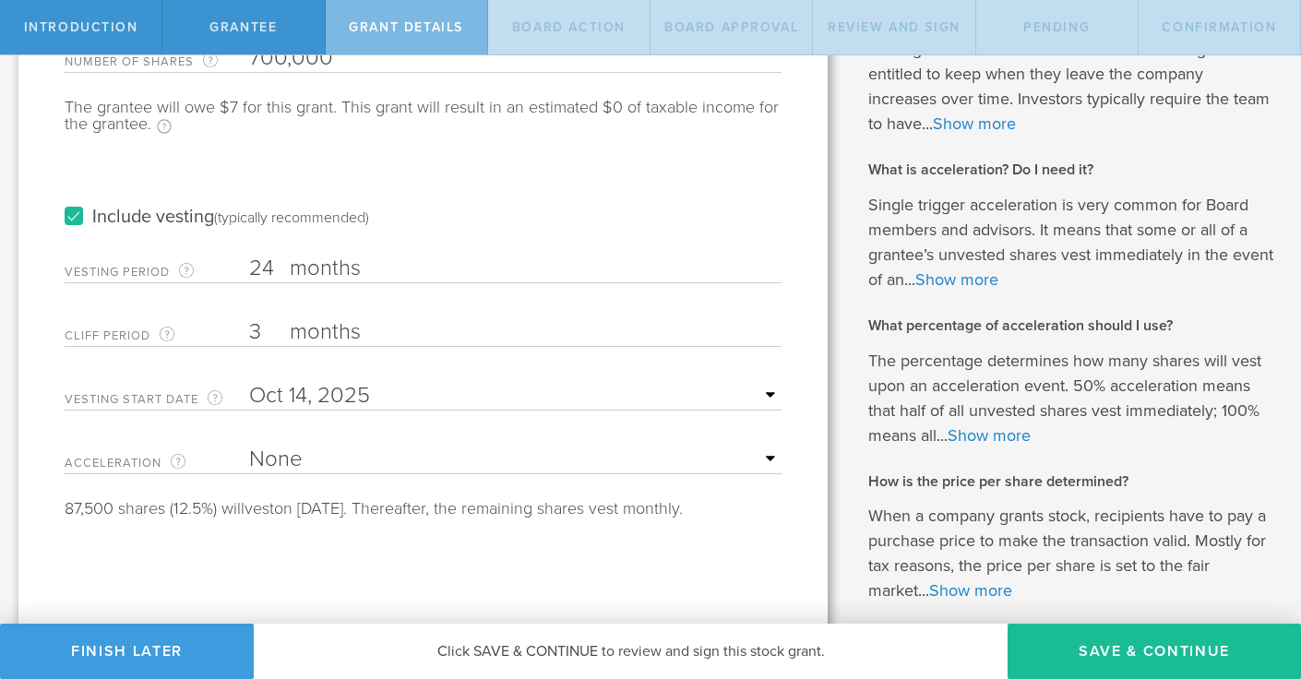
type input "3"
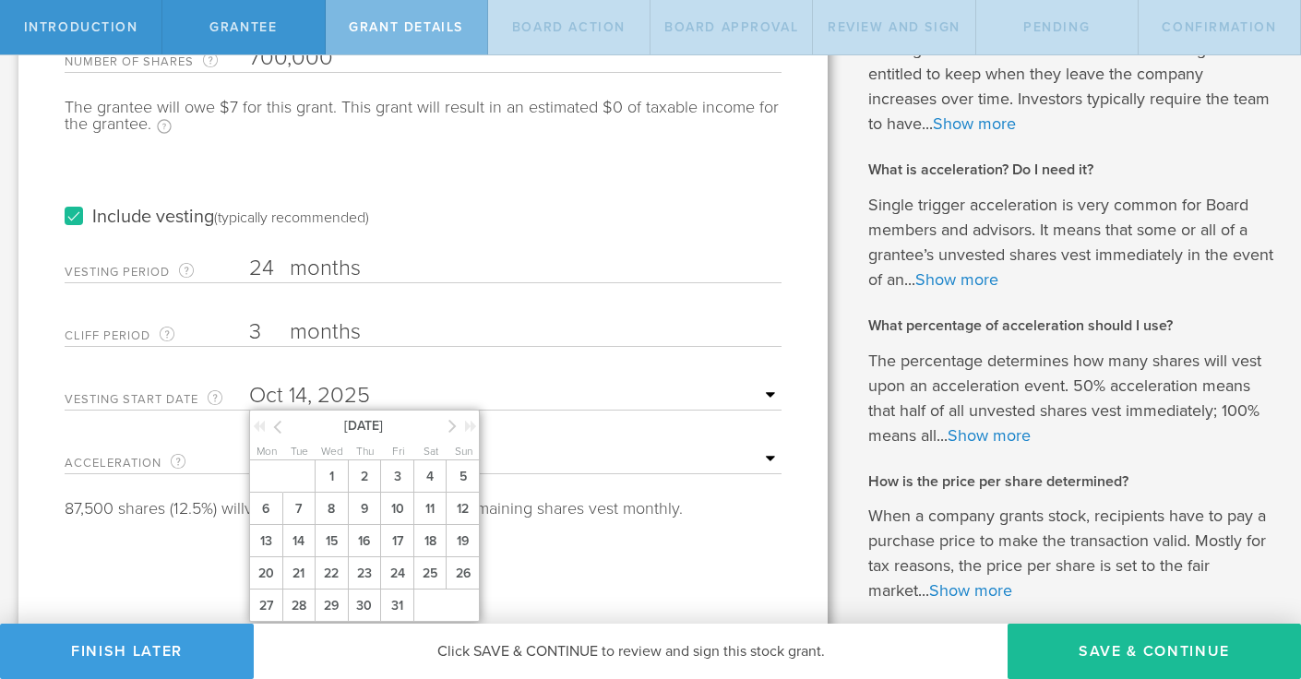
click at [770, 397] on input "text" at bounding box center [515, 396] width 532 height 28
click at [261, 427] on icon at bounding box center [259, 426] width 12 height 13
click at [446, 424] on div "[DATE]" at bounding box center [365, 424] width 231 height 28
click at [454, 427] on icon at bounding box center [452, 425] width 8 height 23
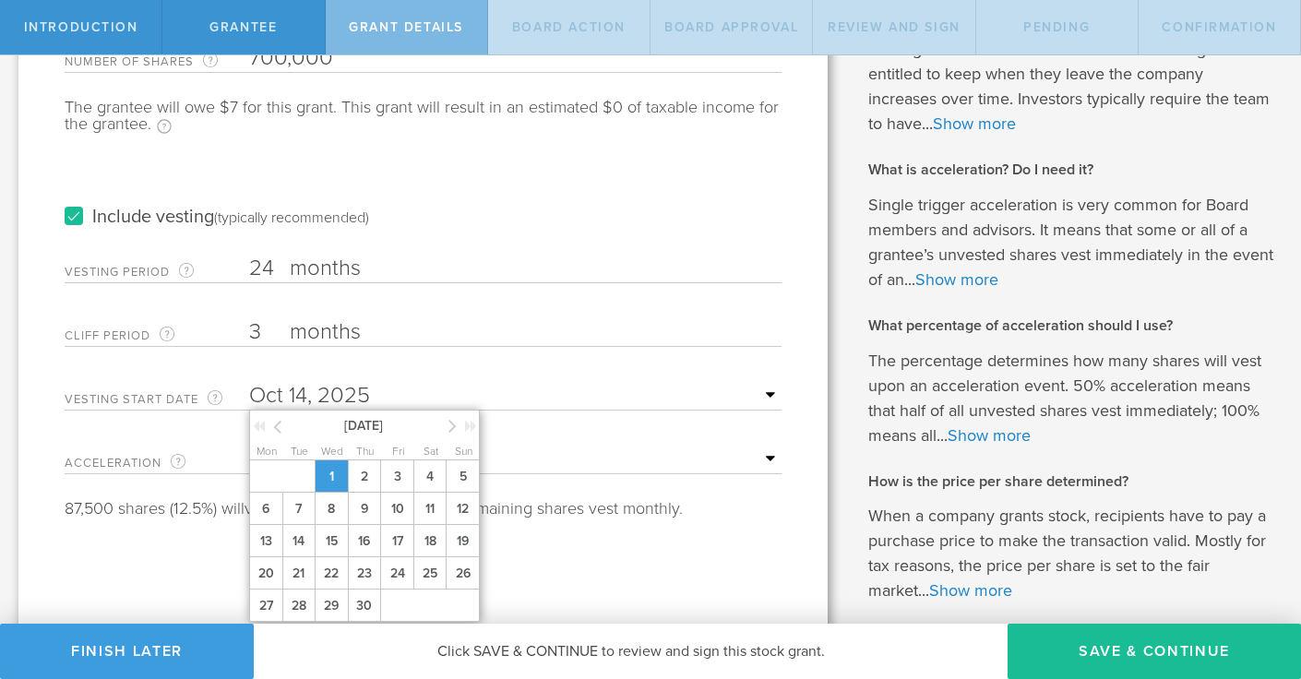
click at [326, 475] on span "1" at bounding box center [331, 476] width 33 height 32
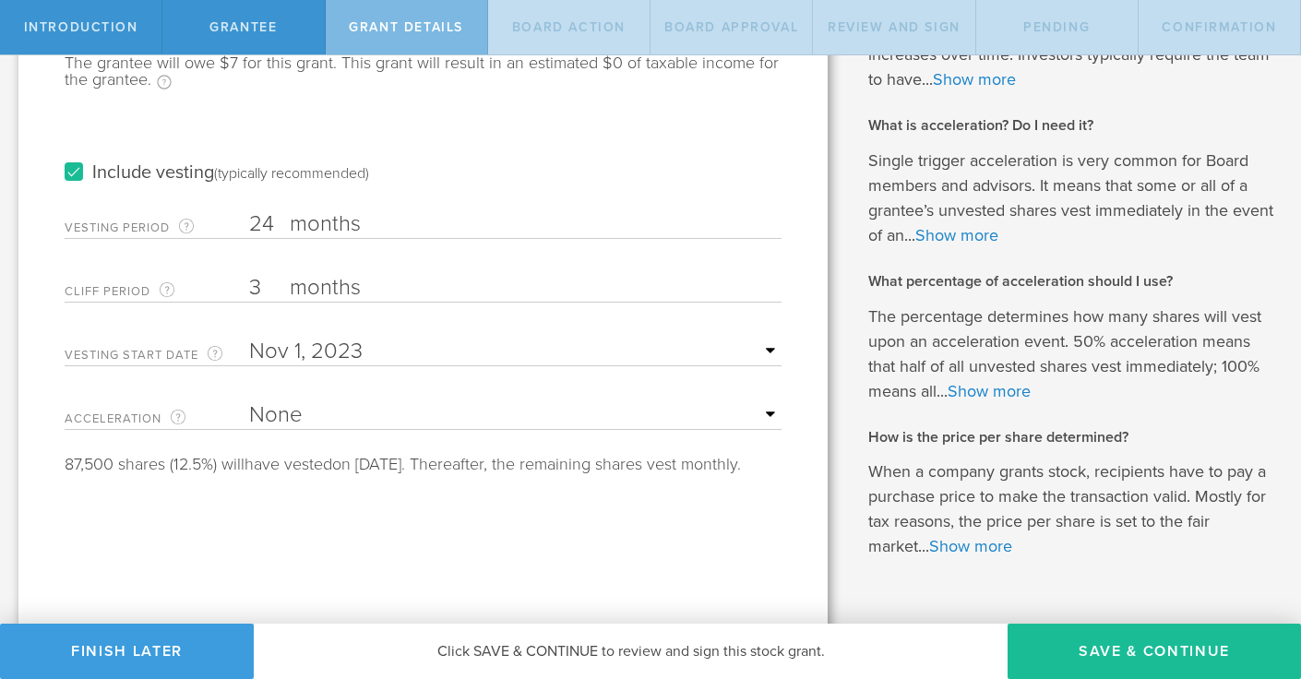
scroll to position [337, 0]
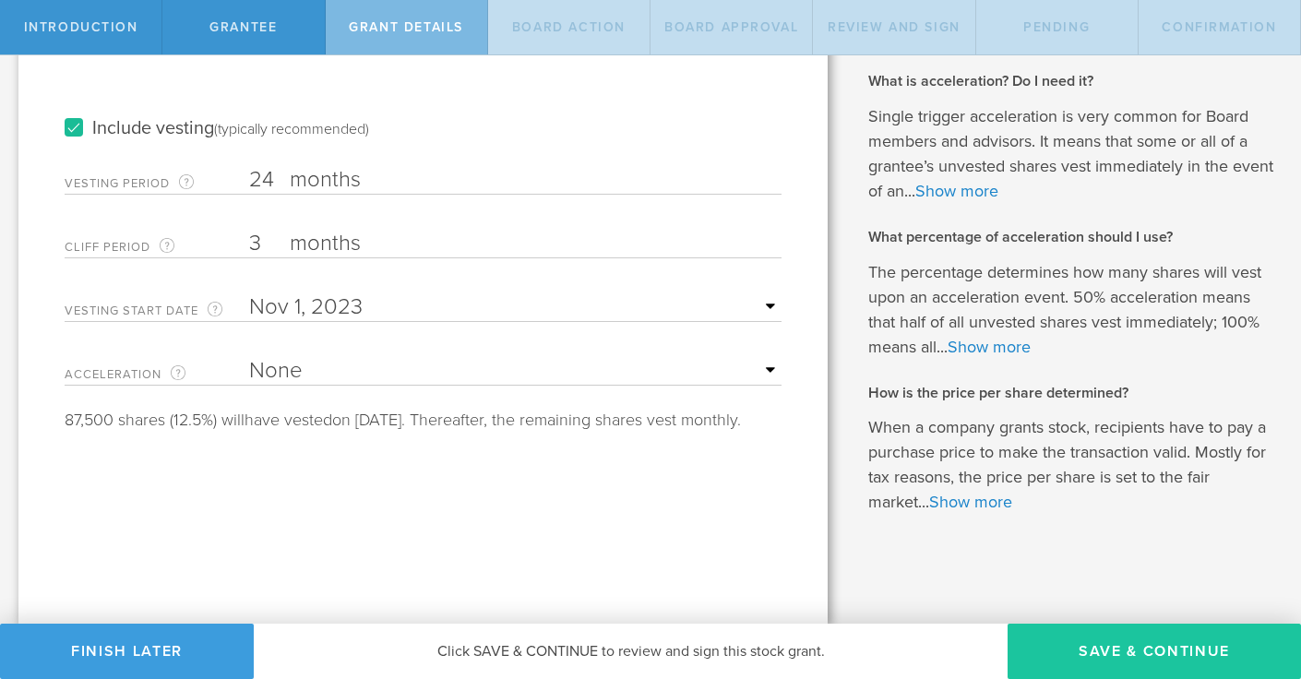
click at [1197, 642] on button "Save & Continue" at bounding box center [1153, 651] width 293 height 55
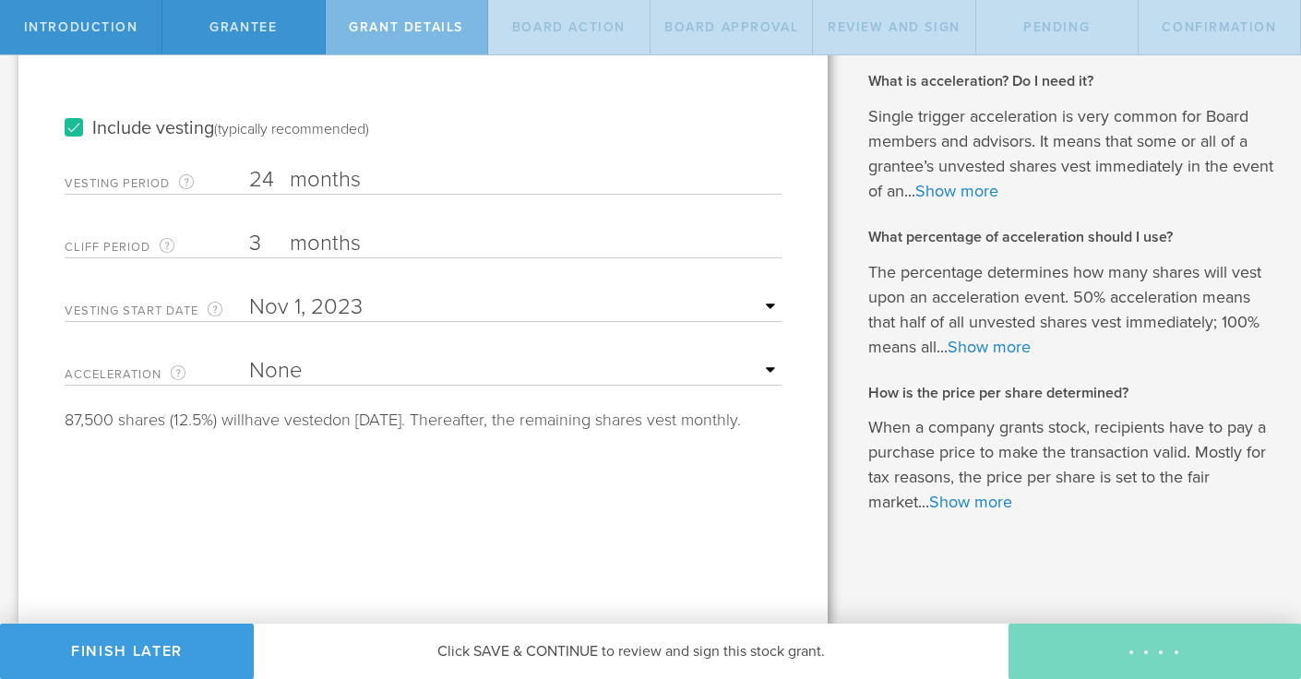
scroll to position [0, 0]
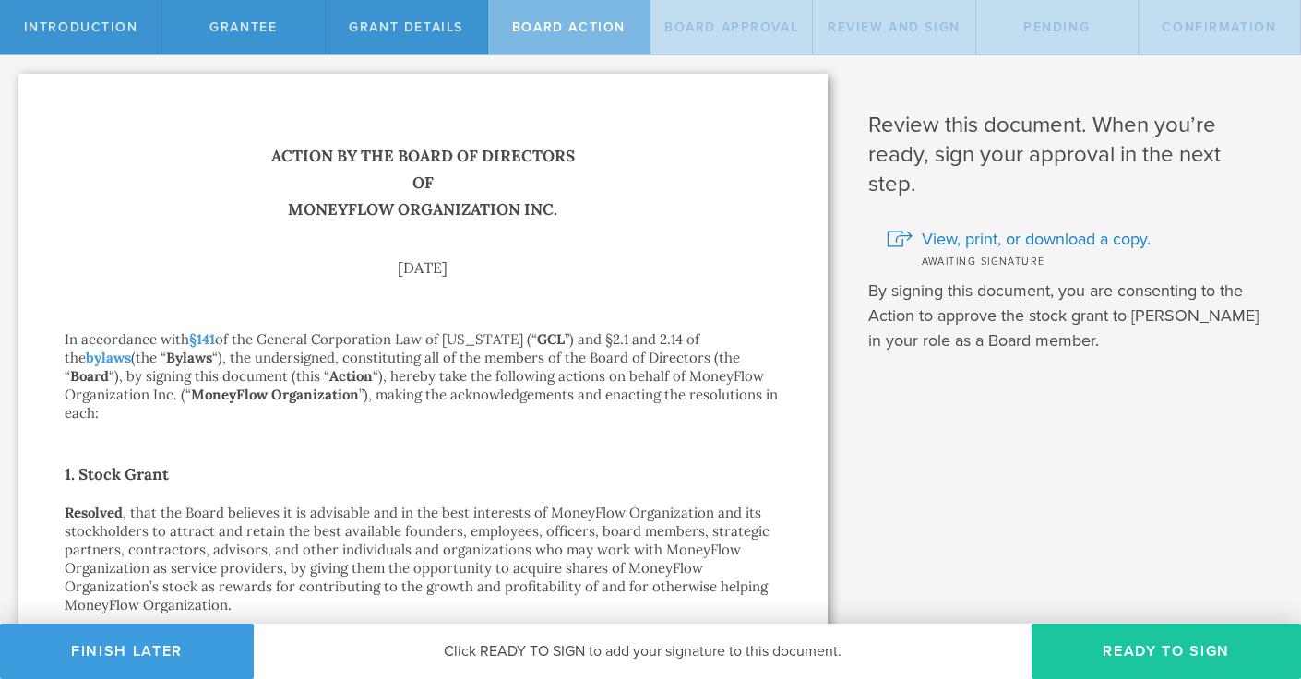
click at [1123, 648] on button "Ready to Sign" at bounding box center [1165, 651] width 269 height 55
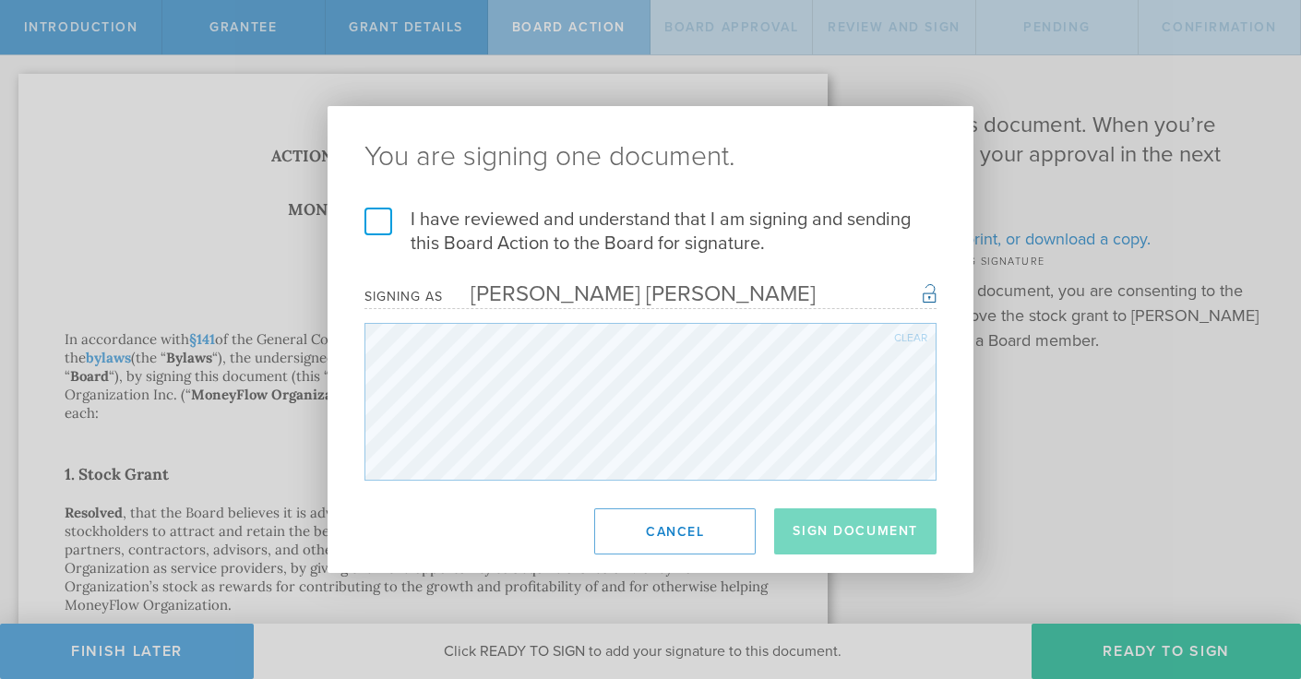
click at [372, 217] on label "I have reviewed and understand that I am signing and sending this Board Action …" at bounding box center [650, 232] width 572 height 48
click at [0, 0] on input "I have reviewed and understand that I am signing and sending this Board Action …" at bounding box center [0, 0] width 0 height 0
click at [823, 530] on button "Sign Document" at bounding box center [855, 531] width 162 height 46
